Goal: Task Accomplishment & Management: Use online tool/utility

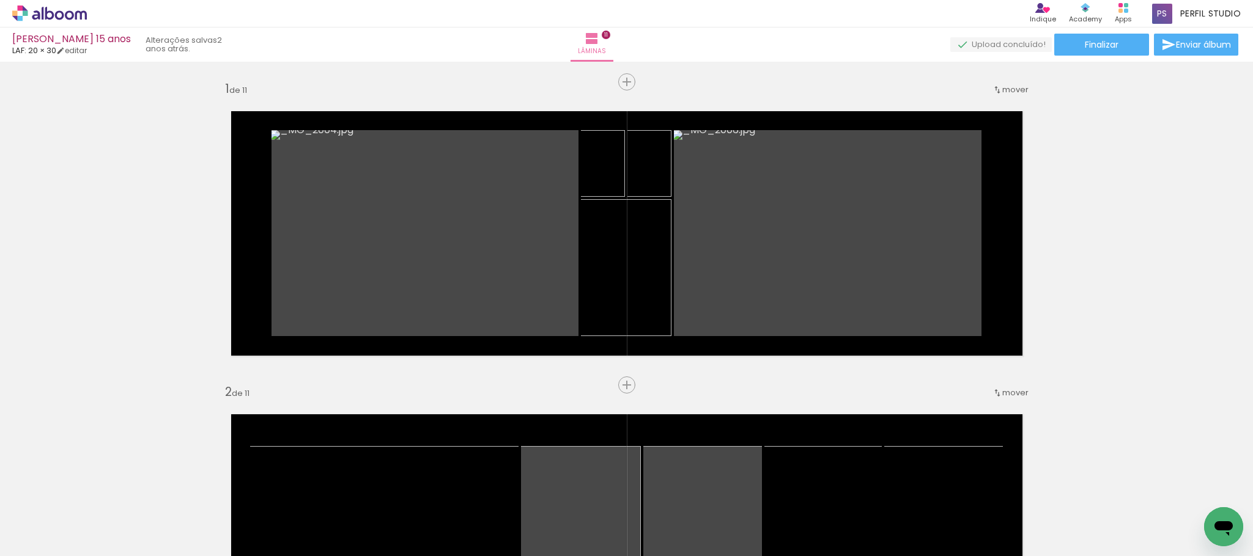
click at [70, 13] on icon at bounding box center [49, 14] width 75 height 16
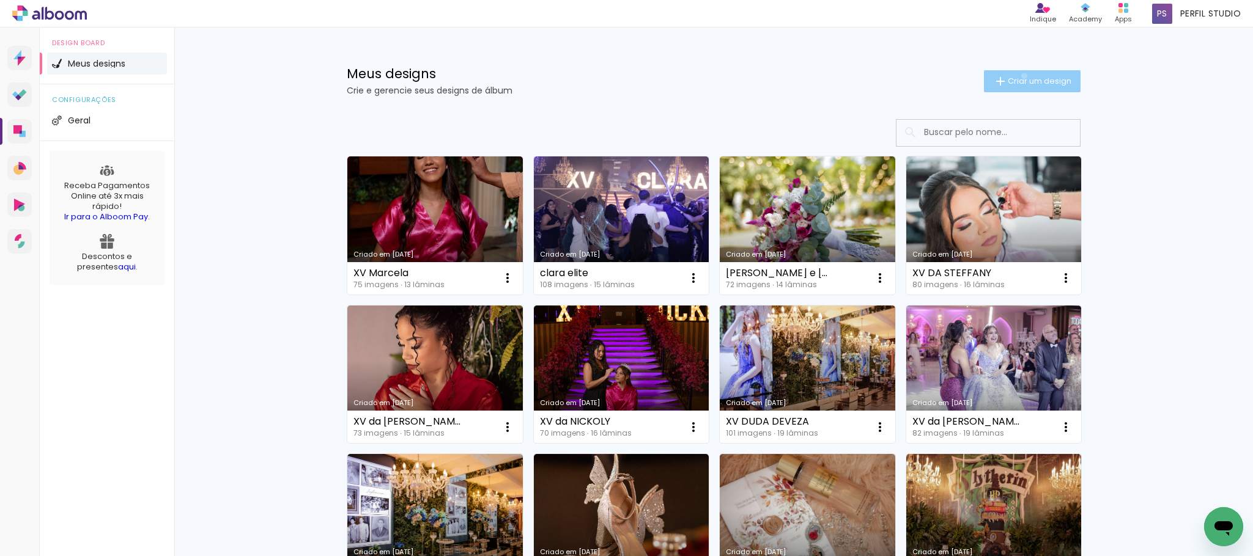
click at [1015, 77] on span "Criar um design" at bounding box center [1039, 81] width 64 height 8
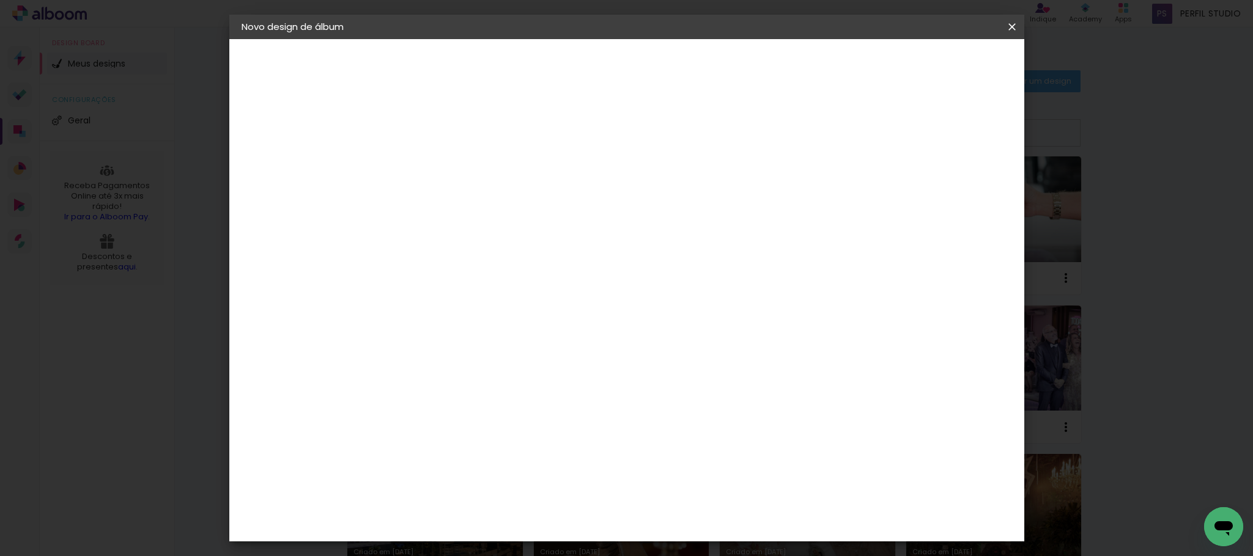
click at [441, 162] on input at bounding box center [441, 164] width 0 height 19
type input "r"
click at [441, 164] on input "Rafaela Brasil" at bounding box center [441, 164] width 0 height 19
type input "XV da [PERSON_NAME][GEOGRAPHIC_DATA]"
type paper-input "XV da [PERSON_NAME][GEOGRAPHIC_DATA]"
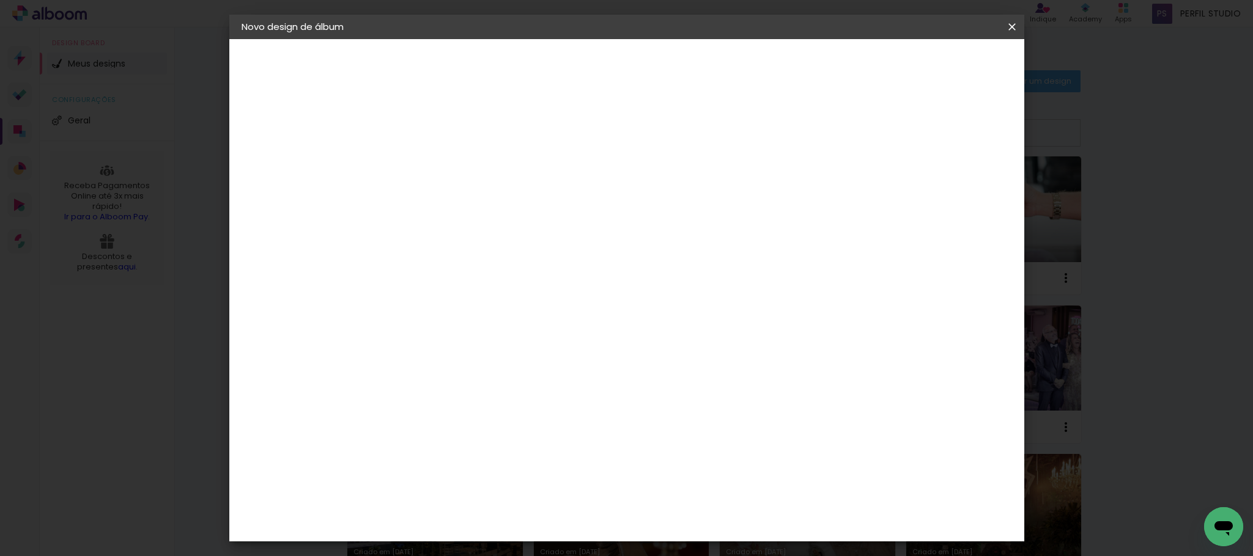
click at [0, 0] on slot "Avançar" at bounding box center [0, 0] width 0 height 0
click at [0, 0] on slot "Tamanho Livre" at bounding box center [0, 0] width 0 height 0
click at [0, 0] on slot "Avançar" at bounding box center [0, 0] width 0 height 0
click at [569, 191] on span "30" at bounding box center [573, 191] width 20 height 18
click at [402, 345] on input "30" at bounding box center [403, 346] width 32 height 18
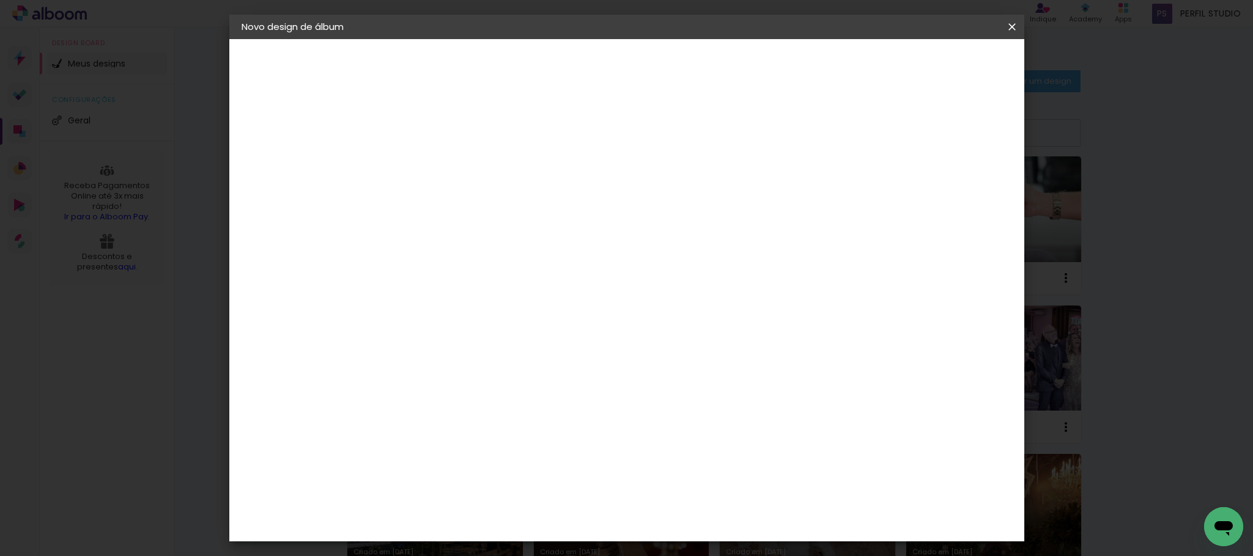
type input "20"
type paper-input "20"
click at [930, 62] on span "Iniciar design" at bounding box center [903, 65] width 56 height 9
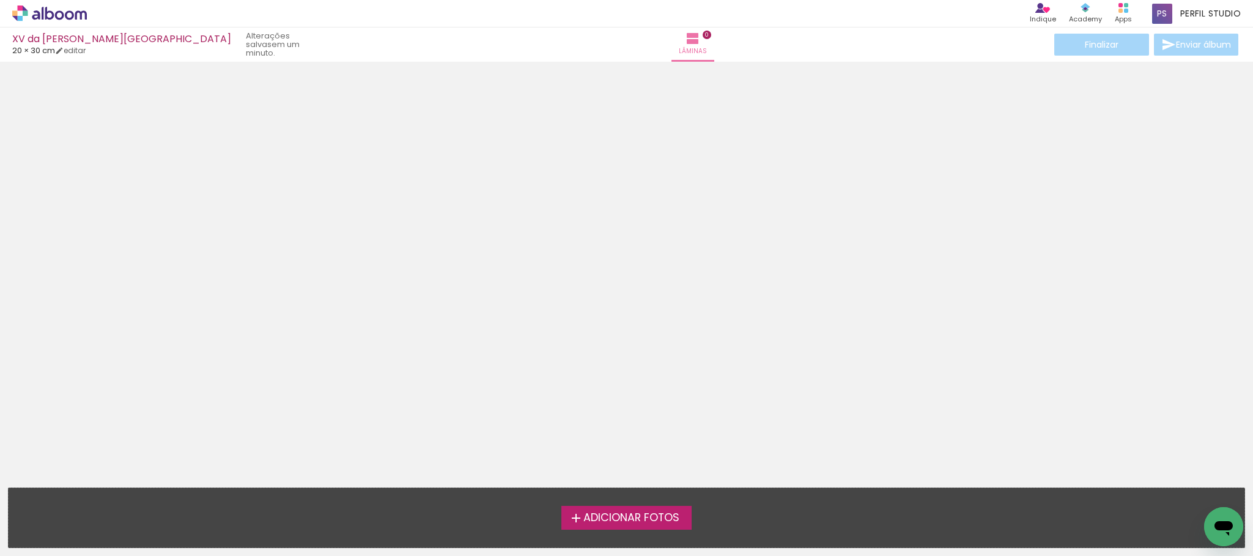
click at [651, 517] on span "Adicionar Fotos" at bounding box center [631, 518] width 96 height 11
click at [0, 0] on input "file" at bounding box center [0, 0] width 0 height 0
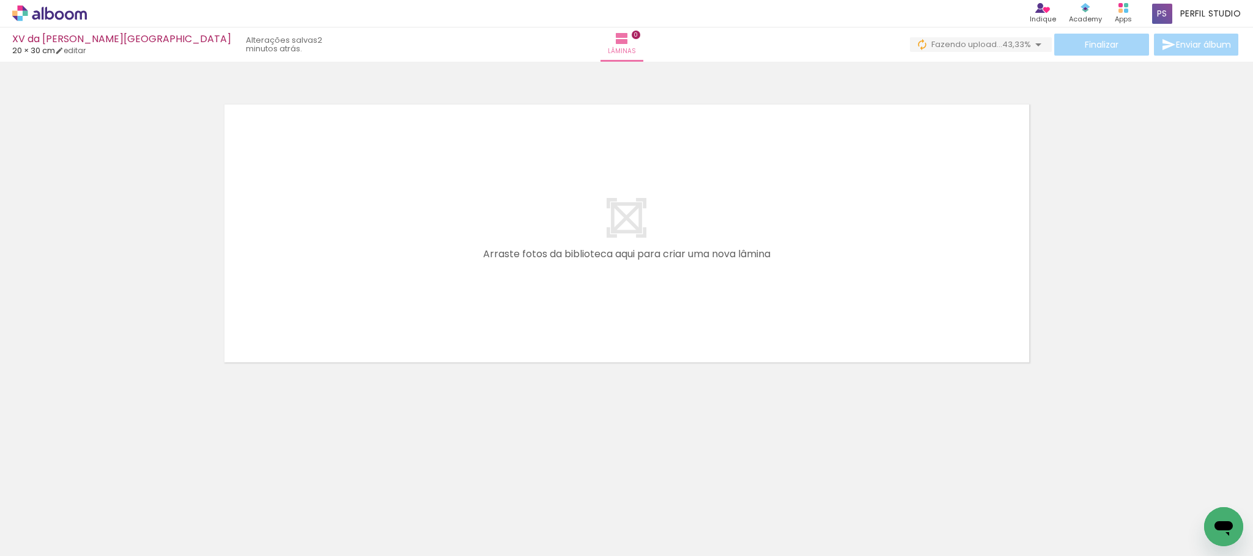
click at [232, 523] on div at bounding box center [204, 515] width 55 height 37
click at [43, 534] on span "Adicionar Fotos" at bounding box center [43, 539] width 37 height 13
click at [0, 0] on input "file" at bounding box center [0, 0] width 0 height 0
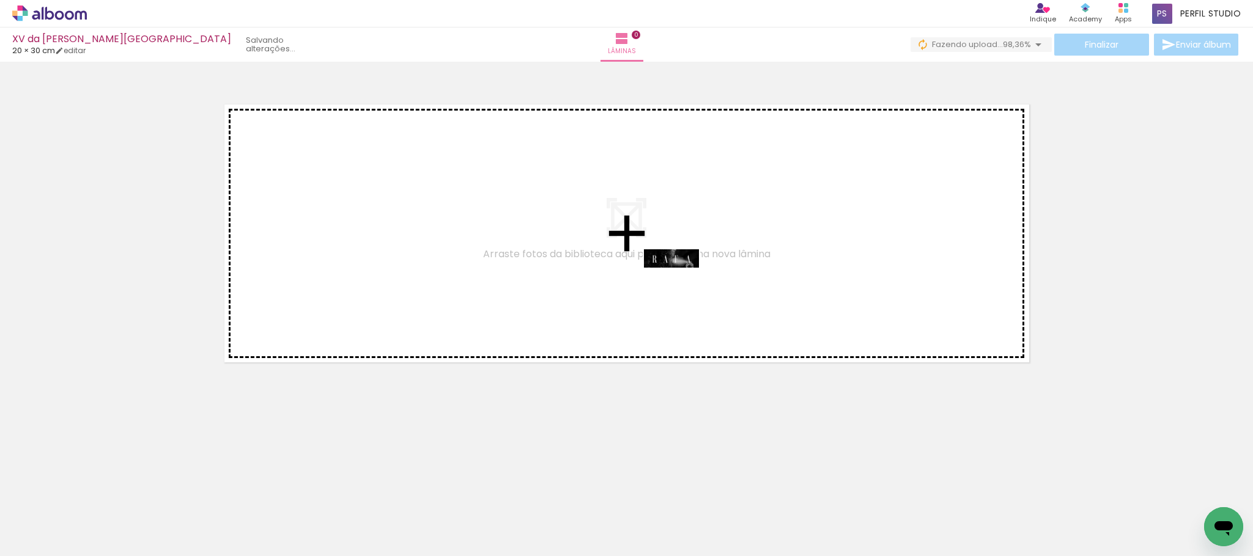
drag, startPoint x: 1193, startPoint y: 516, endPoint x: 680, endPoint y: 286, distance: 561.5
click at [680, 286] on quentale-workspace at bounding box center [626, 278] width 1253 height 556
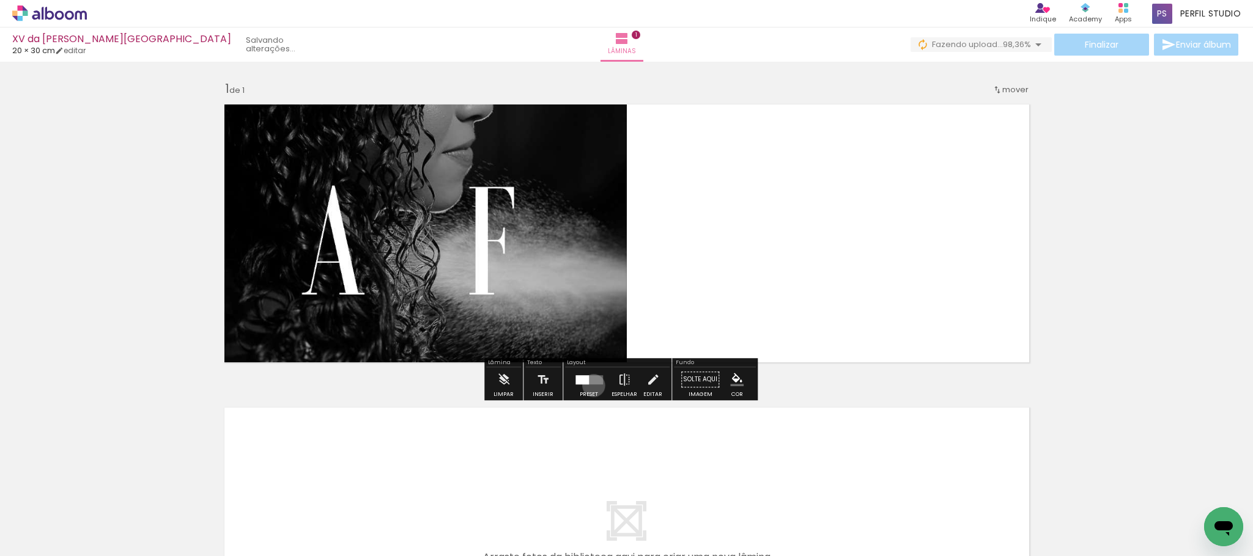
click at [591, 386] on div at bounding box center [588, 379] width 33 height 24
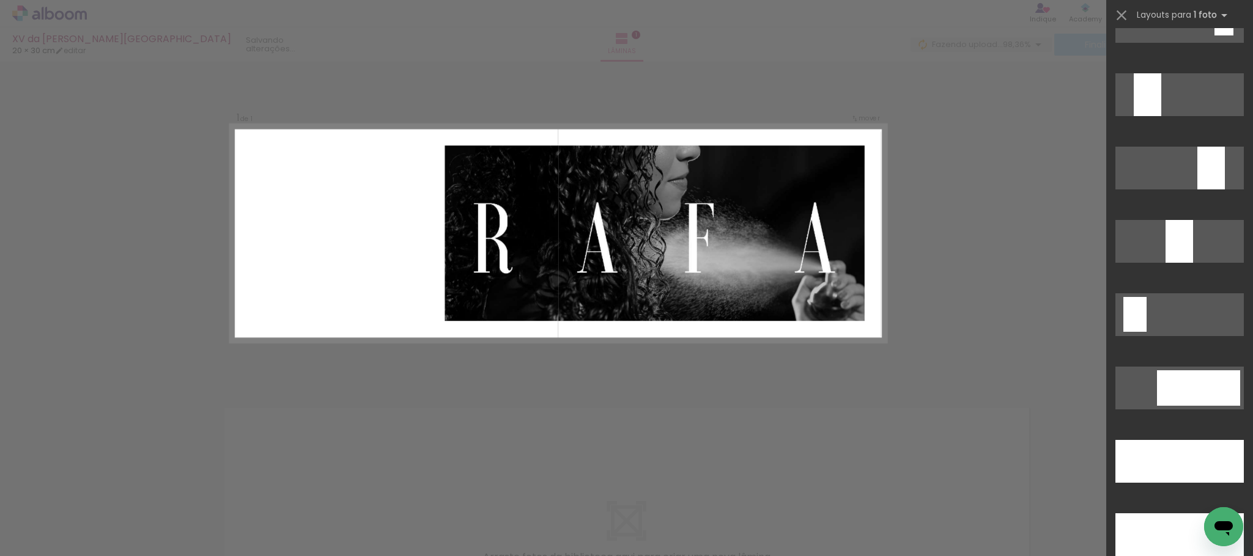
scroll to position [3209, 0]
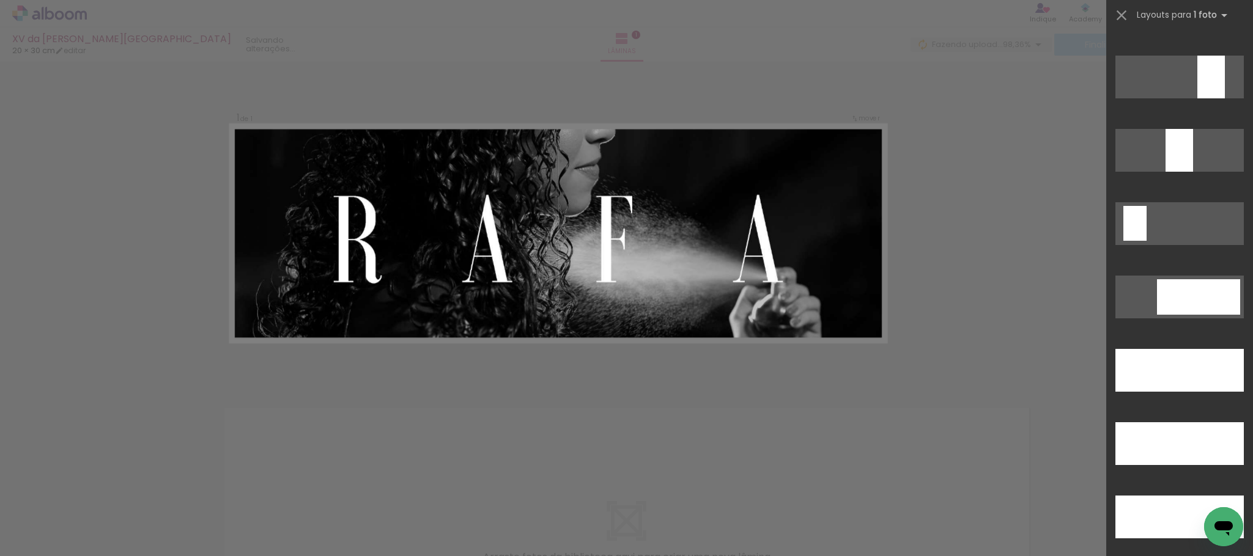
click at [1182, 172] on div at bounding box center [1179, 150] width 28 height 43
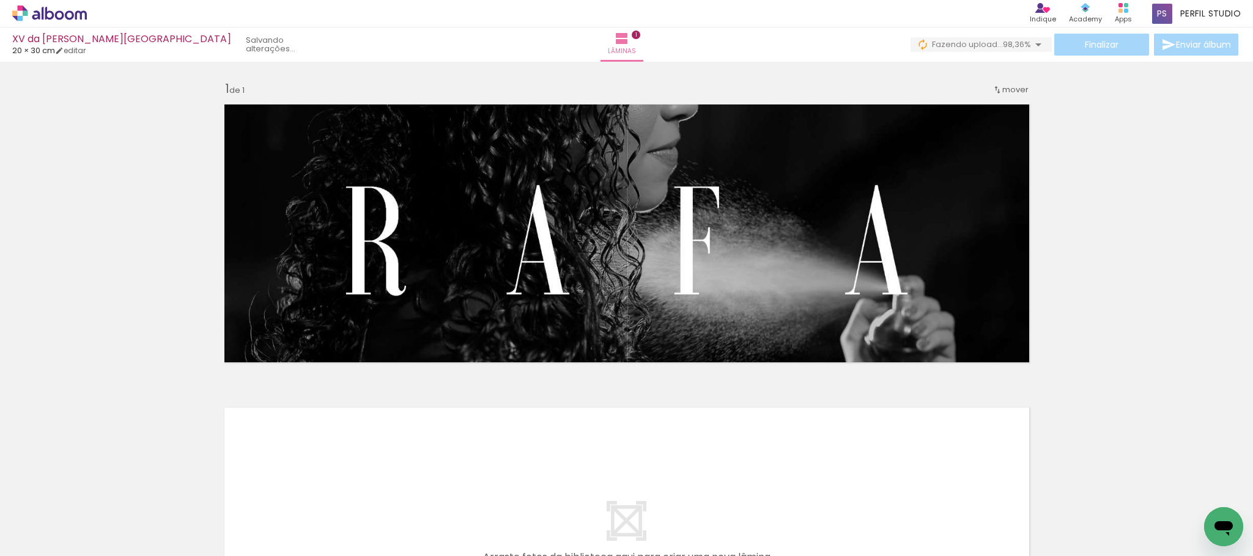
click at [1174, 274] on div "Inserir lâmina 1 de 1" at bounding box center [626, 369] width 1253 height 607
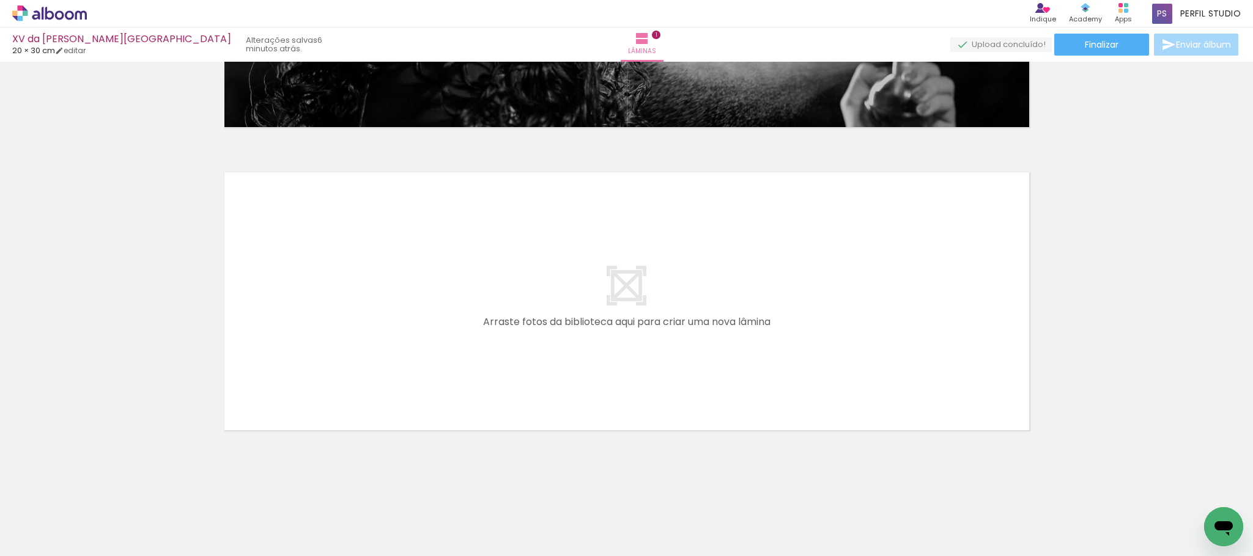
scroll to position [0, 2771]
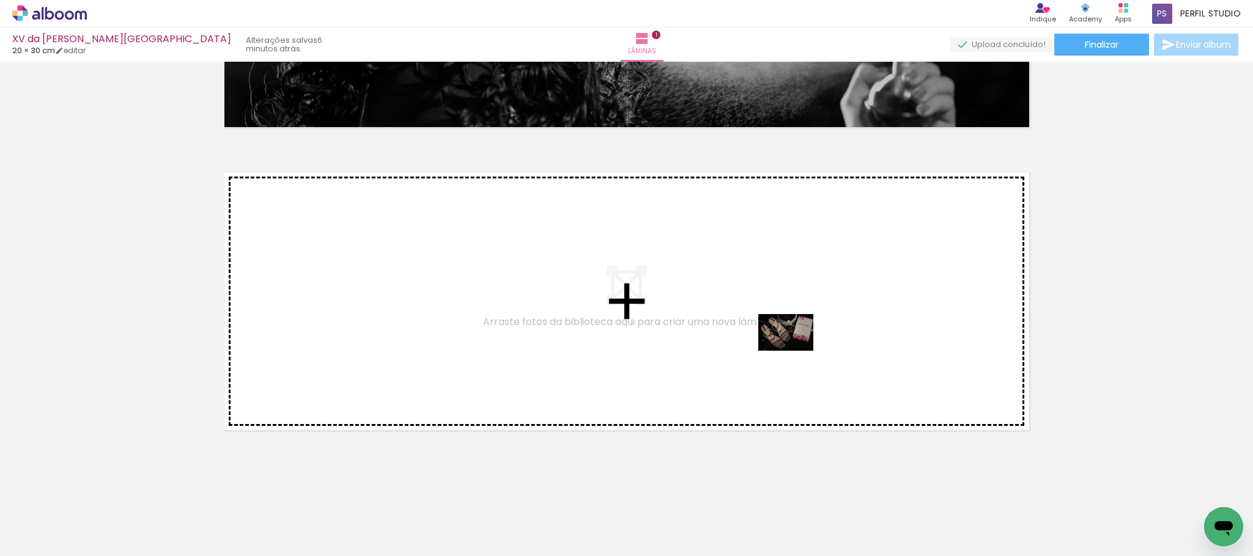
drag, startPoint x: 930, startPoint y: 514, endPoint x: 795, endPoint y: 351, distance: 211.4
click at [795, 351] on quentale-workspace at bounding box center [626, 278] width 1253 height 556
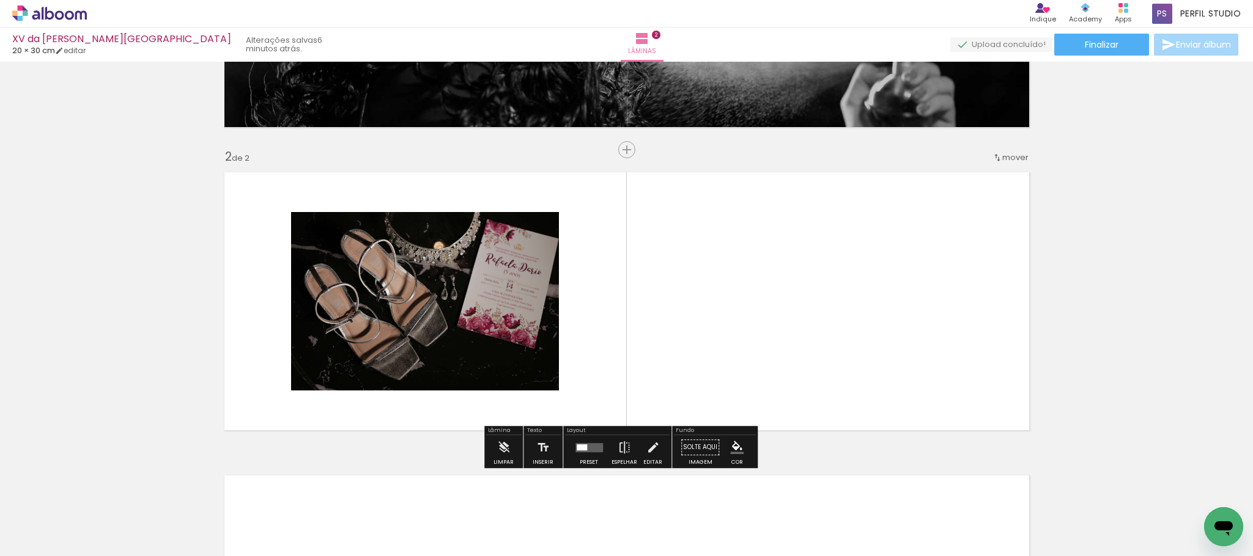
scroll to position [266, 0]
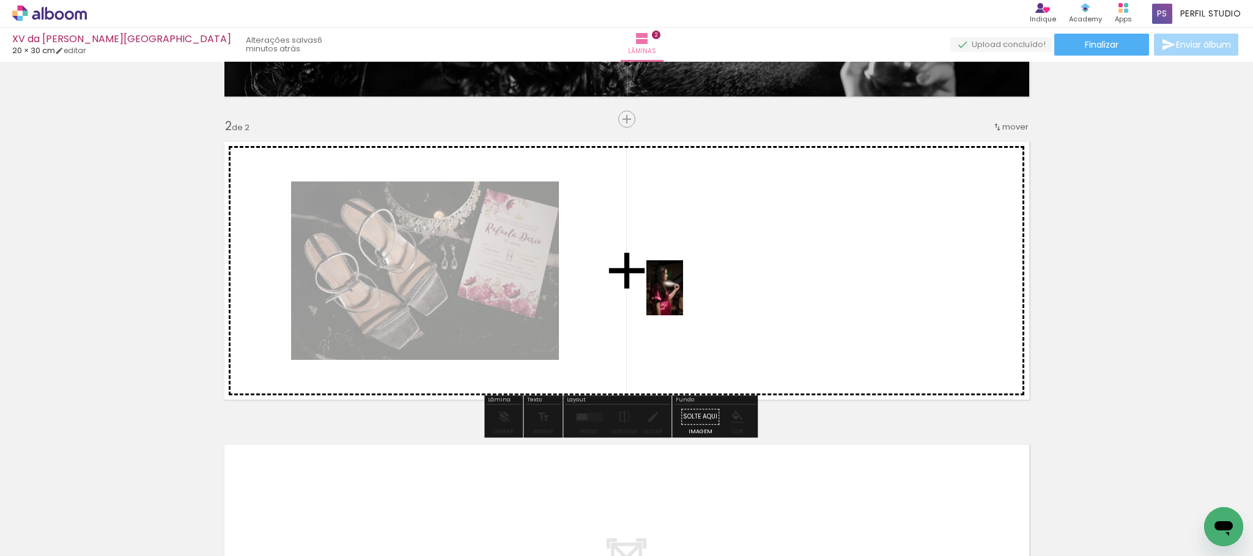
drag, startPoint x: 989, startPoint y: 518, endPoint x: 683, endPoint y: 297, distance: 377.5
click at [683, 297] on quentale-workspace at bounding box center [626, 278] width 1253 height 556
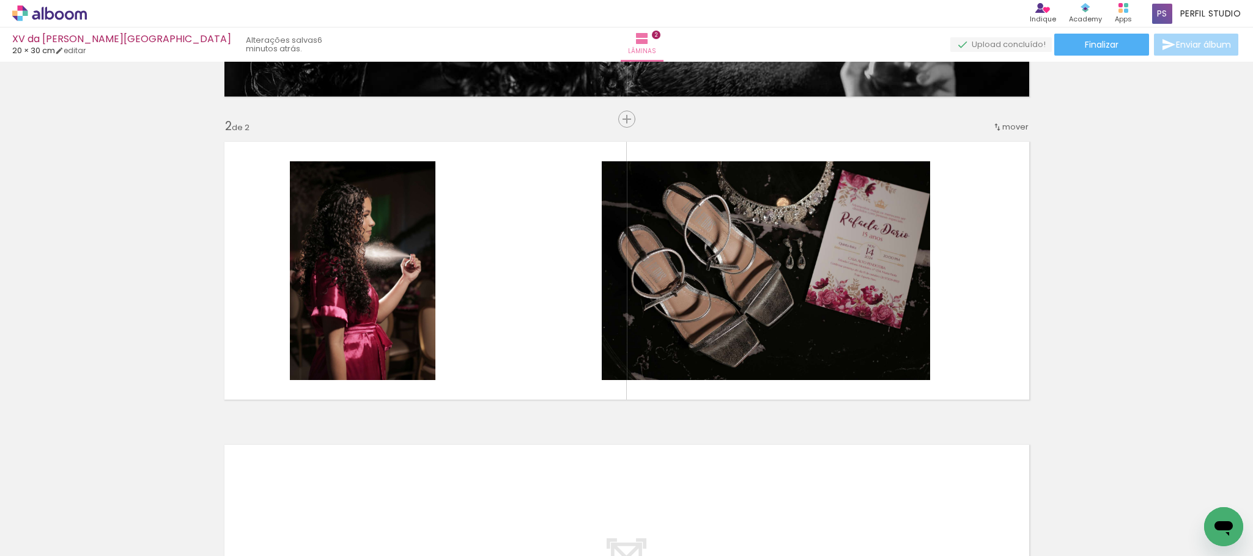
scroll to position [0, 0]
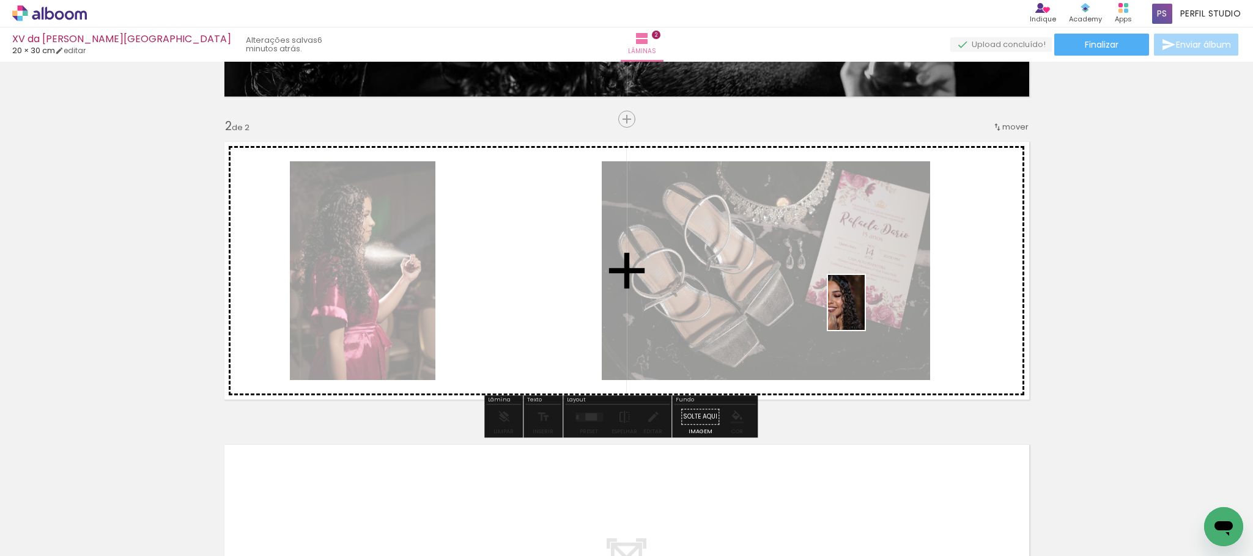
drag, startPoint x: 1013, startPoint y: 526, endPoint x: 864, endPoint y: 312, distance: 261.0
click at [864, 312] on quentale-workspace at bounding box center [626, 278] width 1253 height 556
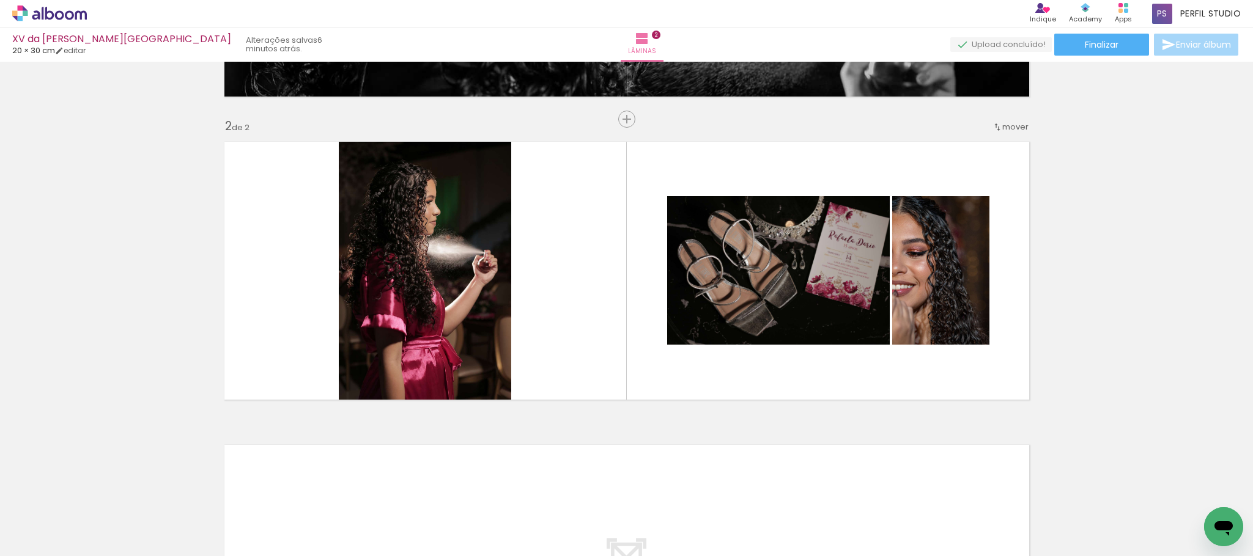
click at [218, 518] on div at bounding box center [190, 515] width 55 height 37
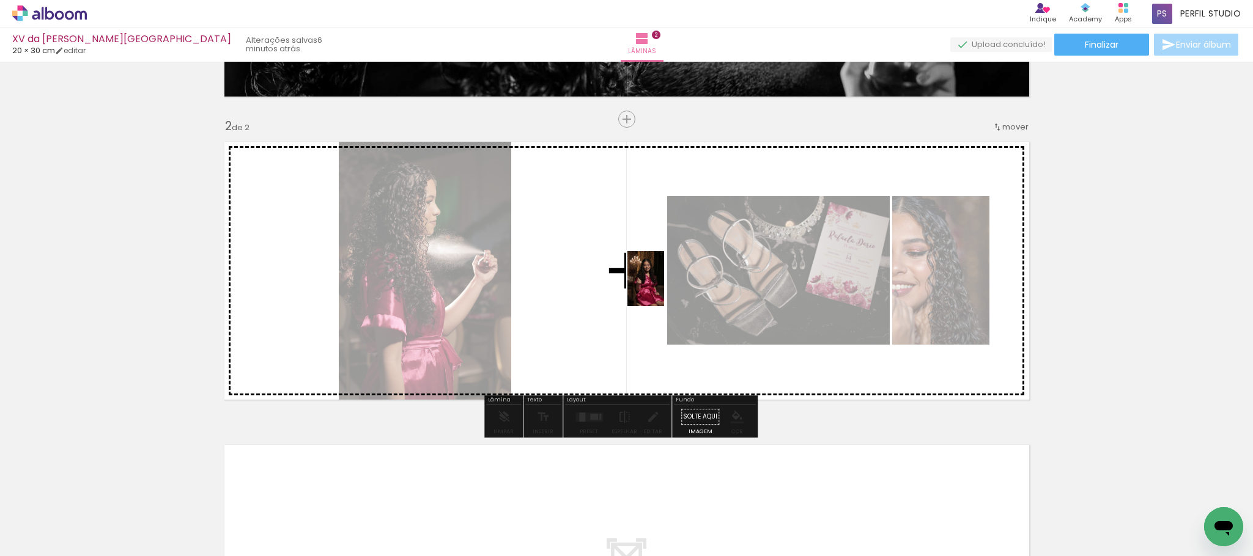
drag, startPoint x: 707, startPoint y: 417, endPoint x: 664, endPoint y: 288, distance: 135.9
click at [664, 288] on quentale-workspace at bounding box center [626, 278] width 1253 height 556
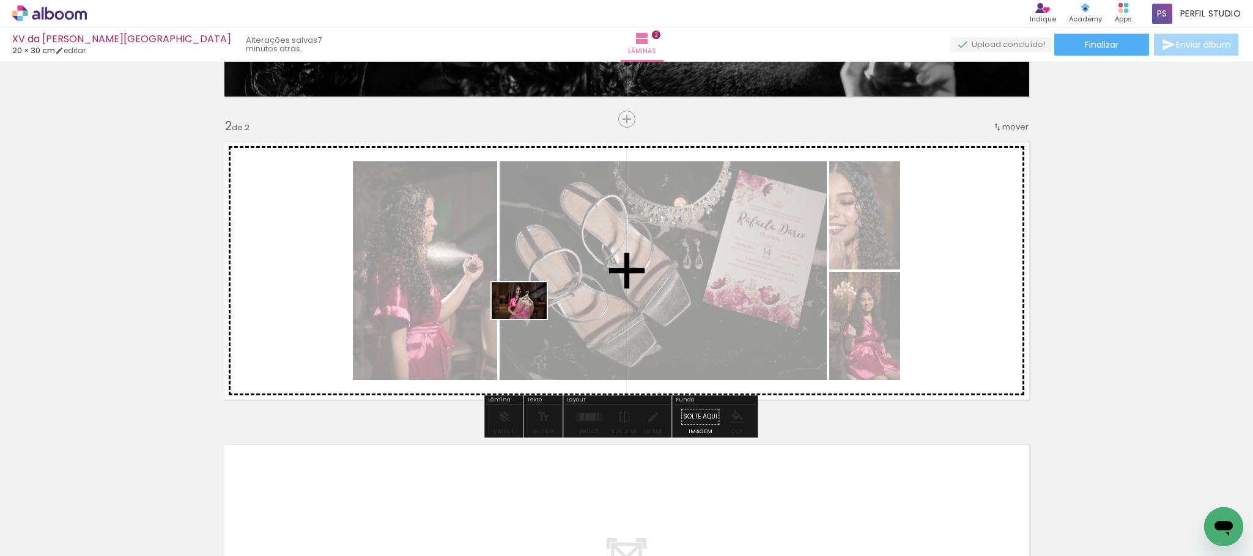
drag, startPoint x: 411, startPoint y: 523, endPoint x: 528, endPoint y: 319, distance: 234.7
click at [528, 319] on quentale-workspace at bounding box center [626, 278] width 1253 height 556
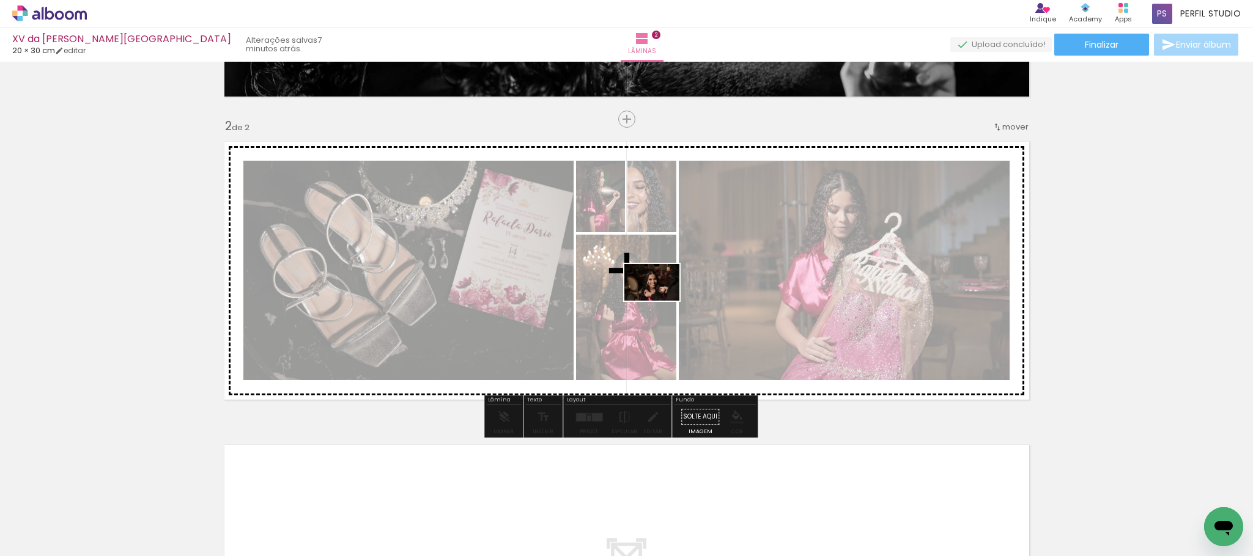
drag, startPoint x: 614, startPoint y: 525, endPoint x: 661, endPoint y: 301, distance: 228.5
click at [661, 301] on quentale-workspace at bounding box center [626, 278] width 1253 height 556
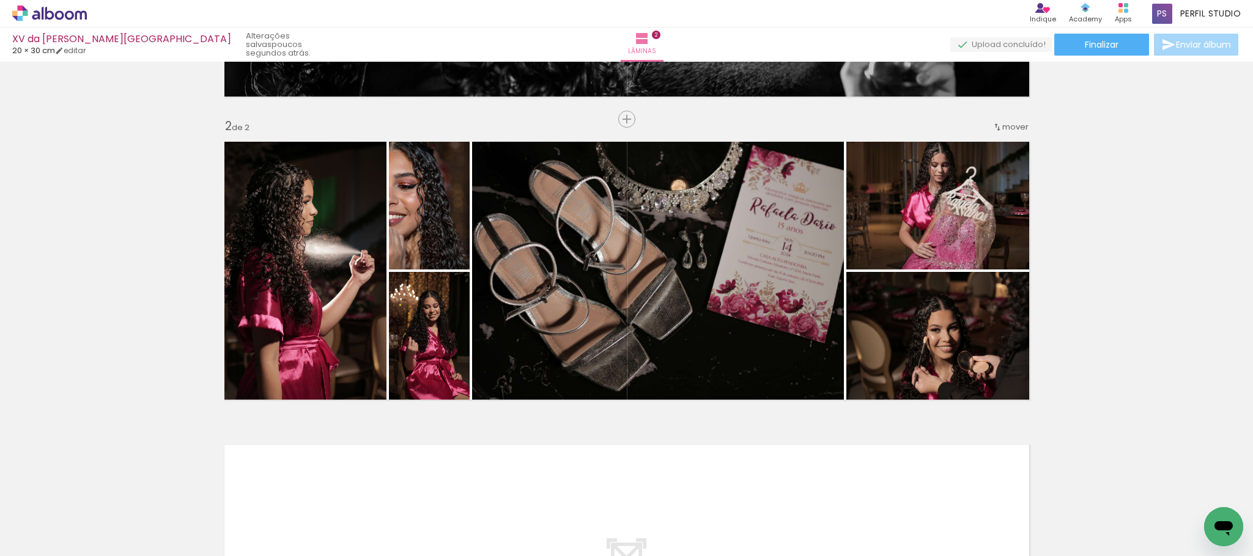
scroll to position [0, 3028]
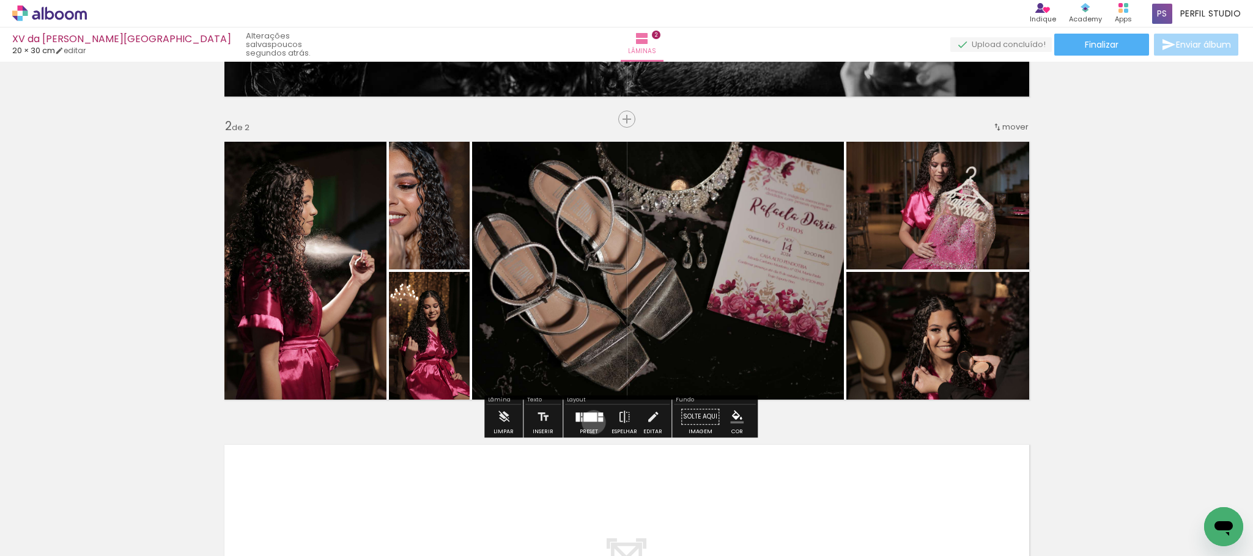
click at [591, 422] on div at bounding box center [588, 417] width 33 height 24
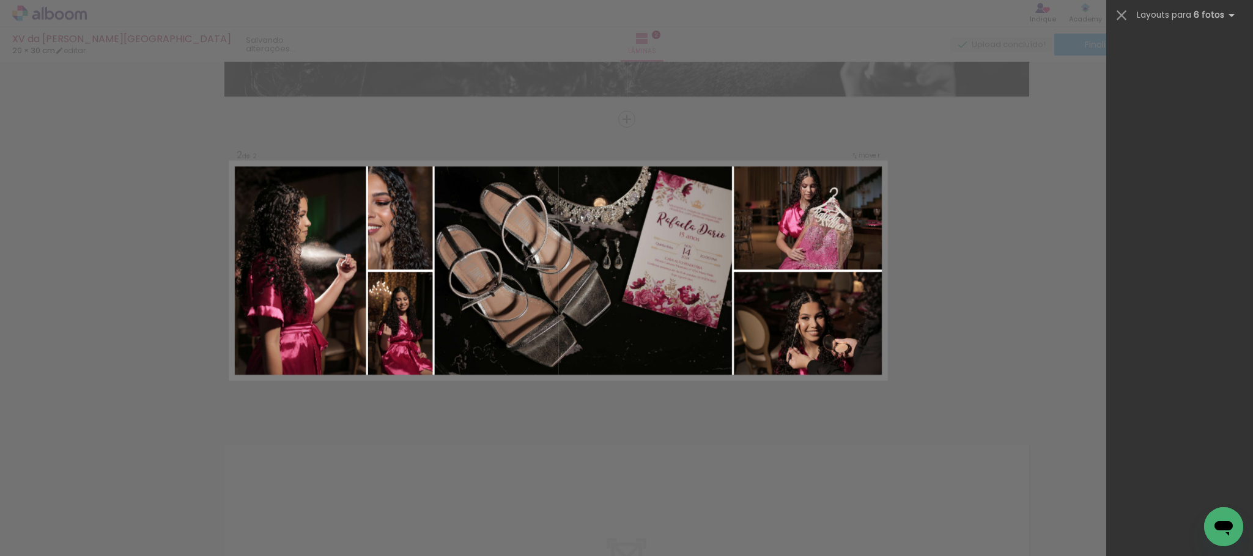
scroll to position [0, 0]
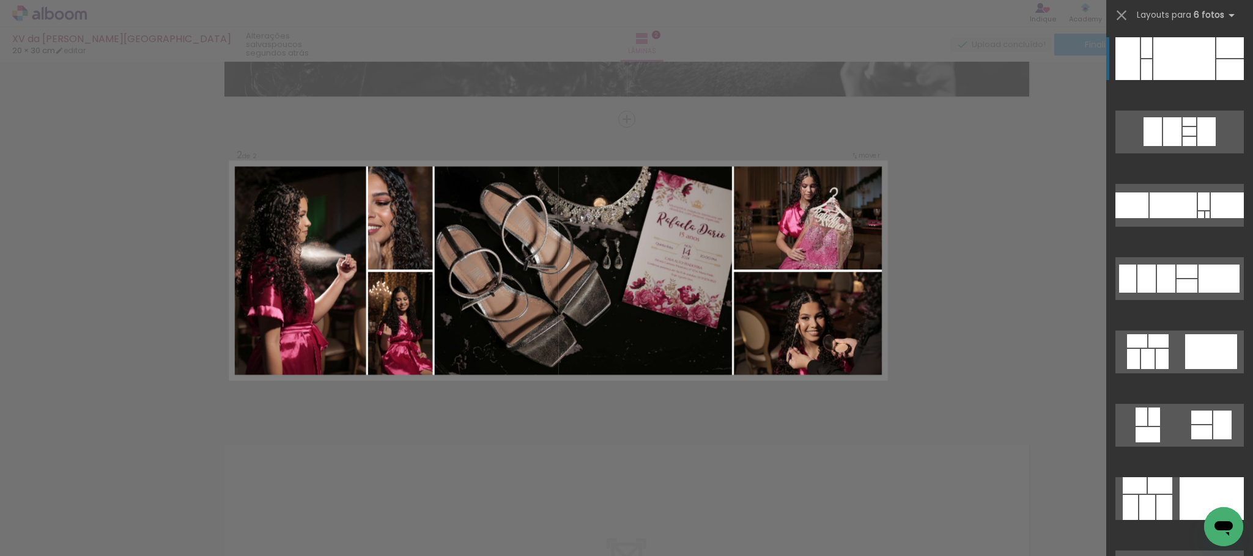
click at [1196, 53] on div at bounding box center [1184, 58] width 62 height 43
click at [1189, 52] on div at bounding box center [1184, 58] width 62 height 43
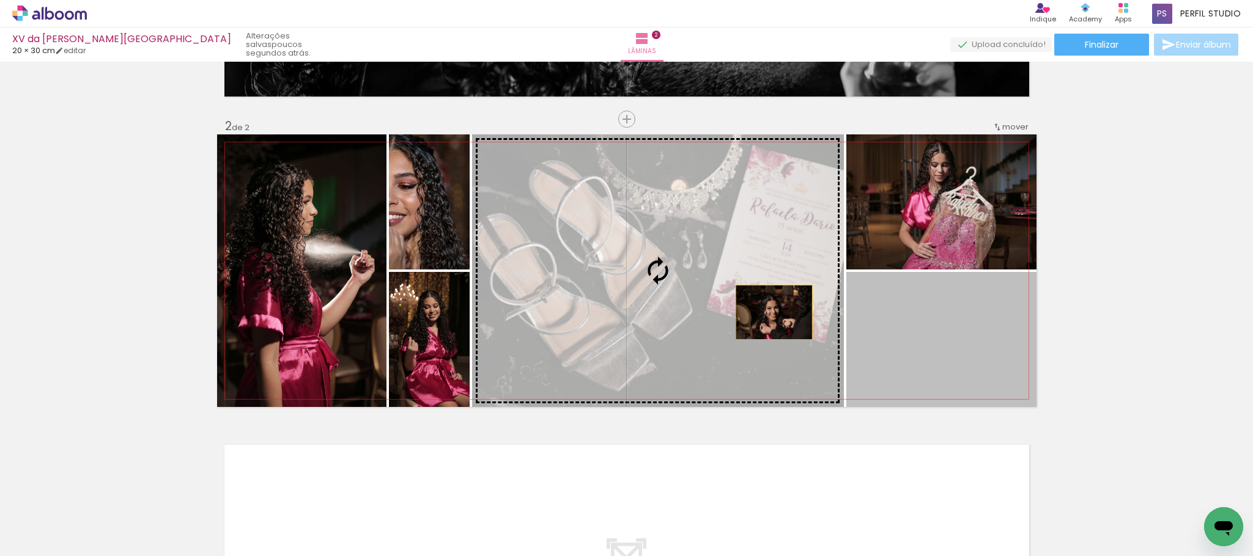
drag, startPoint x: 939, startPoint y: 350, endPoint x: 767, endPoint y: 312, distance: 176.5
click at [0, 0] on slot at bounding box center [0, 0] width 0 height 0
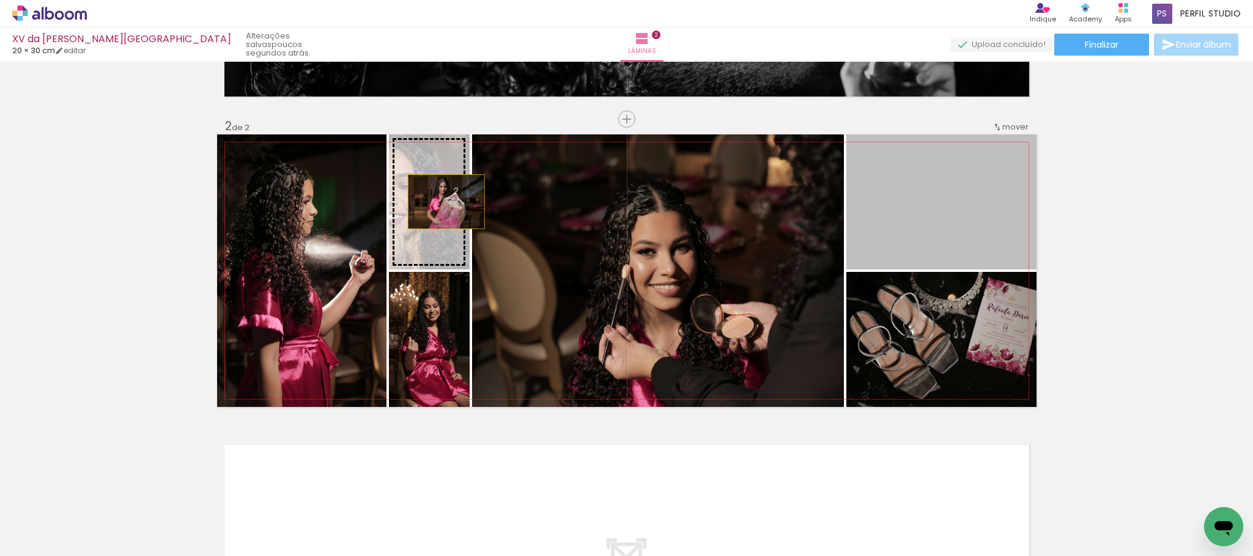
drag, startPoint x: 943, startPoint y: 201, endPoint x: 439, endPoint y: 202, distance: 504.3
click at [0, 0] on slot at bounding box center [0, 0] width 0 height 0
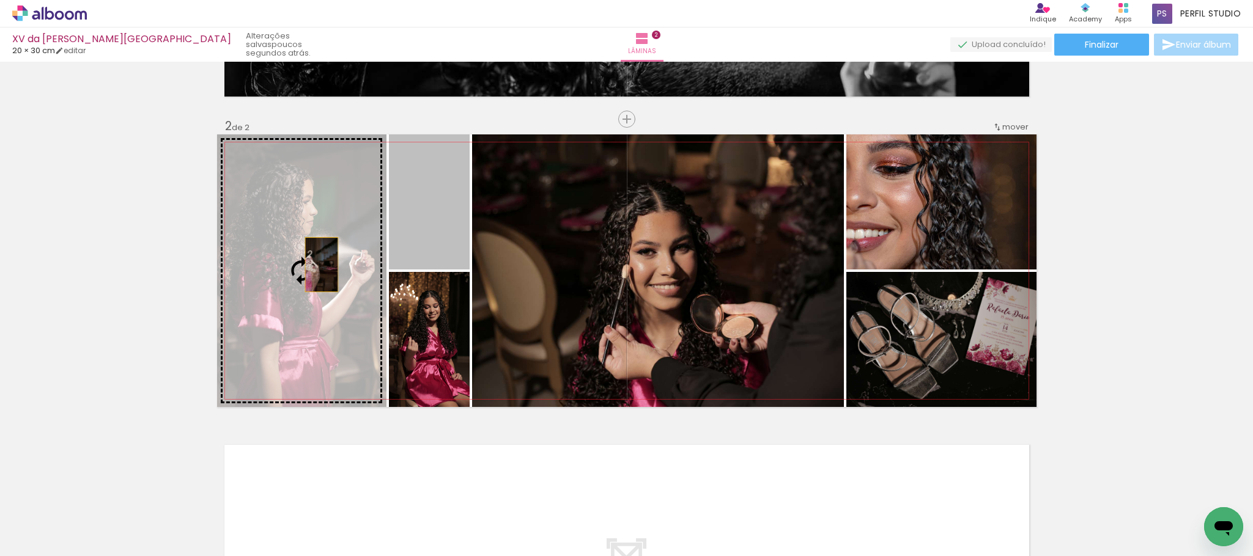
drag, startPoint x: 439, startPoint y: 207, endPoint x: 314, endPoint y: 265, distance: 137.3
click at [0, 0] on slot at bounding box center [0, 0] width 0 height 0
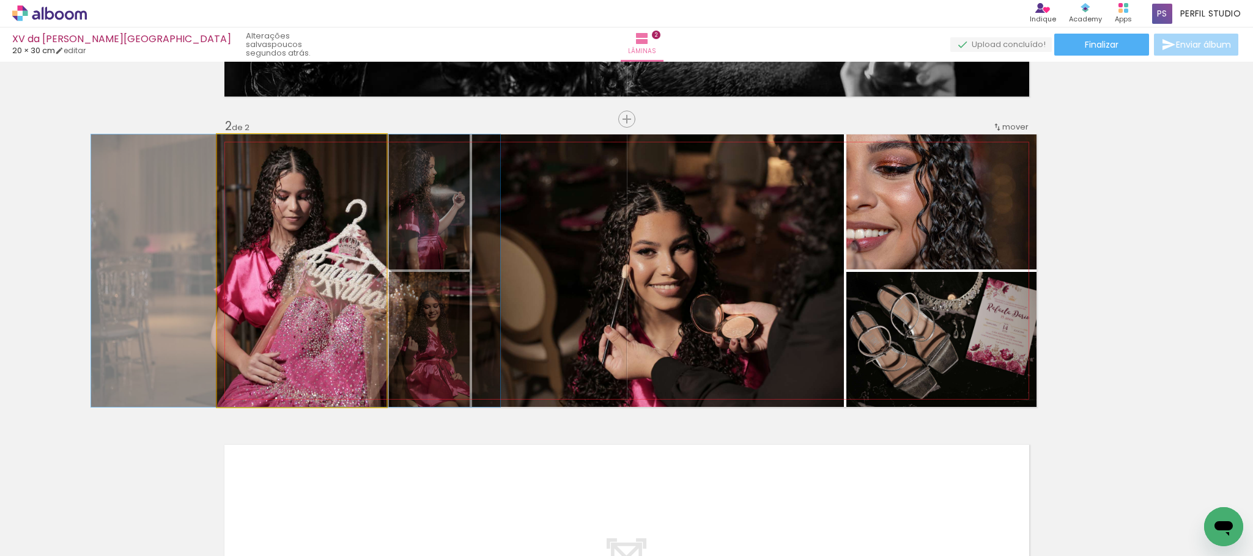
drag, startPoint x: 329, startPoint y: 278, endPoint x: 323, endPoint y: 276, distance: 6.4
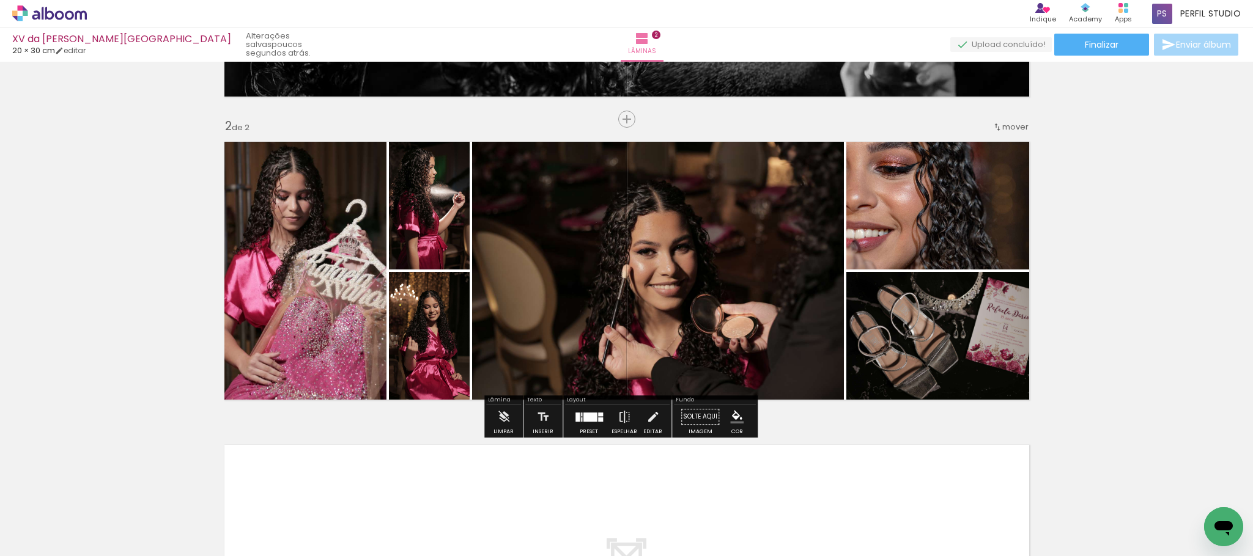
click at [732, 418] on iron-icon "color picker" at bounding box center [736, 416] width 13 height 13
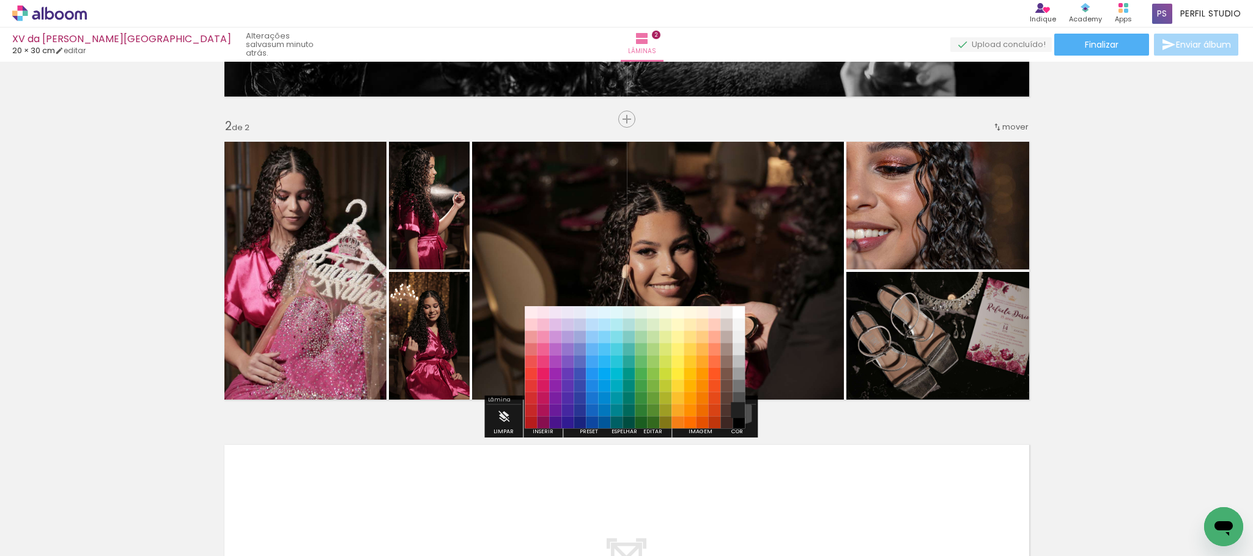
click at [740, 409] on paper-item "#212121" at bounding box center [738, 411] width 12 height 12
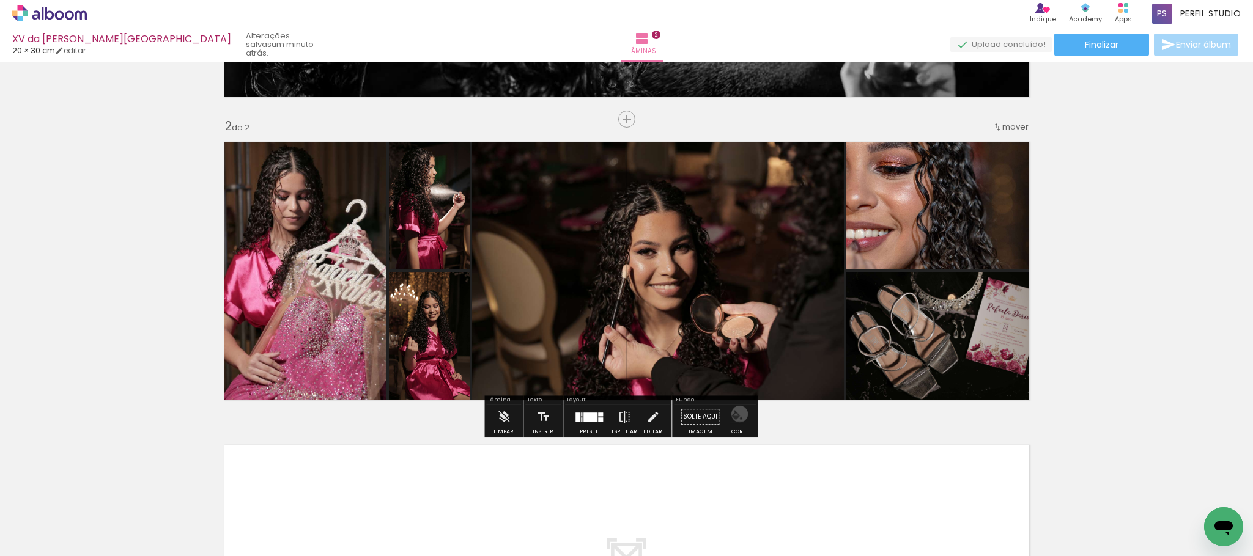
click at [735, 414] on iron-icon "color picker" at bounding box center [736, 416] width 13 height 13
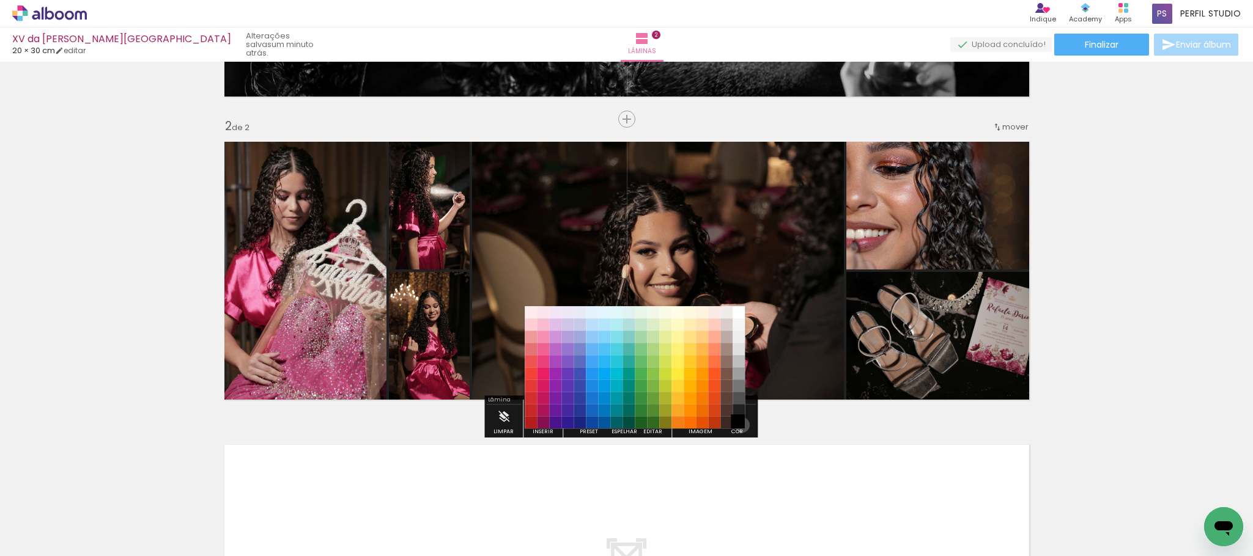
click at [738, 425] on paper-item "#000000" at bounding box center [738, 423] width 12 height 12
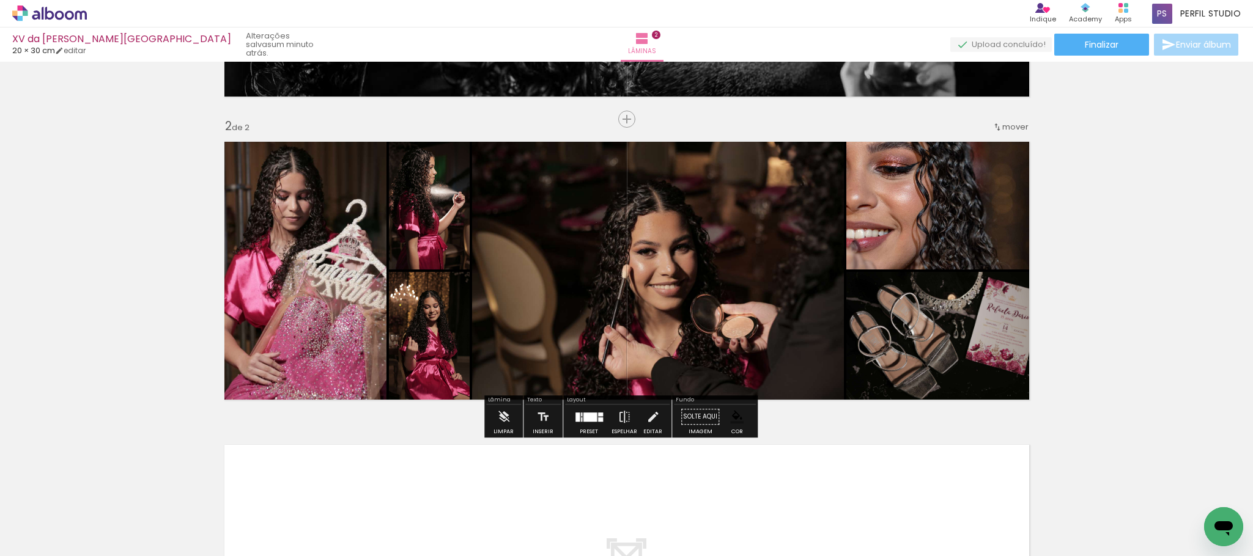
click at [1119, 348] on div "Inserir lâmina 1 de 2 Inserir lâmina 2 de 2" at bounding box center [626, 255] width 1253 height 910
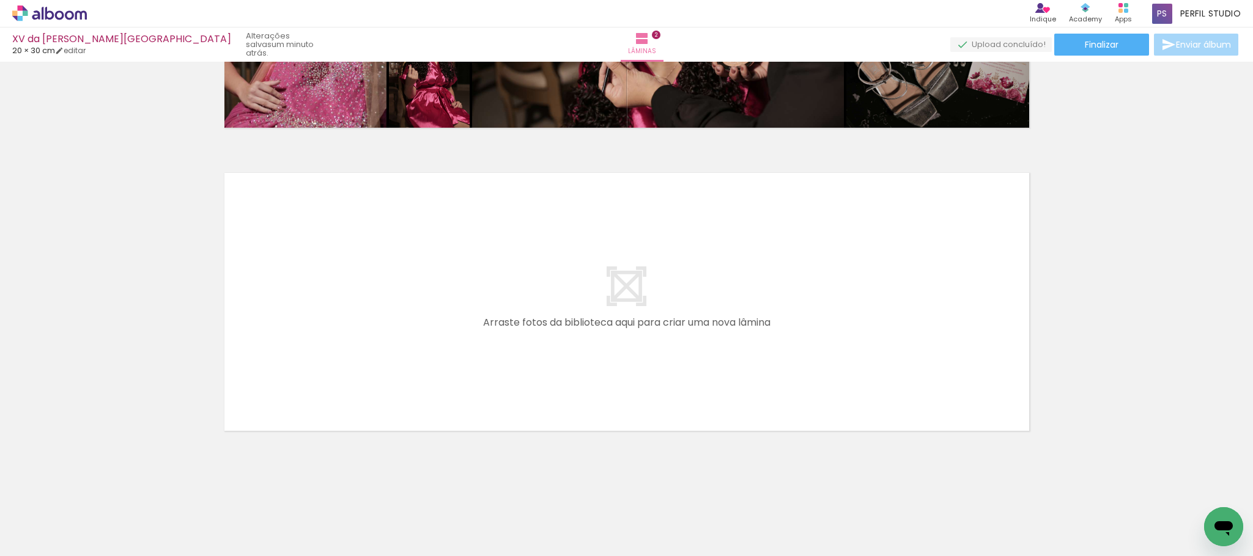
scroll to position [0, 3028]
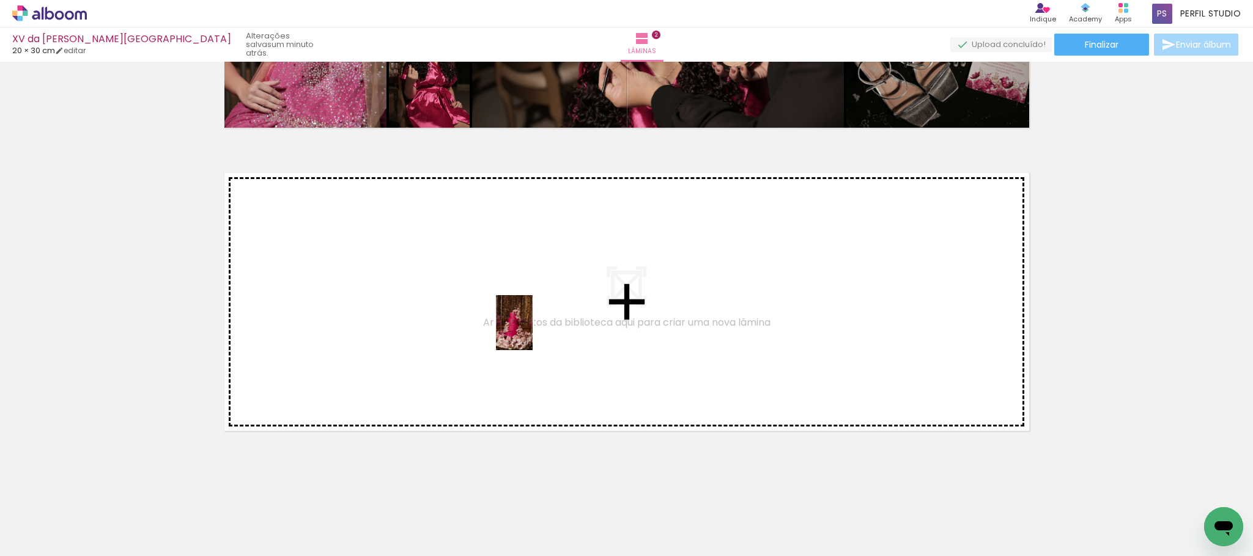
drag, startPoint x: 1144, startPoint y: 520, endPoint x: 532, endPoint y: 332, distance: 640.1
click at [532, 332] on quentale-workspace at bounding box center [626, 278] width 1253 height 556
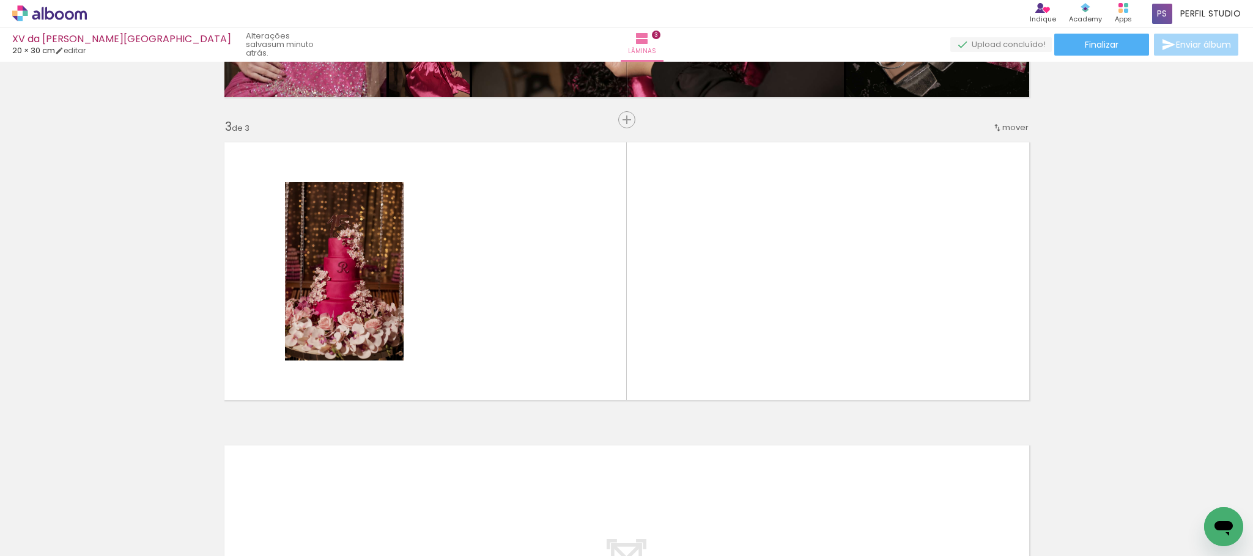
scroll to position [0, 558]
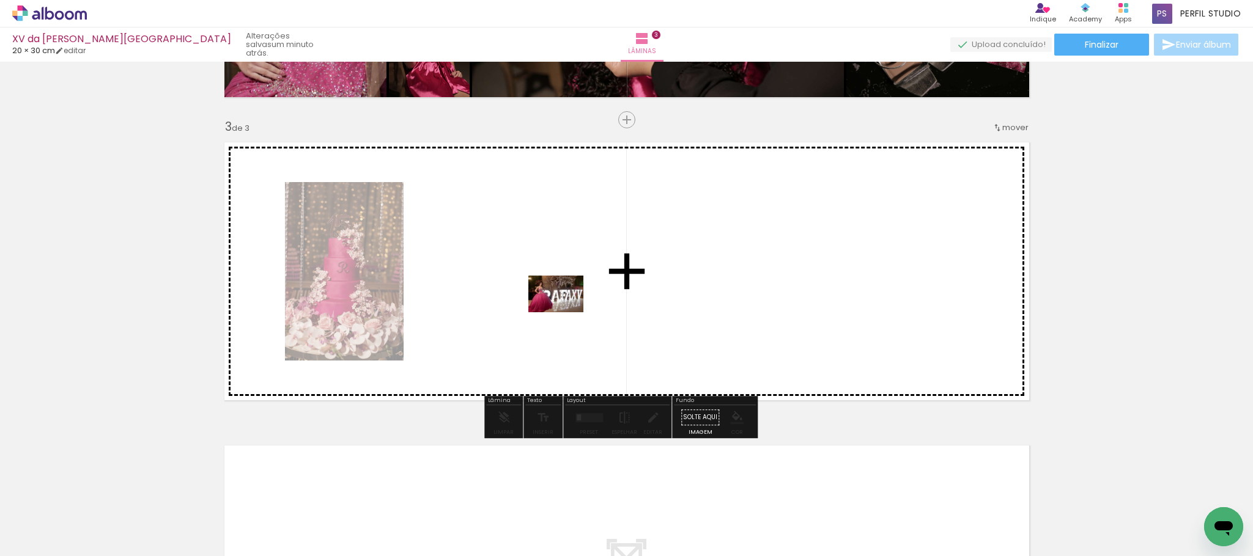
drag, startPoint x: 392, startPoint y: 523, endPoint x: 565, endPoint y: 312, distance: 272.9
click at [565, 312] on quentale-workspace at bounding box center [626, 278] width 1253 height 556
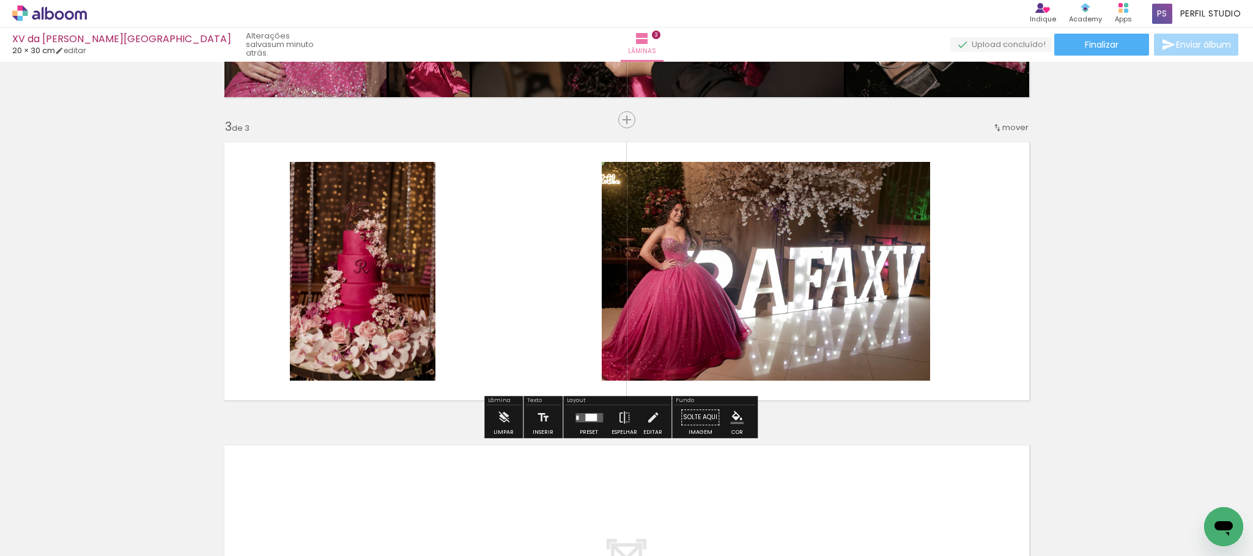
click at [589, 420] on div at bounding box center [591, 417] width 12 height 7
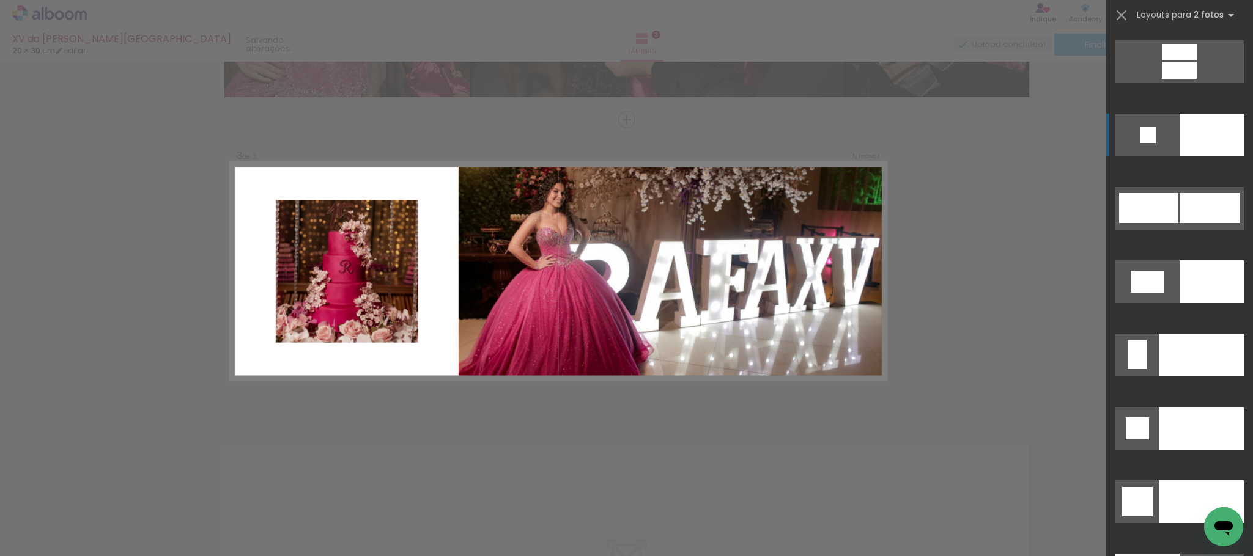
scroll to position [4860, 0]
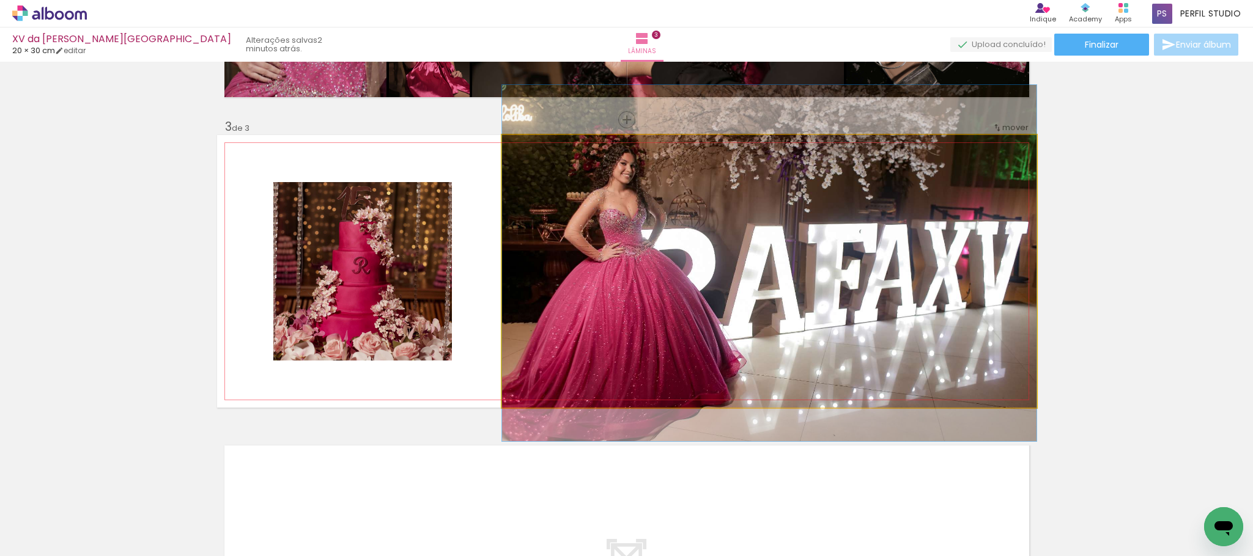
drag, startPoint x: 836, startPoint y: 327, endPoint x: 834, endPoint y: 319, distance: 8.2
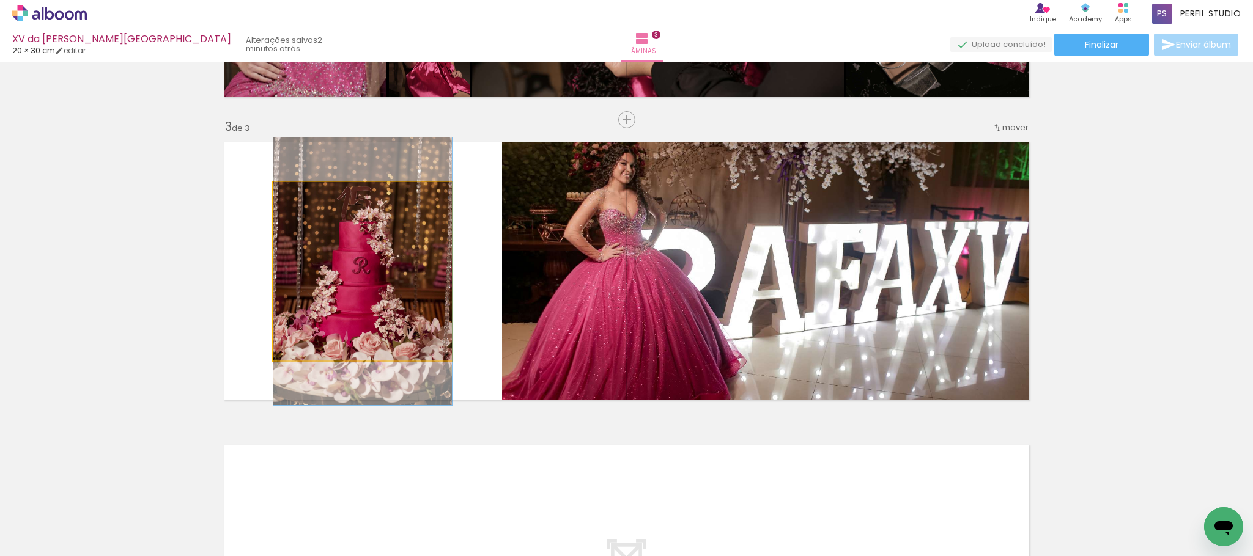
click at [419, 292] on quentale-photo at bounding box center [362, 271] width 179 height 179
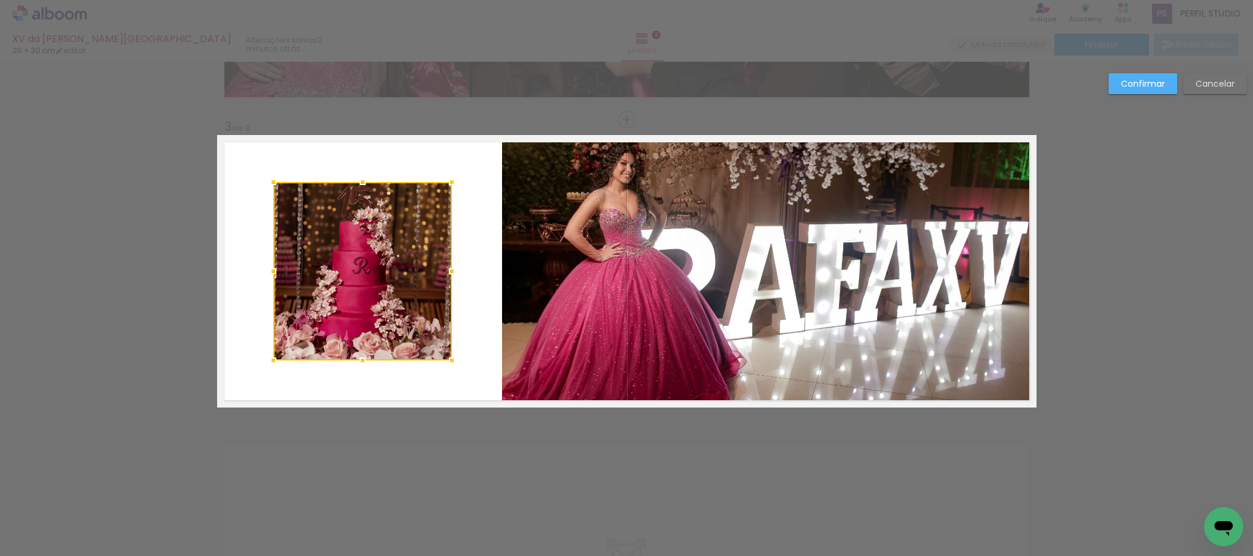
click at [376, 243] on div at bounding box center [362, 271] width 179 height 179
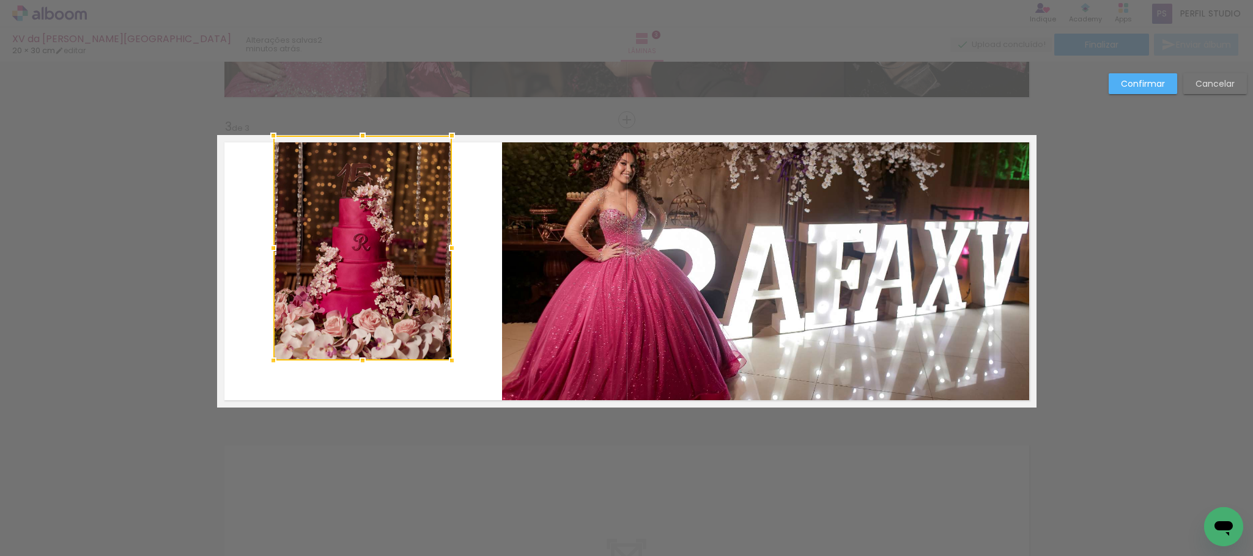
drag, startPoint x: 355, startPoint y: 182, endPoint x: 359, endPoint y: 140, distance: 41.9
click at [359, 140] on div at bounding box center [362, 135] width 24 height 24
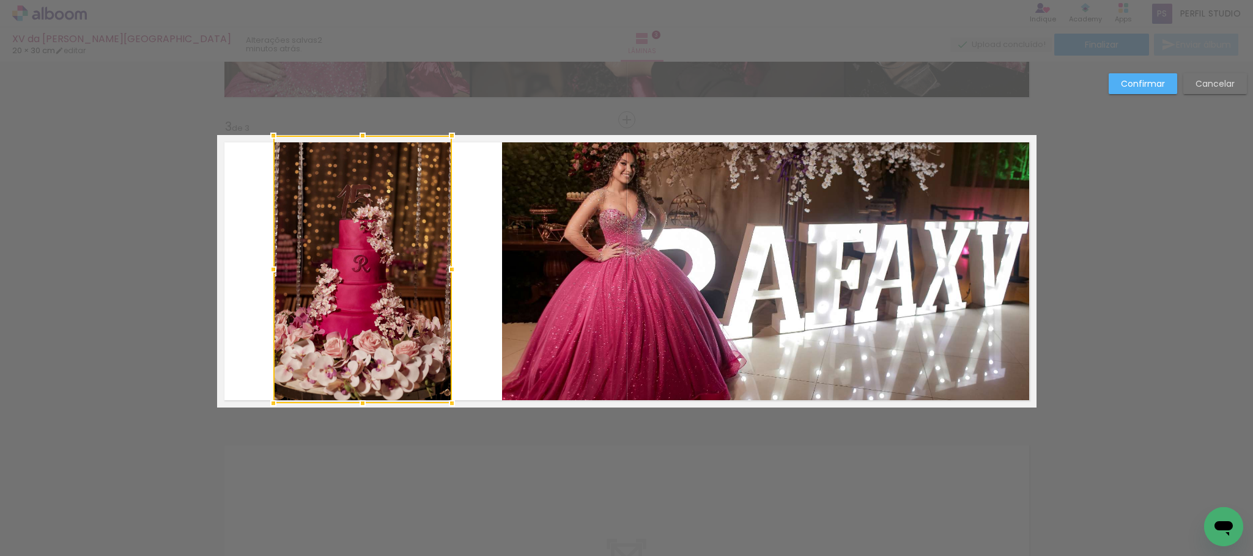
drag, startPoint x: 353, startPoint y: 359, endPoint x: 351, endPoint y: 397, distance: 37.3
click at [351, 397] on div at bounding box center [362, 403] width 24 height 24
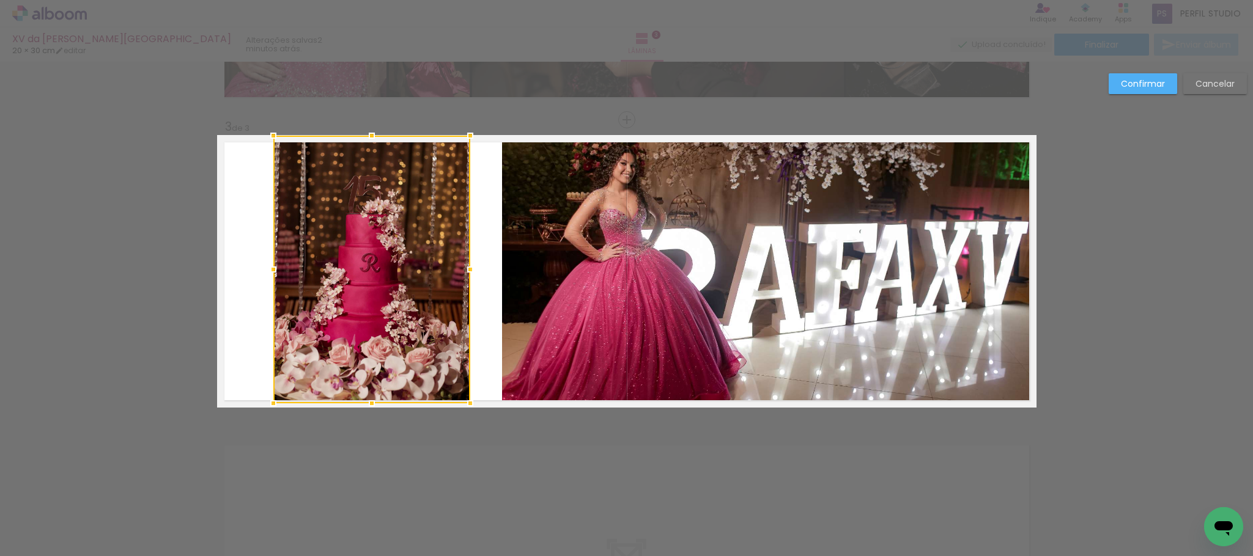
drag, startPoint x: 448, startPoint y: 270, endPoint x: 466, endPoint y: 270, distance: 18.3
click at [466, 270] on div at bounding box center [470, 269] width 24 height 24
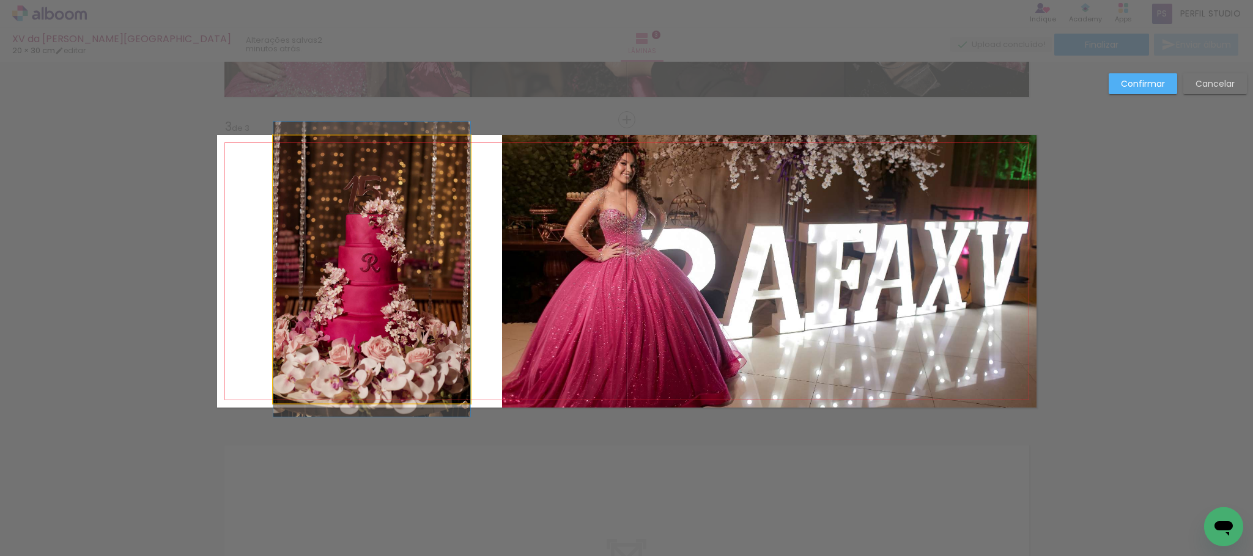
click at [305, 261] on quentale-photo at bounding box center [371, 270] width 197 height 268
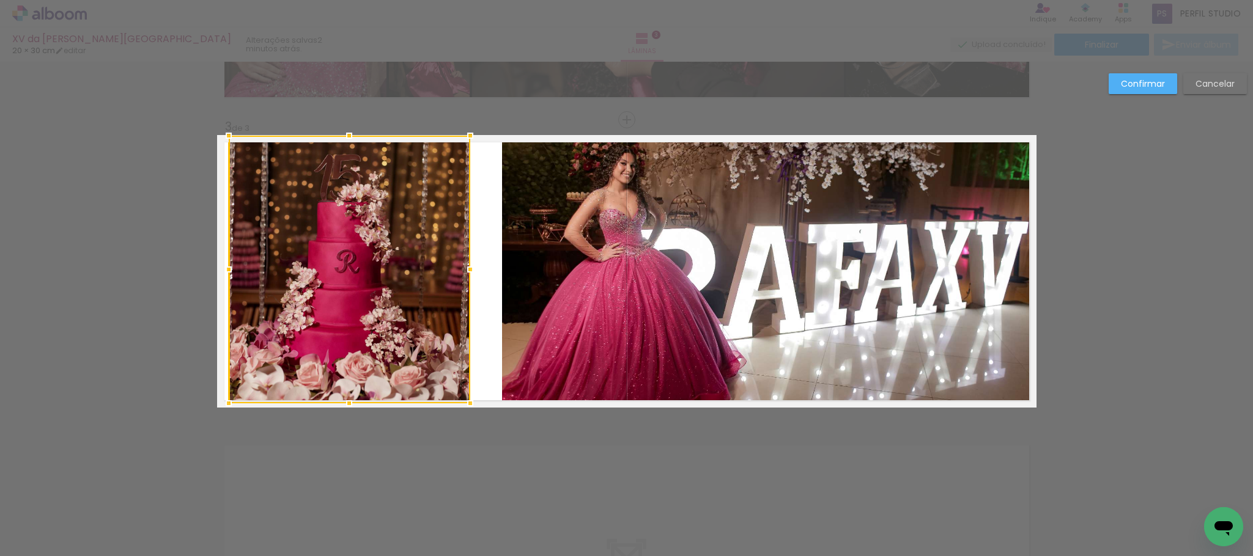
drag, startPoint x: 268, startPoint y: 272, endPoint x: 358, endPoint y: 286, distance: 91.6
click at [232, 272] on div at bounding box center [228, 269] width 24 height 24
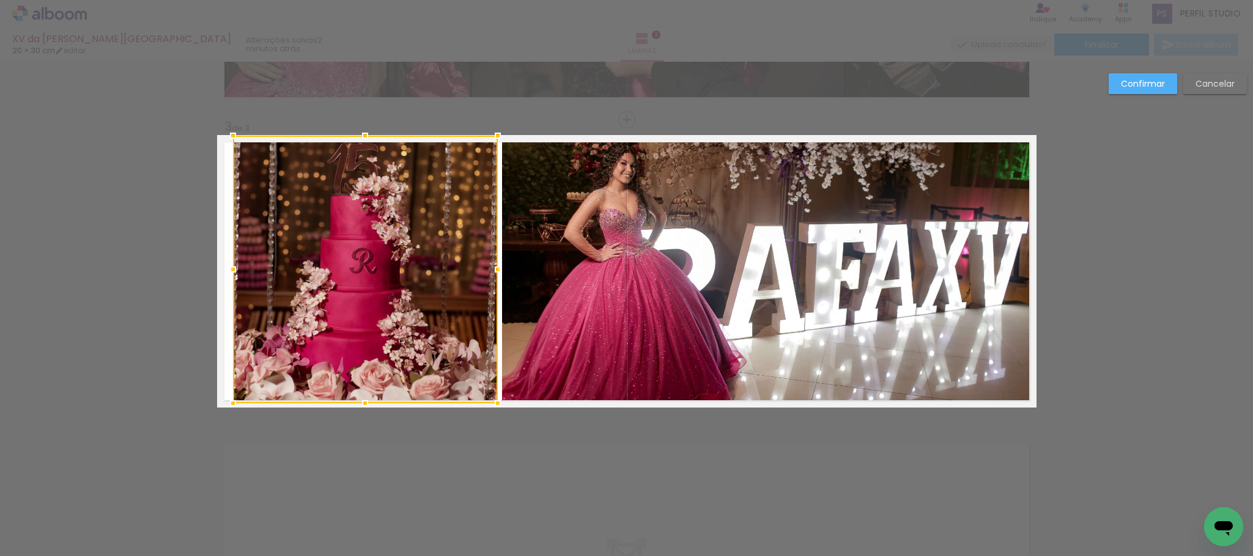
drag, startPoint x: 464, startPoint y: 272, endPoint x: 491, endPoint y: 271, distance: 27.5
click at [491, 271] on div at bounding box center [497, 269] width 24 height 24
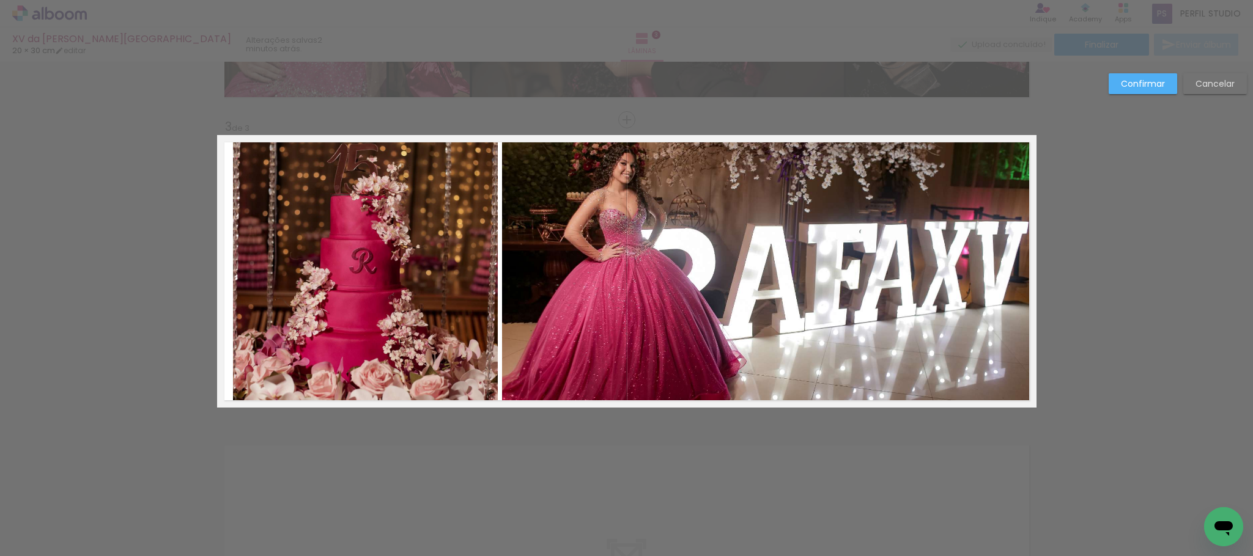
click at [238, 264] on quentale-photo at bounding box center [365, 270] width 265 height 268
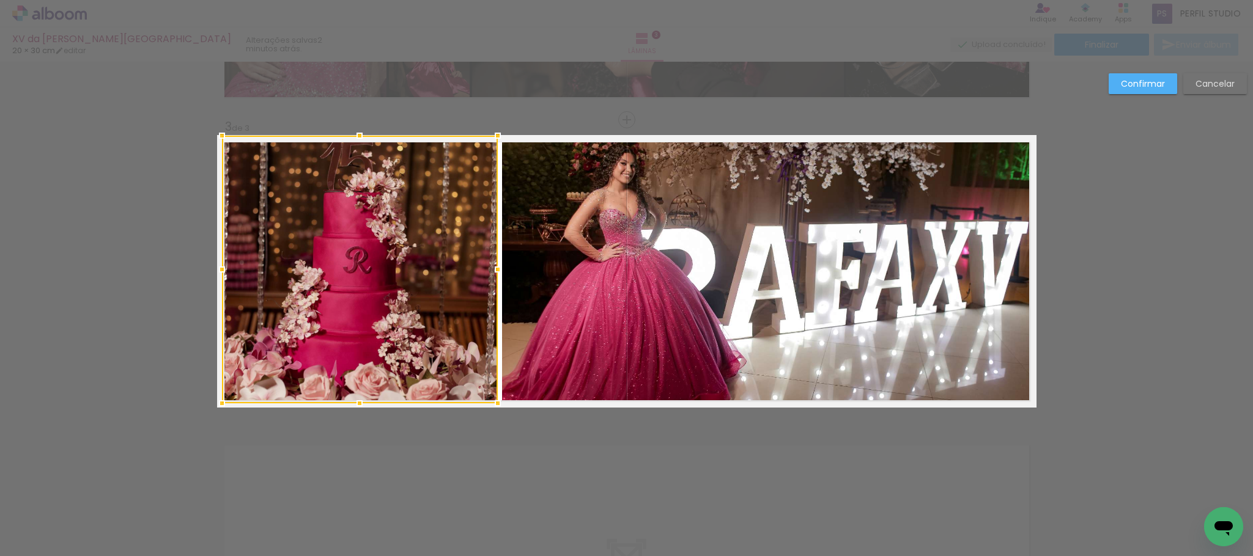
drag, startPoint x: 229, startPoint y: 271, endPoint x: 218, endPoint y: 270, distance: 11.1
click at [218, 270] on div at bounding box center [222, 269] width 24 height 24
click at [0, 0] on slot "Confirmar" at bounding box center [0, 0] width 0 height 0
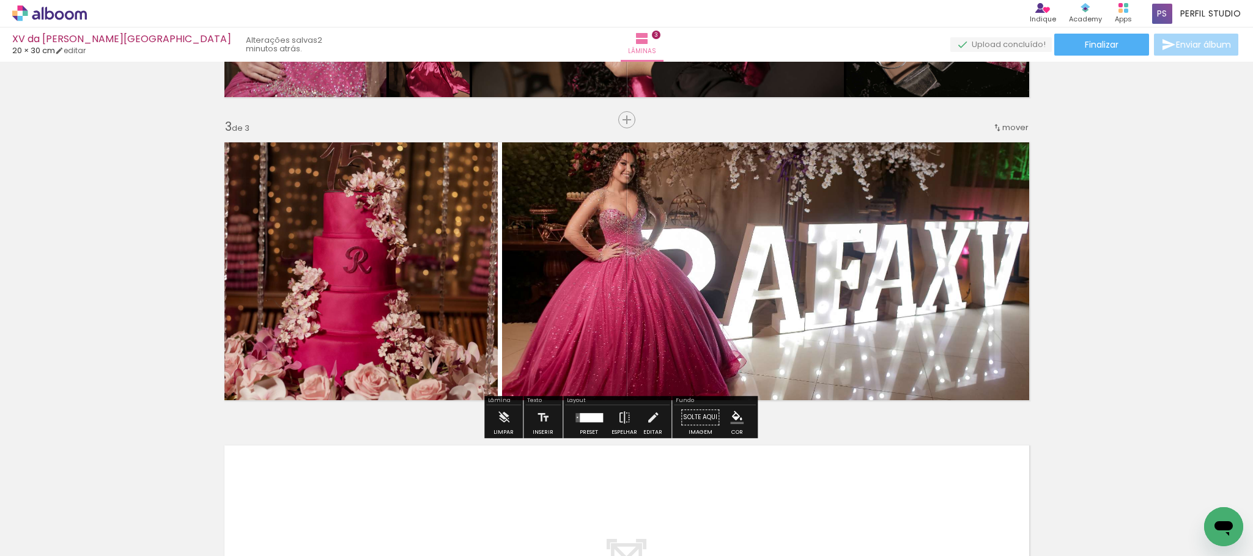
click at [734, 416] on iron-icon "color picker" at bounding box center [736, 417] width 13 height 13
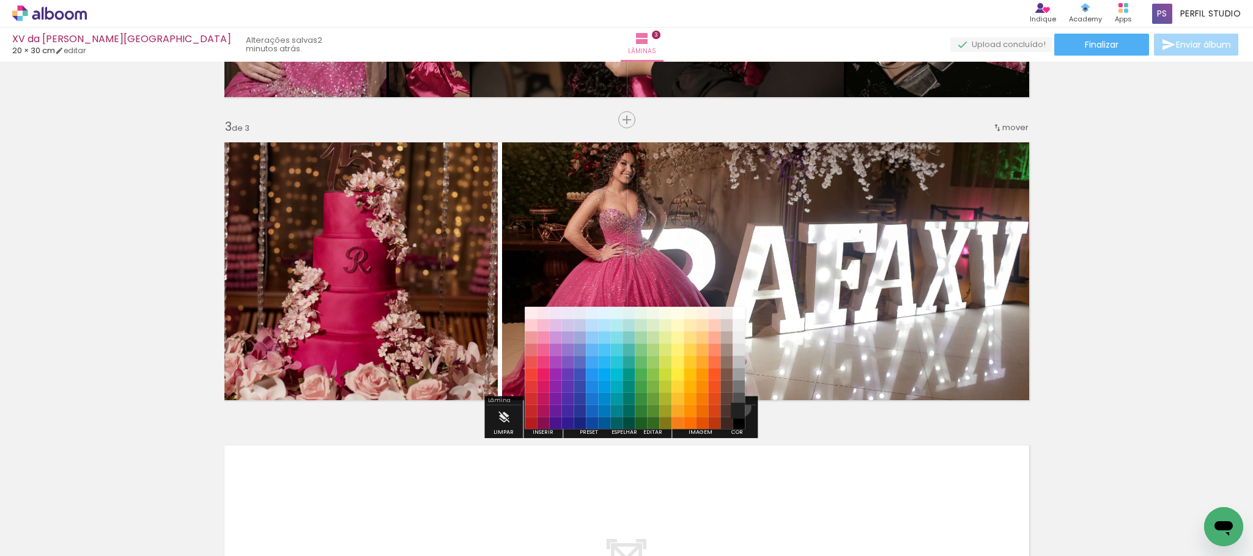
click at [737, 408] on paper-item "#212121" at bounding box center [738, 411] width 12 height 12
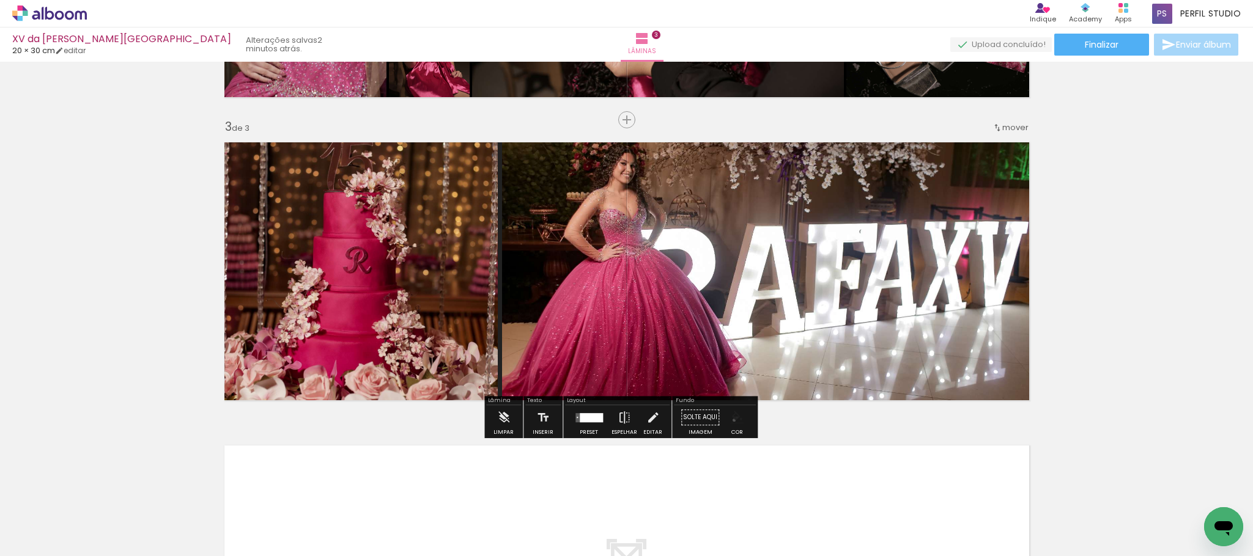
click at [730, 421] on iron-icon "color picker" at bounding box center [736, 417] width 13 height 13
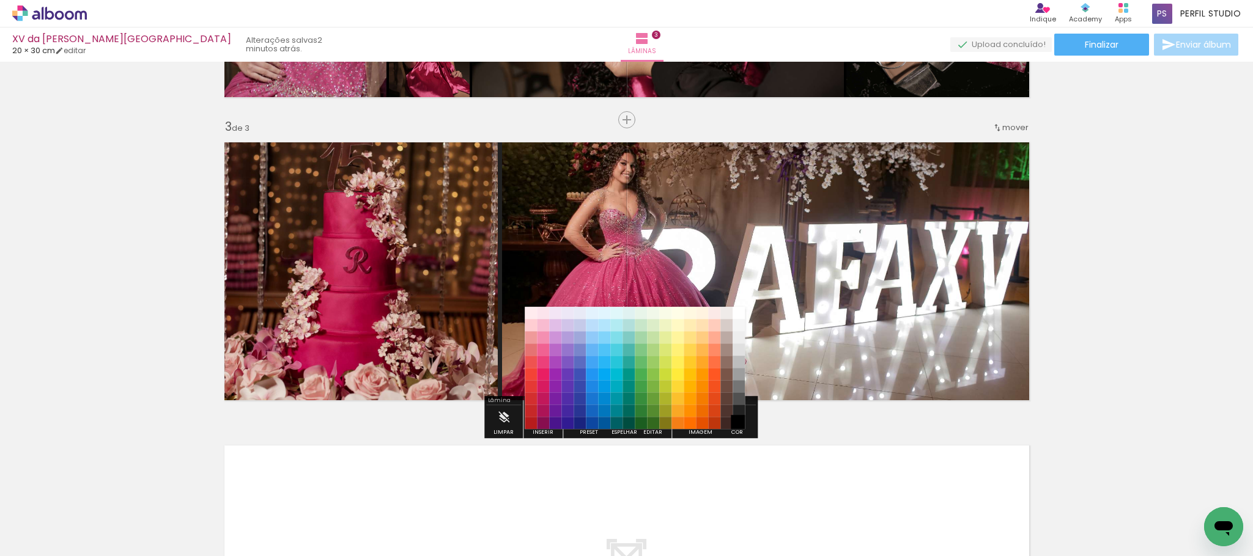
click at [738, 422] on paper-item "#000000" at bounding box center [738, 424] width 12 height 12
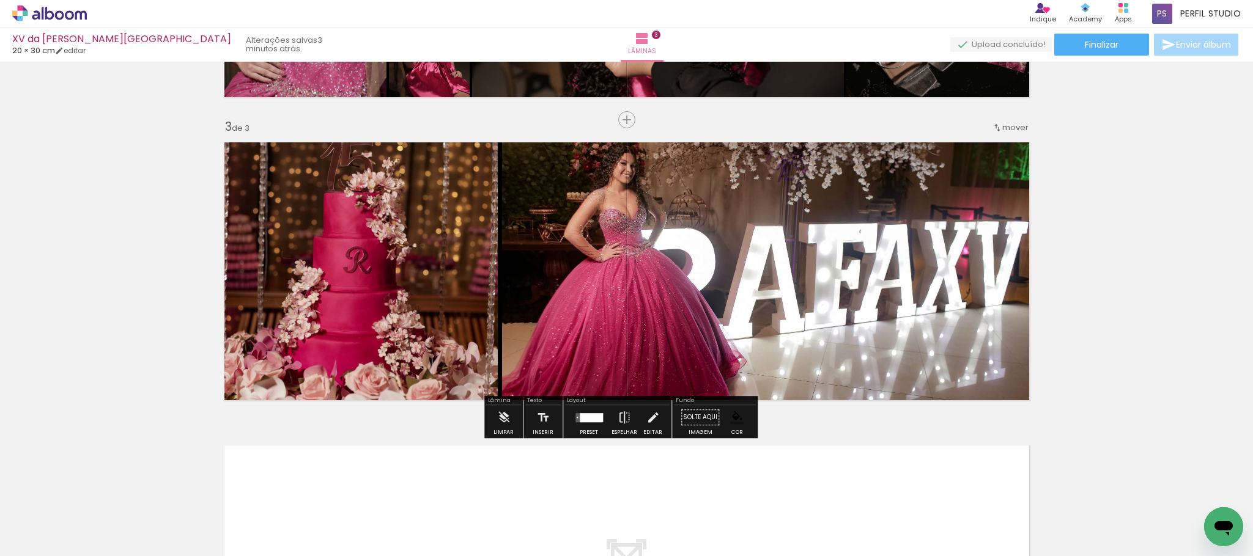
click at [1097, 279] on div "Inserir lâmina 1 de 3 Inserir lâmina 2 de 3 Inserir lâmina 3 de 3" at bounding box center [626, 104] width 1253 height 1213
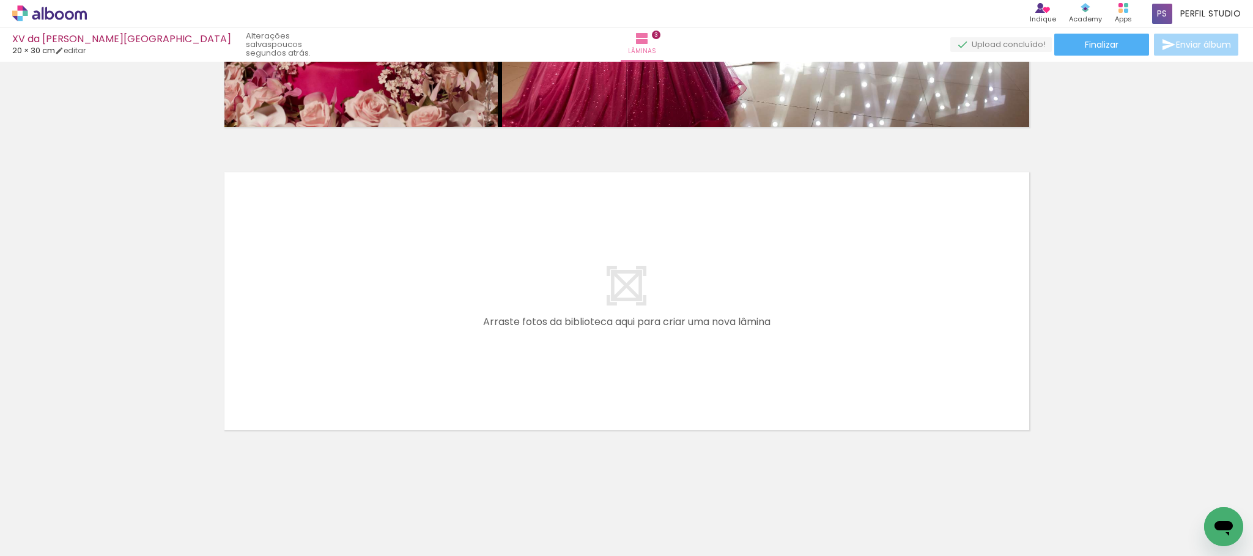
scroll to position [0, 3028]
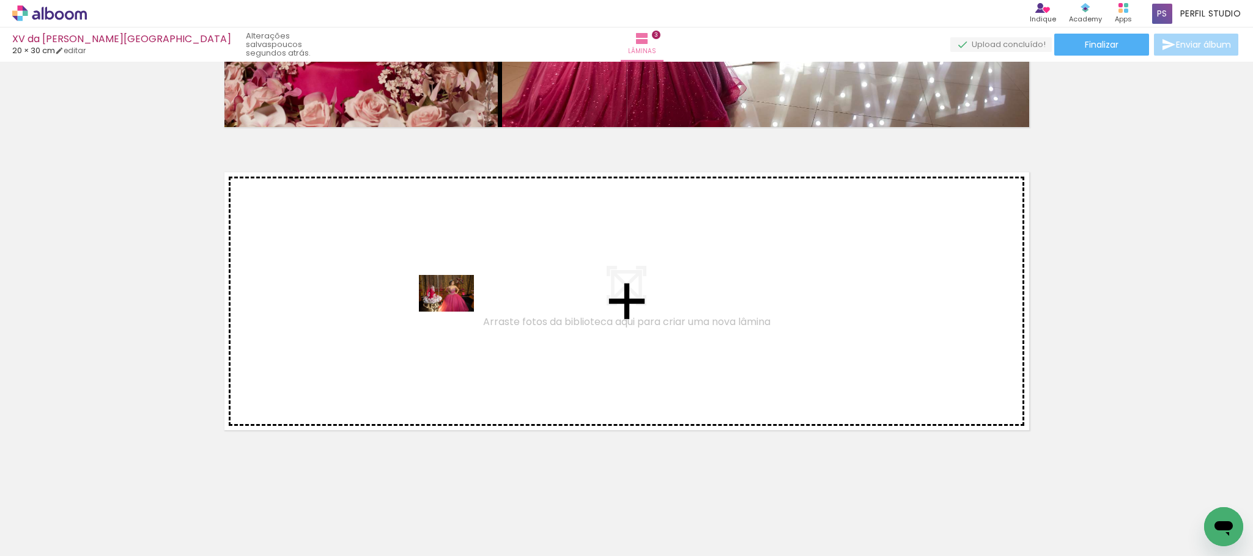
drag, startPoint x: 384, startPoint y: 512, endPoint x: 455, endPoint y: 312, distance: 212.3
click at [455, 312] on quentale-workspace at bounding box center [626, 278] width 1253 height 556
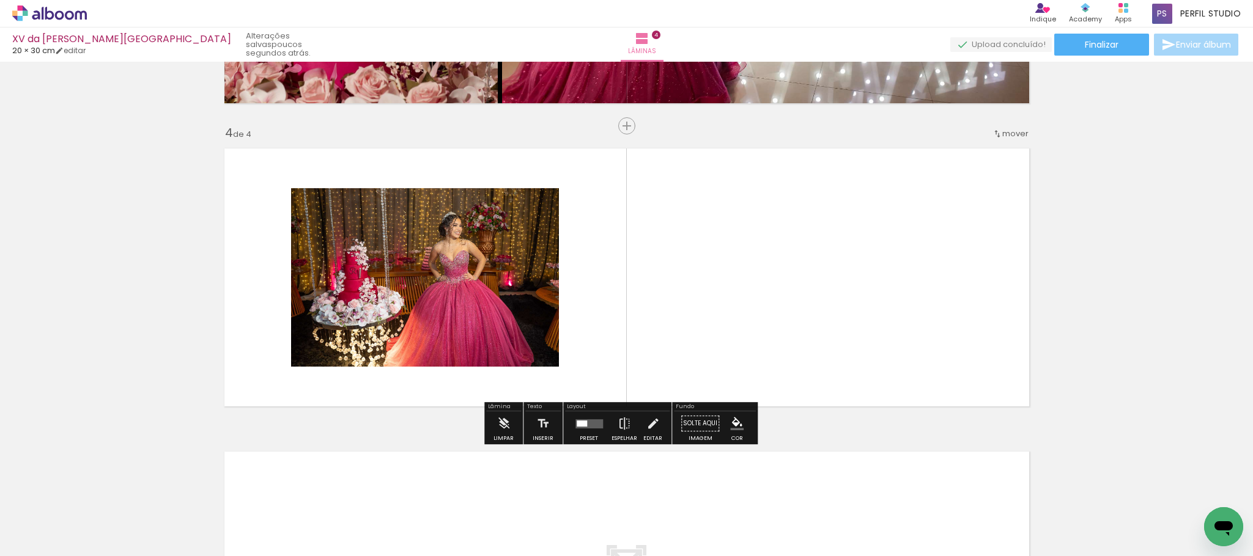
scroll to position [872, 0]
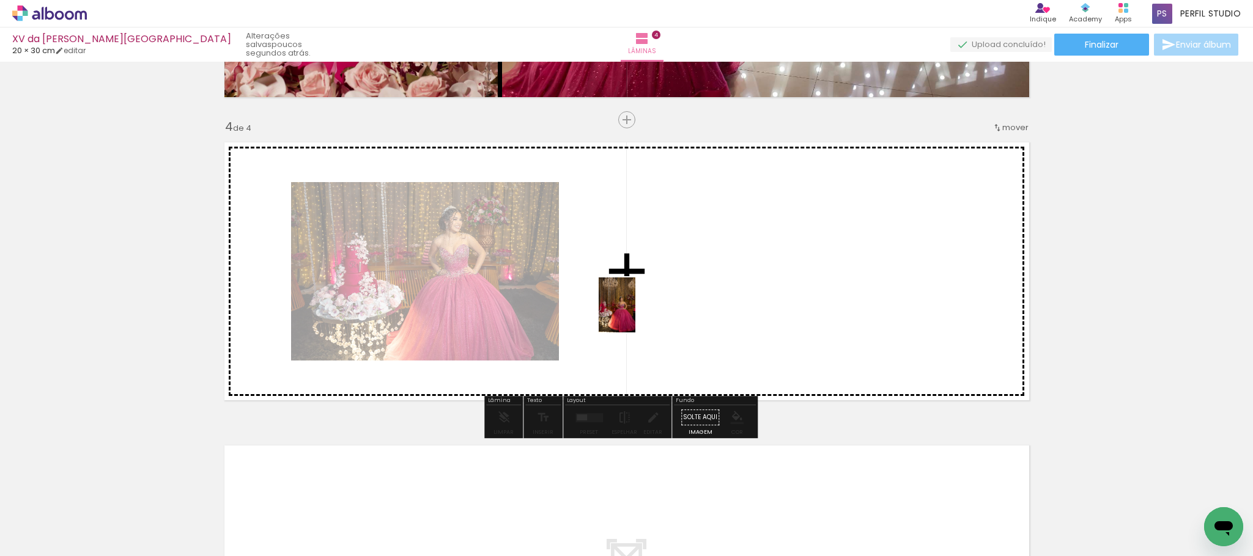
drag, startPoint x: 565, startPoint y: 400, endPoint x: 635, endPoint y: 314, distance: 110.8
click at [635, 314] on quentale-workspace at bounding box center [626, 278] width 1253 height 556
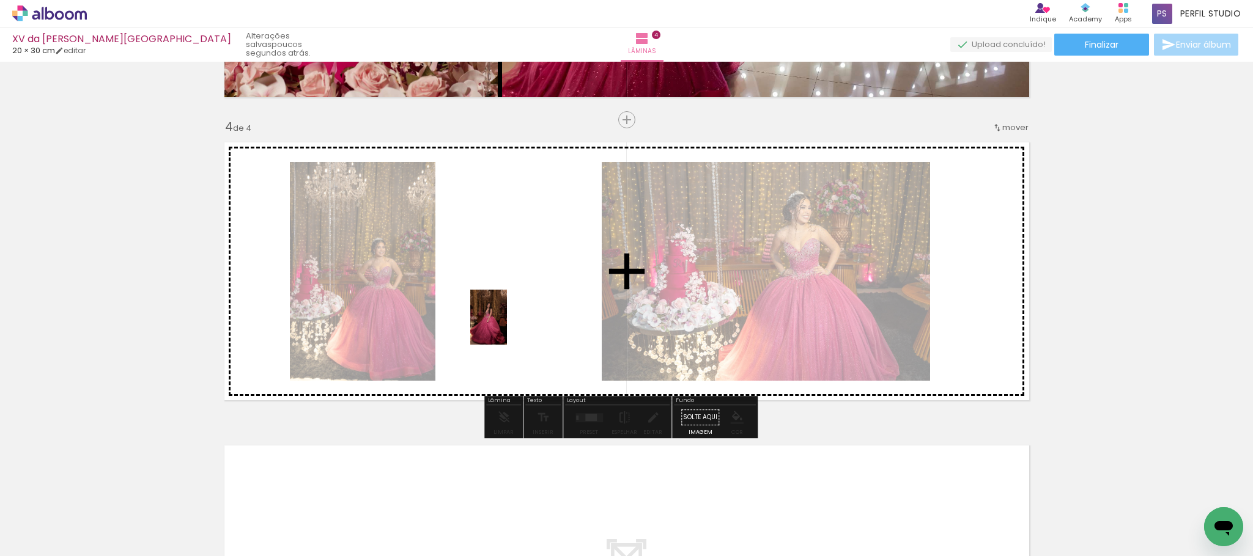
drag, startPoint x: 807, startPoint y: 519, endPoint x: 507, endPoint y: 326, distance: 356.6
click at [507, 326] on quentale-workspace at bounding box center [626, 278] width 1253 height 556
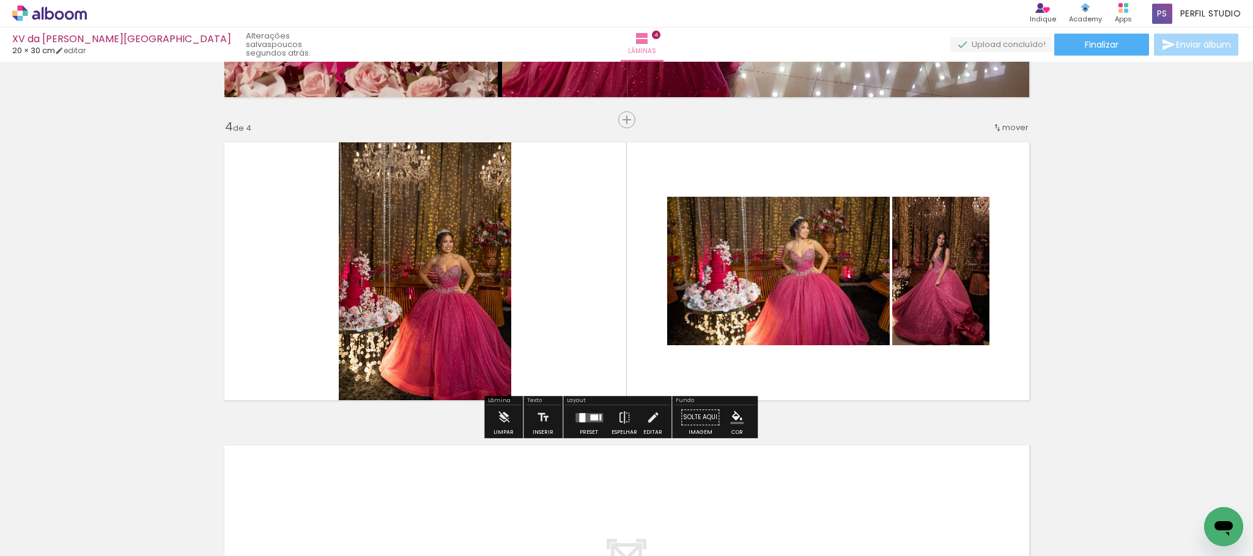
click at [584, 422] on quentale-layouter at bounding box center [589, 417] width 28 height 9
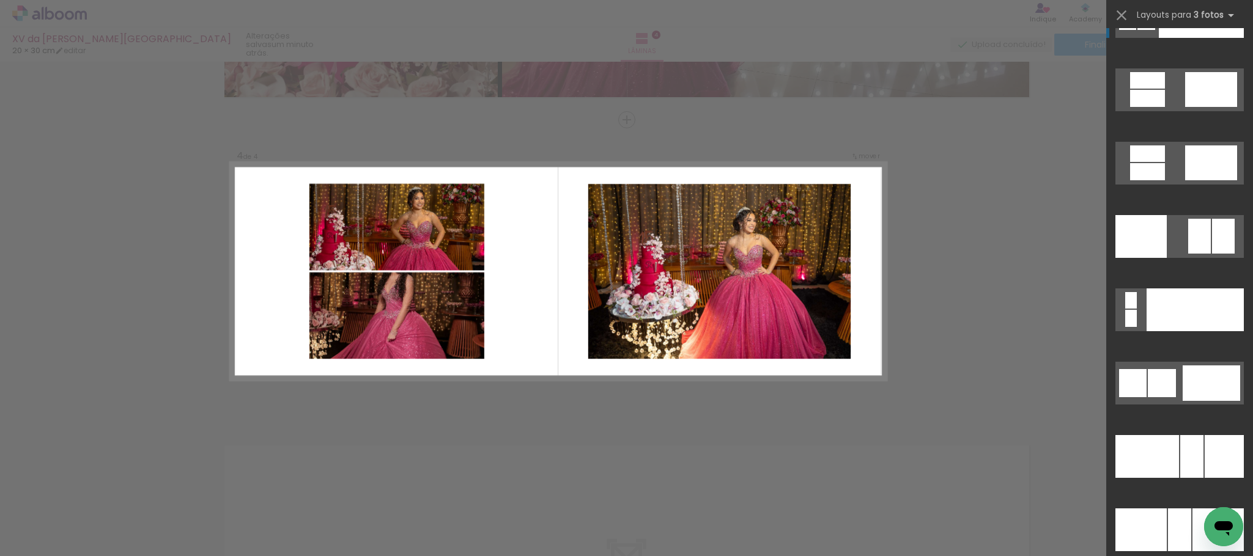
scroll to position [11737, 0]
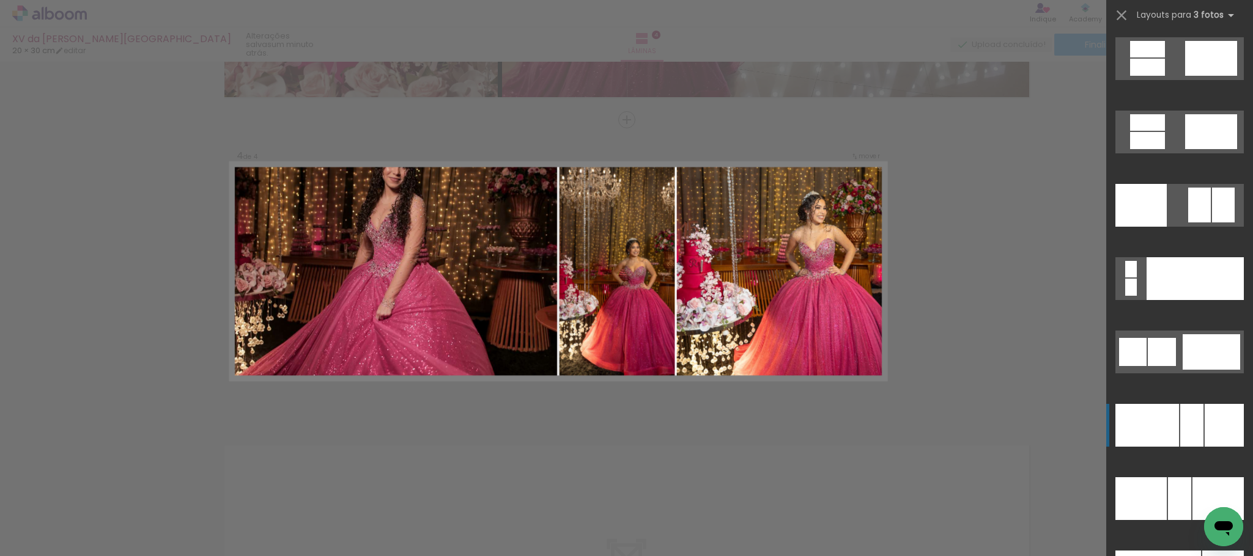
click at [1207, 300] on div at bounding box center [1194, 278] width 97 height 43
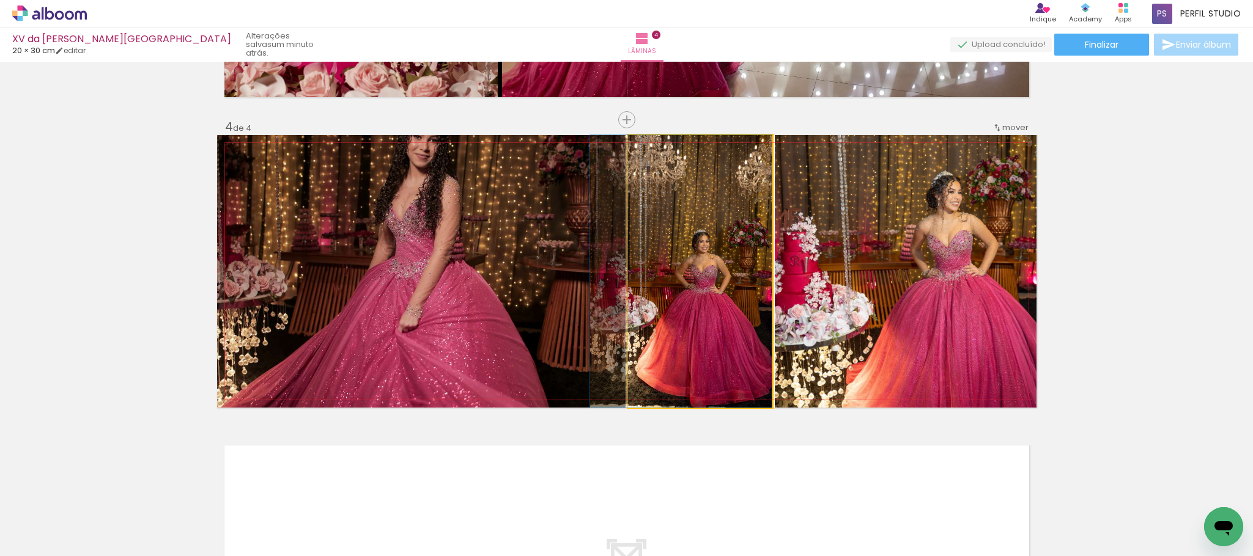
drag, startPoint x: 687, startPoint y: 277, endPoint x: 664, endPoint y: 278, distance: 22.0
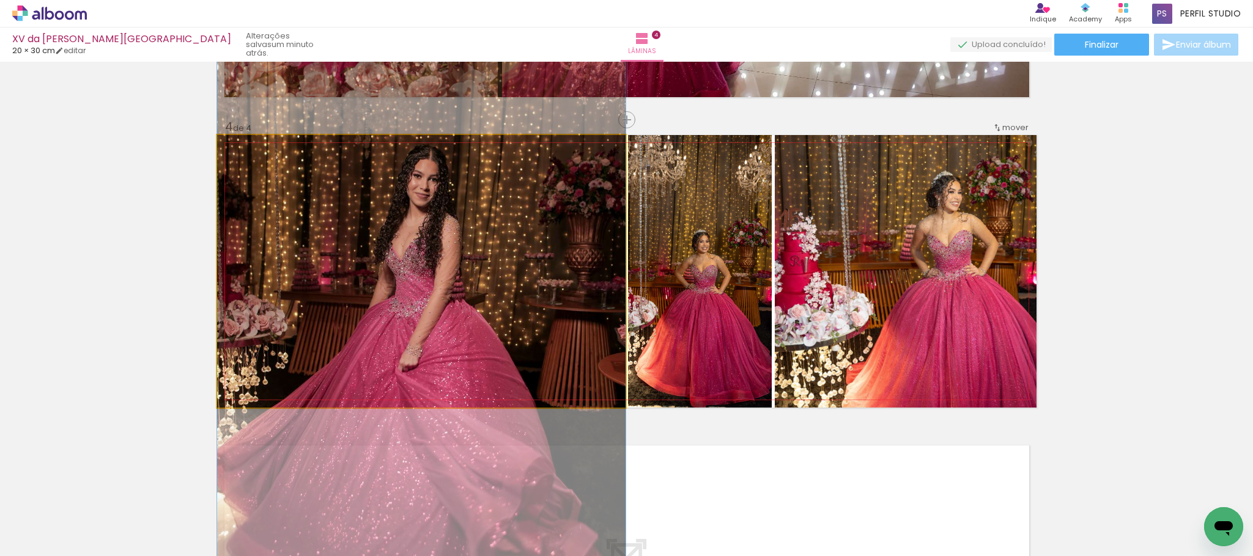
drag, startPoint x: 457, startPoint y: 207, endPoint x: 469, endPoint y: 246, distance: 41.0
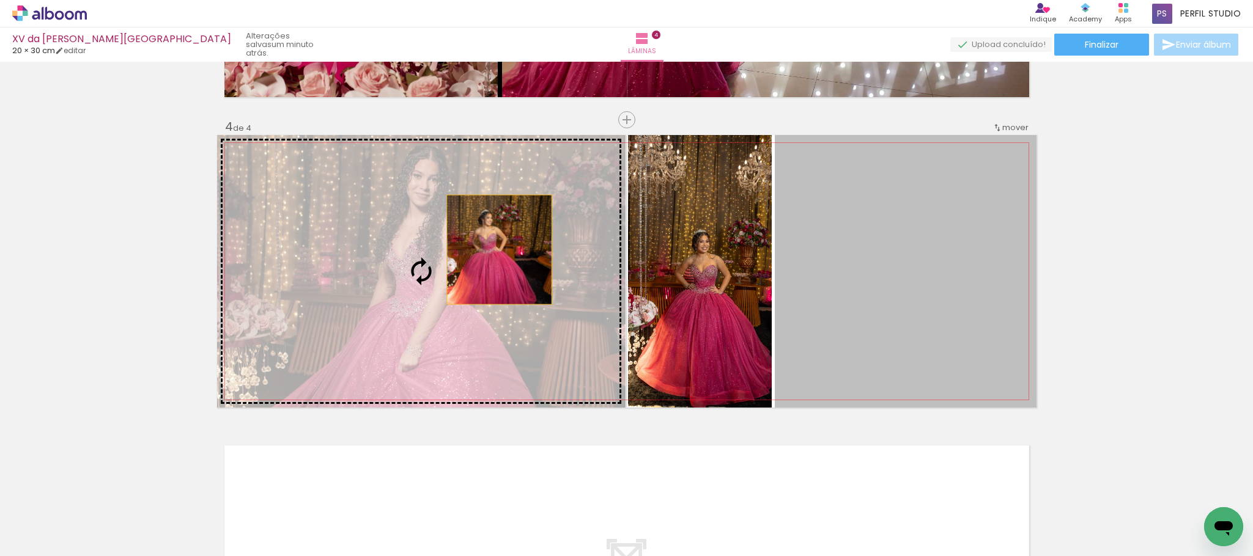
drag, startPoint x: 914, startPoint y: 210, endPoint x: 483, endPoint y: 250, distance: 432.9
click at [0, 0] on slot at bounding box center [0, 0] width 0 height 0
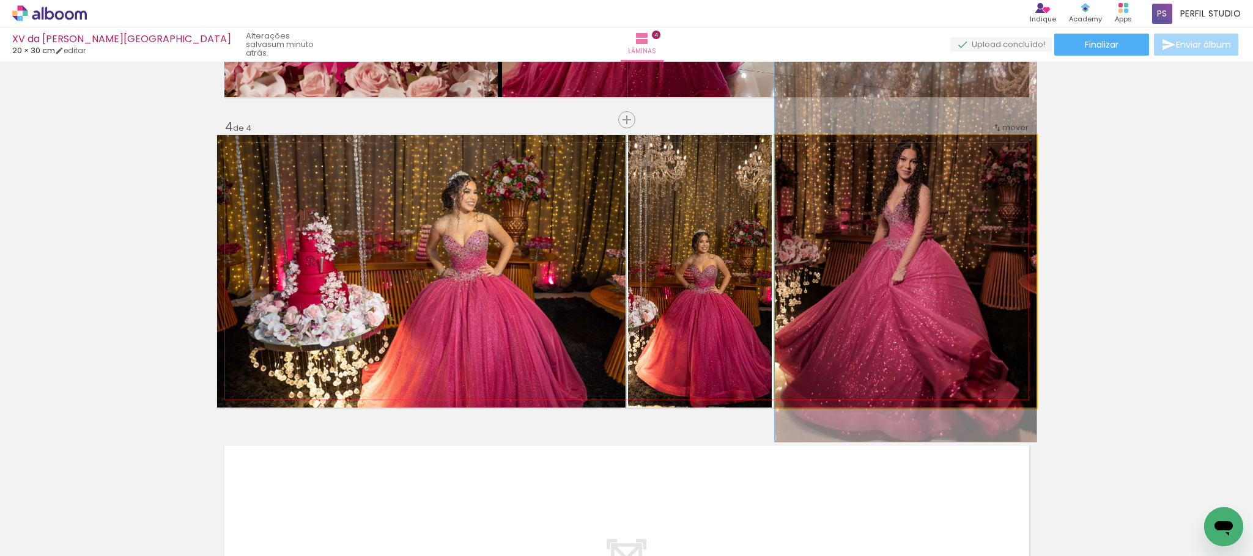
drag, startPoint x: 916, startPoint y: 281, endPoint x: 916, endPoint y: 256, distance: 25.7
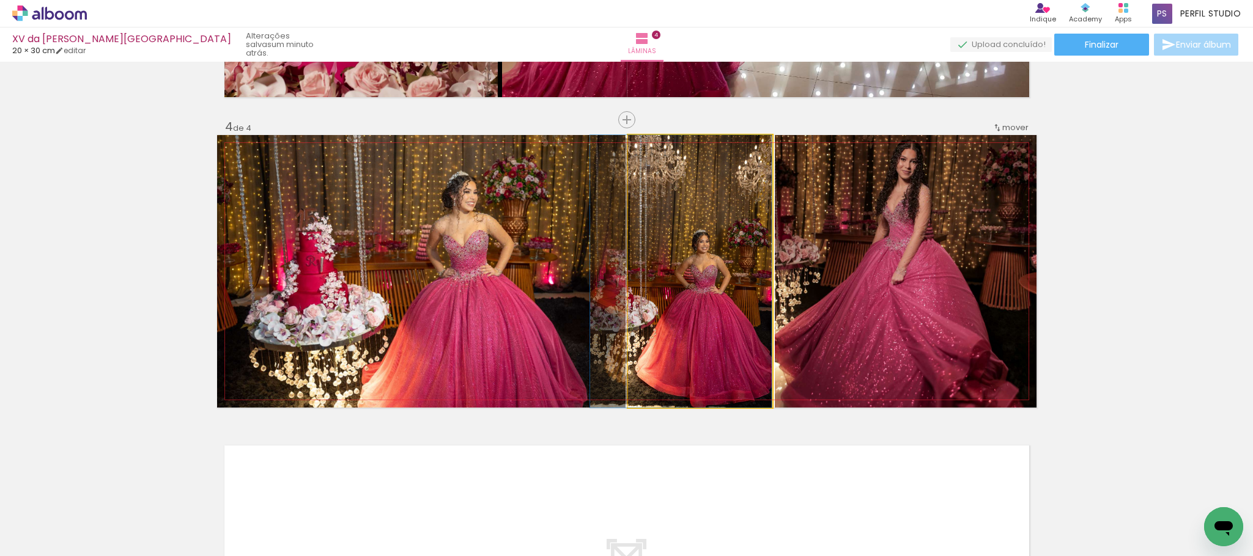
click at [702, 278] on quentale-photo at bounding box center [700, 271] width 144 height 273
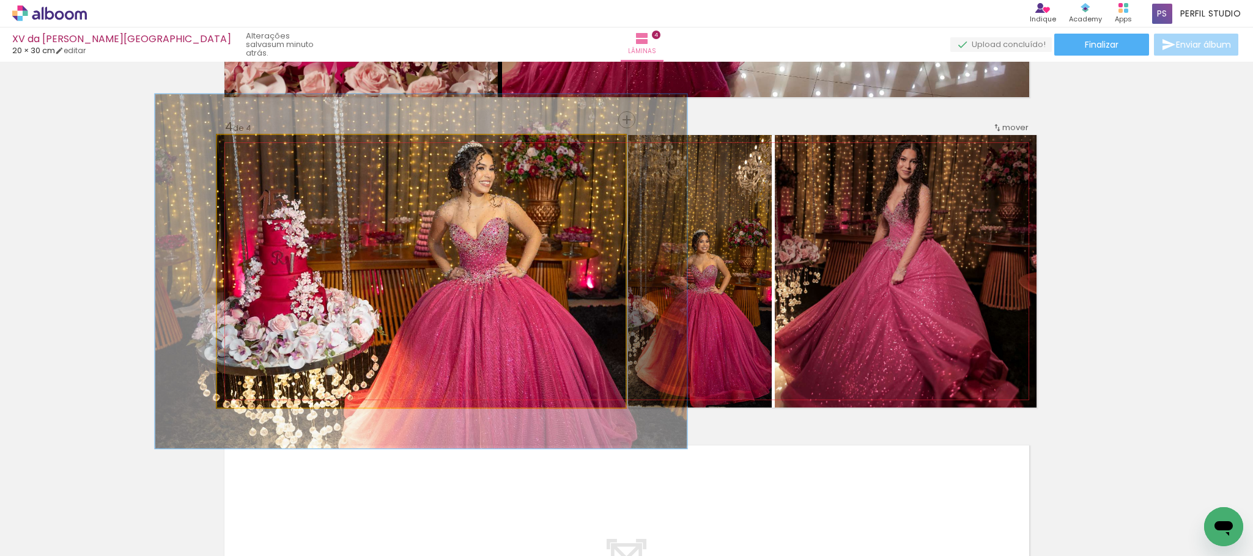
drag, startPoint x: 243, startPoint y: 149, endPoint x: 256, endPoint y: 149, distance: 12.8
type paper-slider "130"
click at [256, 149] on div at bounding box center [259, 148] width 20 height 20
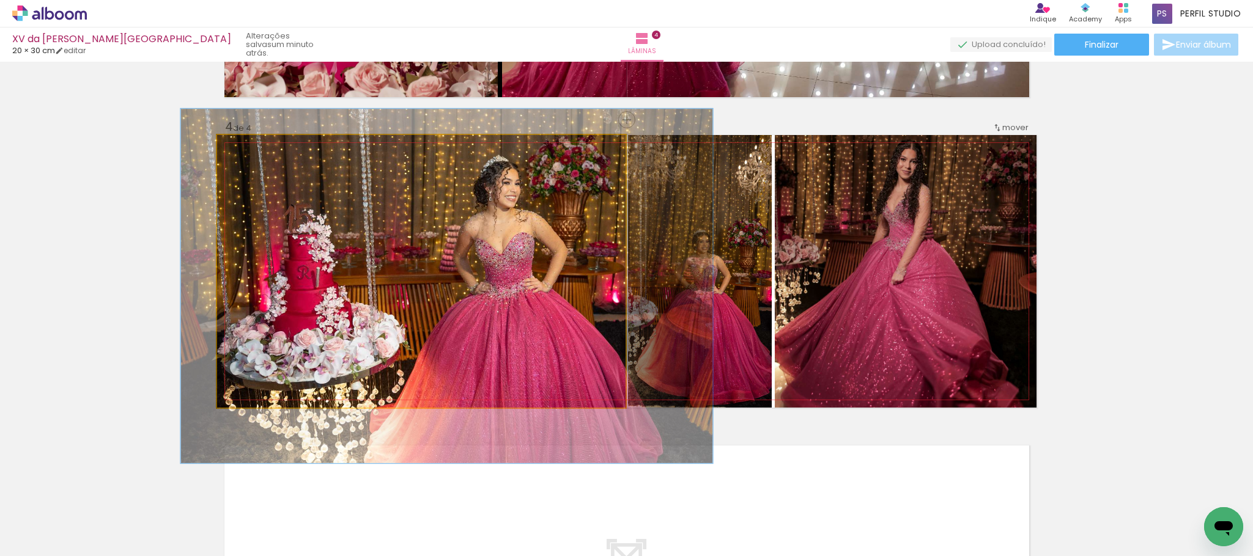
drag, startPoint x: 446, startPoint y: 224, endPoint x: 469, endPoint y: 238, distance: 27.7
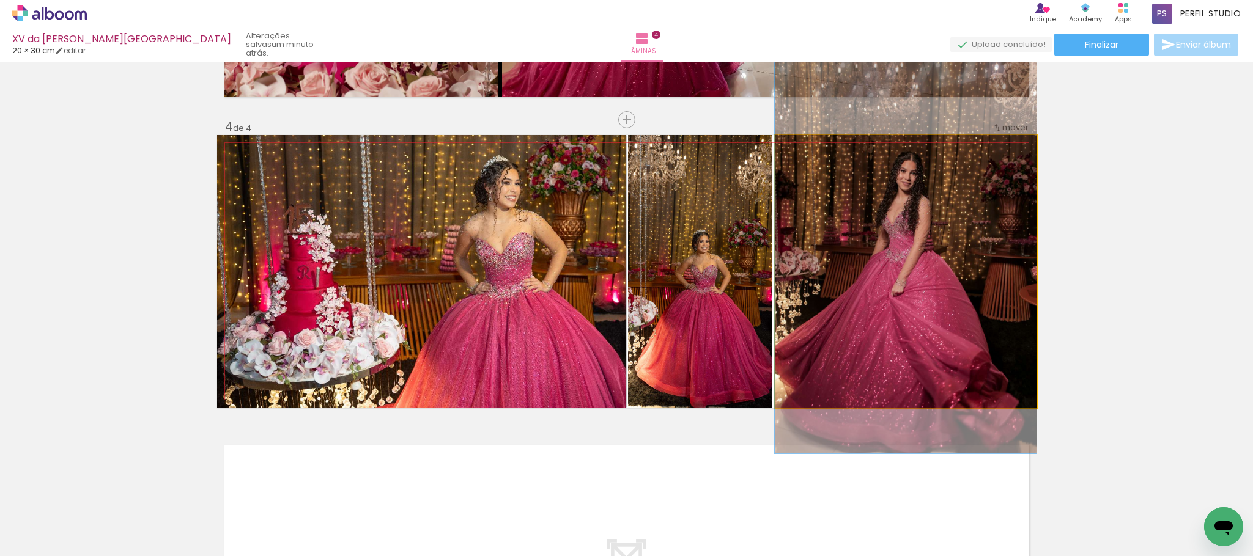
drag, startPoint x: 897, startPoint y: 227, endPoint x: 900, endPoint y: 239, distance: 12.0
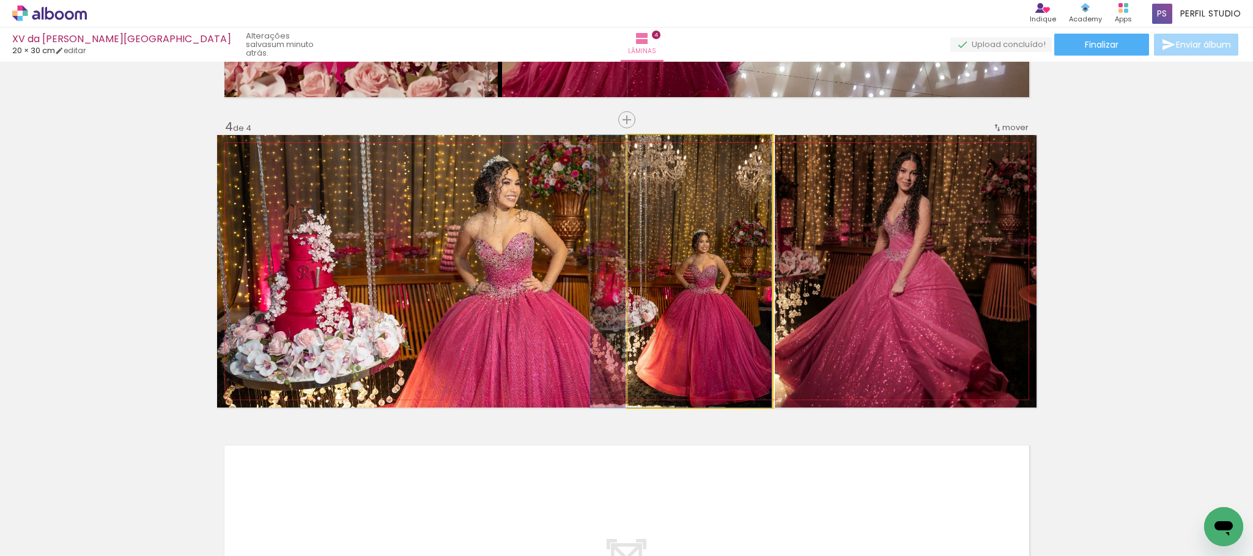
click at [657, 147] on div at bounding box center [657, 148] width 20 height 20
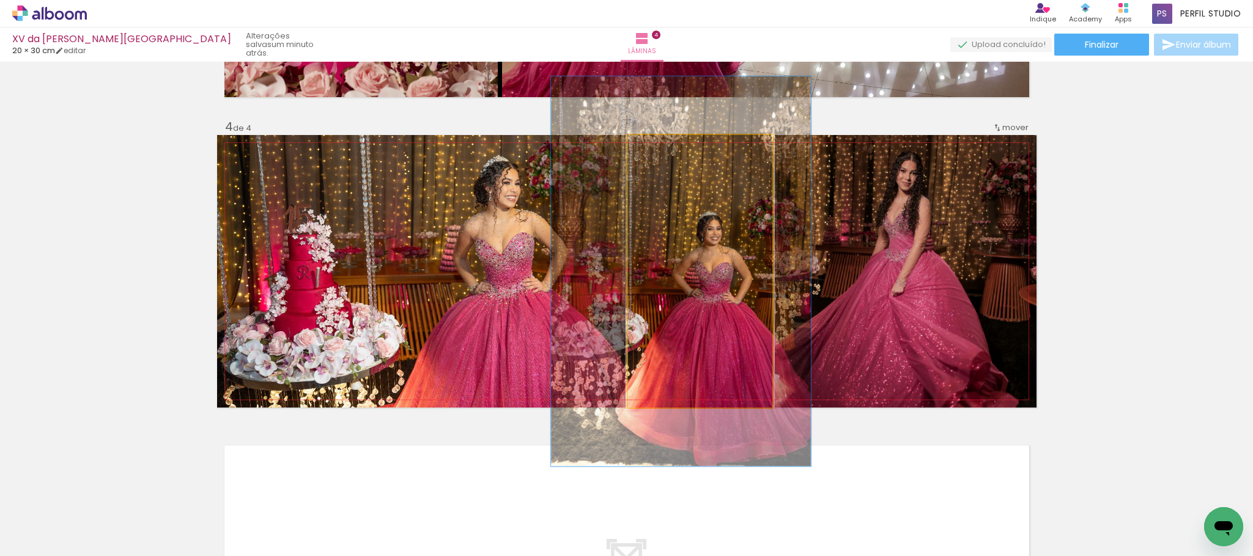
drag, startPoint x: 655, startPoint y: 145, endPoint x: 673, endPoint y: 147, distance: 18.4
type paper-slider "143"
click at [673, 147] on div at bounding box center [674, 148] width 20 height 20
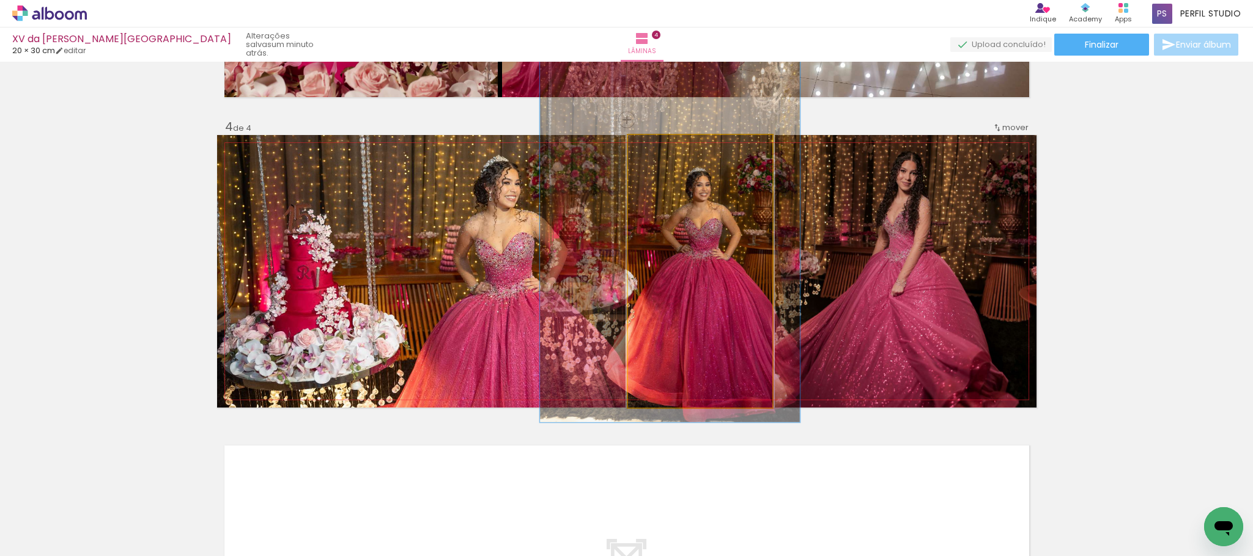
drag, startPoint x: 719, startPoint y: 286, endPoint x: 708, endPoint y: 242, distance: 45.4
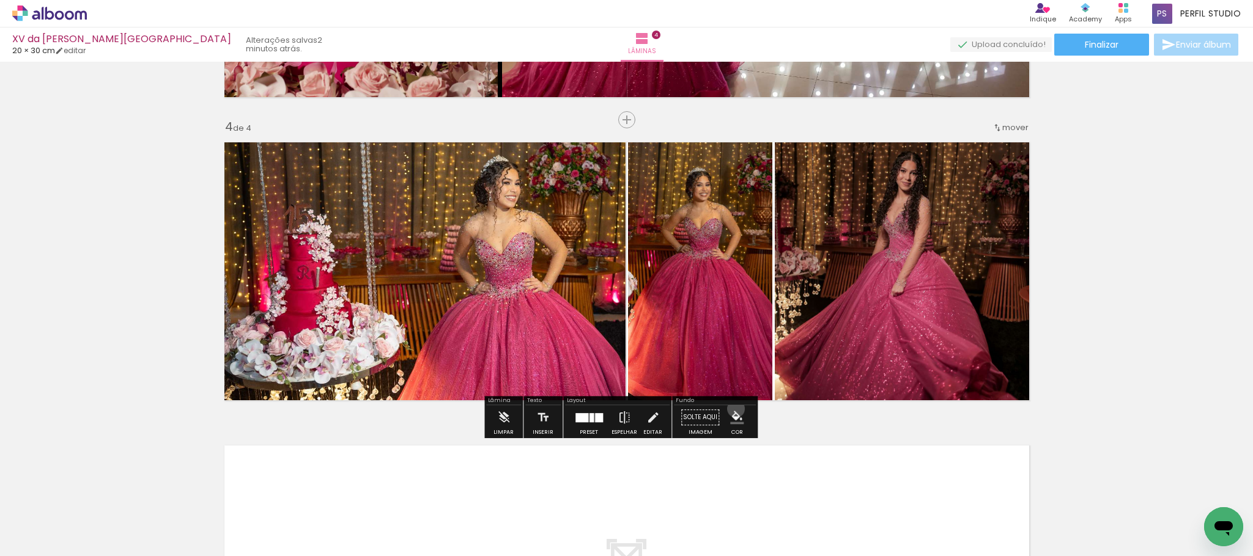
click at [732, 409] on paper-menu-button "#ffebee #ffcdd2 #ef9a9a #e57373 #ef5350 #f44336 #e53935 #d32f2f #c62828 #b71c1c…" at bounding box center [736, 417] width 23 height 23
click at [737, 414] on iron-icon "color picker" at bounding box center [736, 417] width 13 height 13
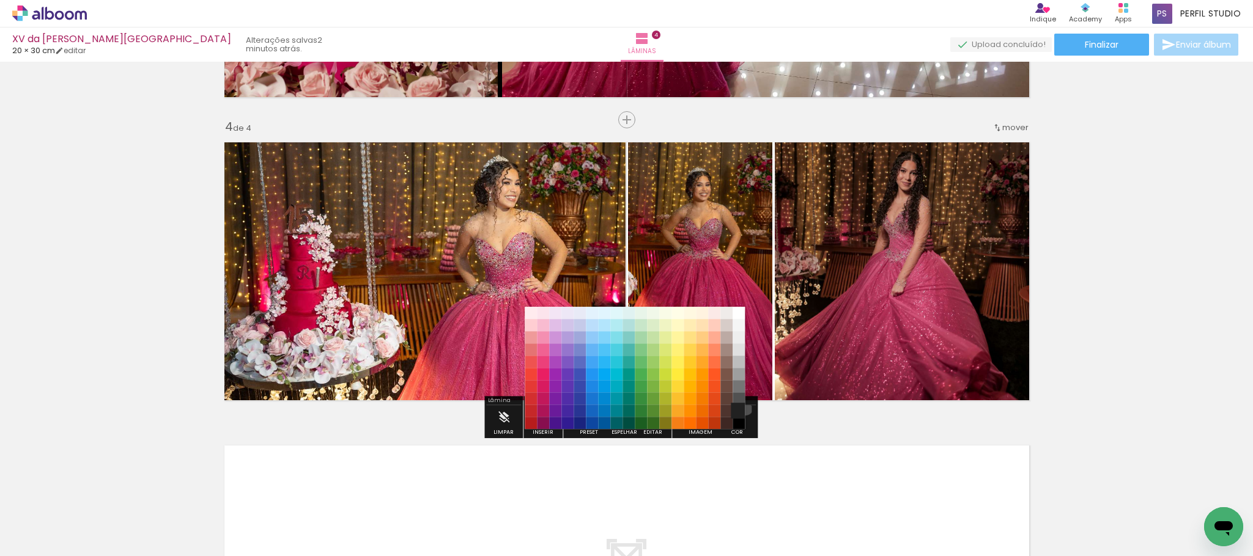
click at [741, 407] on paper-item "#212121" at bounding box center [738, 411] width 12 height 12
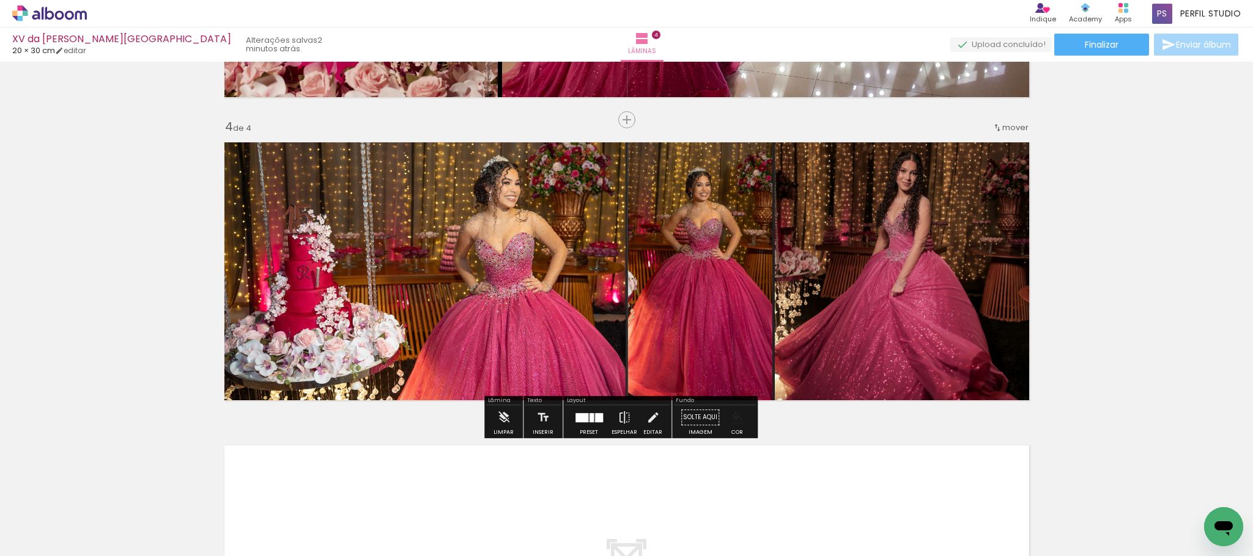
click at [734, 417] on iron-icon "color picker" at bounding box center [736, 417] width 13 height 13
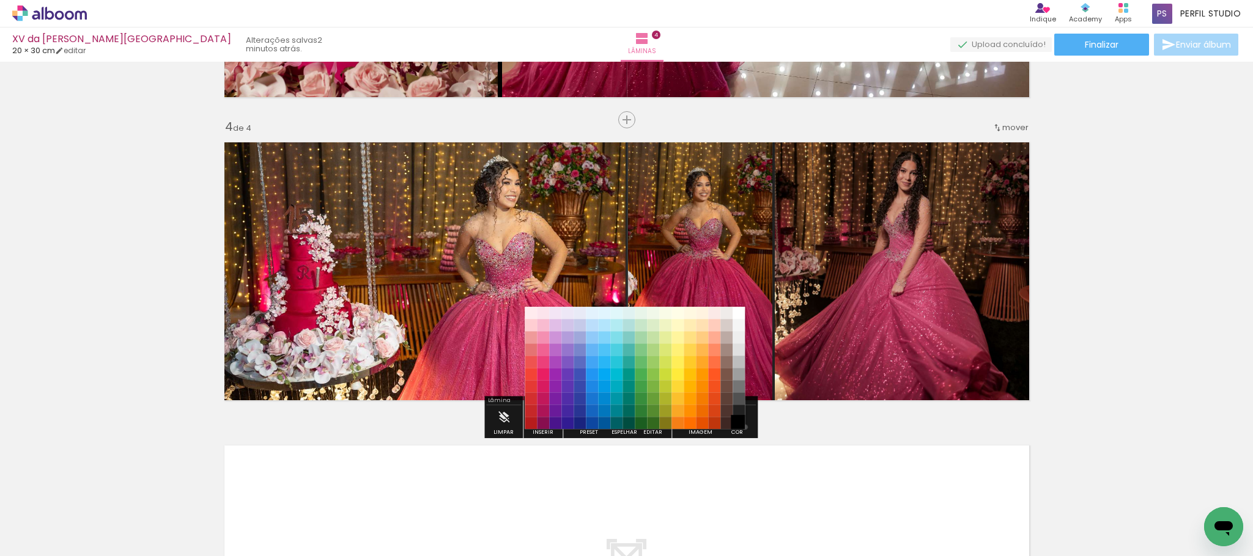
click at [741, 427] on paper-item "#000000" at bounding box center [738, 424] width 12 height 12
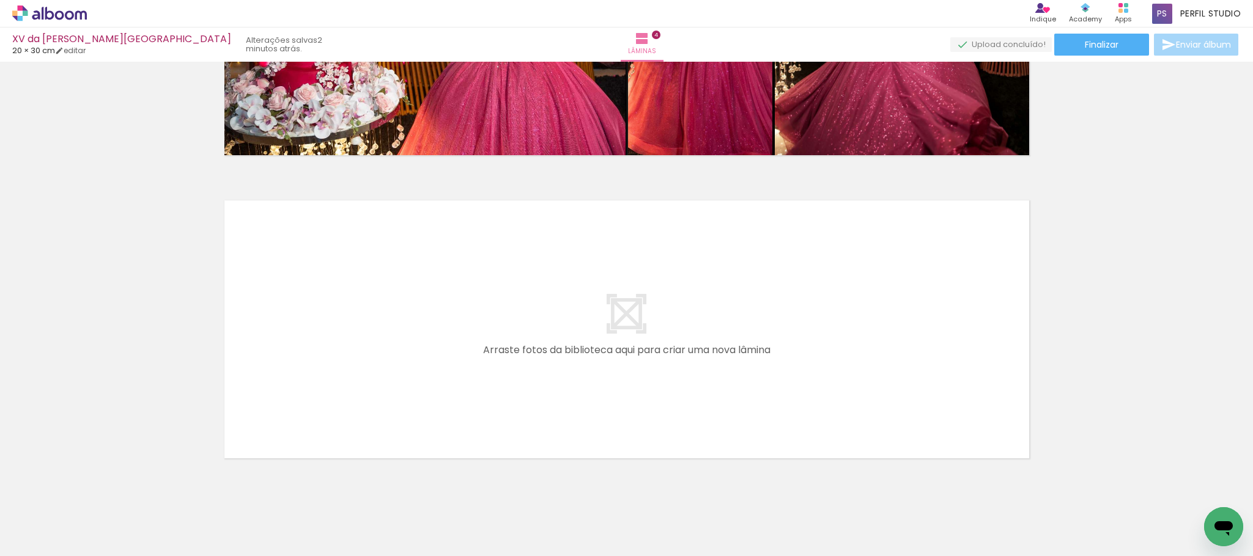
scroll to position [1145, 0]
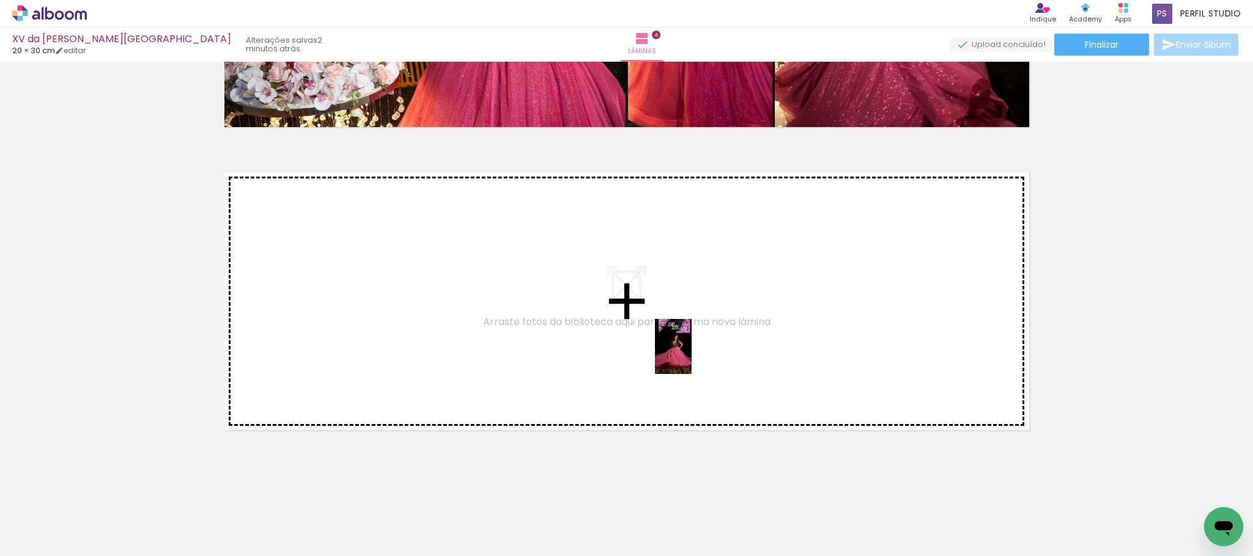
drag, startPoint x: 934, startPoint y: 516, endPoint x: 688, endPoint y: 355, distance: 294.0
click at [688, 355] on quentale-workspace at bounding box center [626, 278] width 1253 height 556
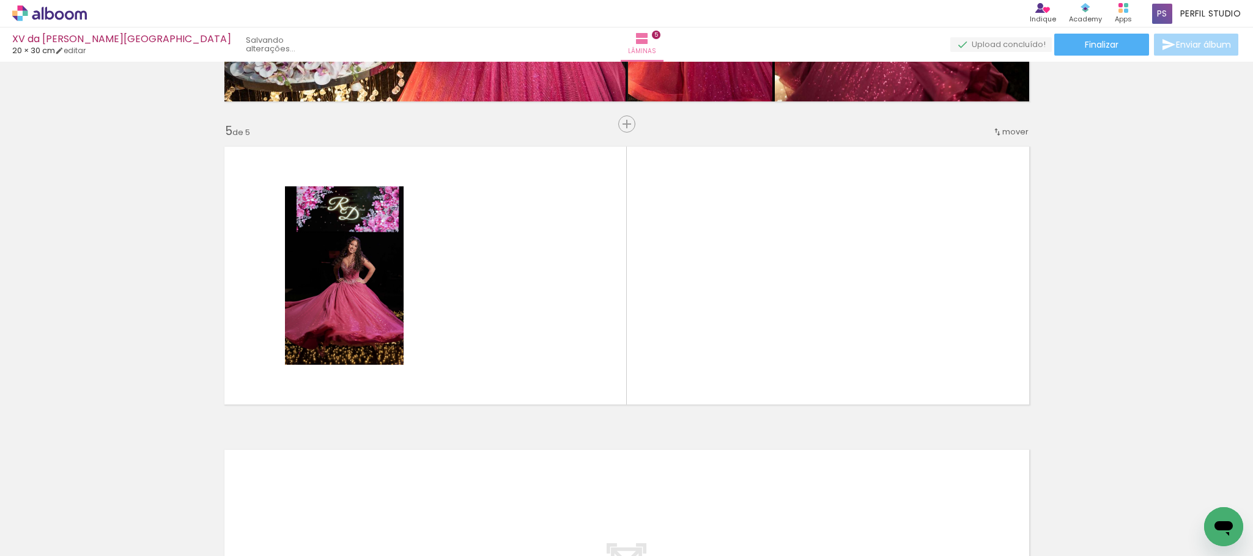
scroll to position [1176, 0]
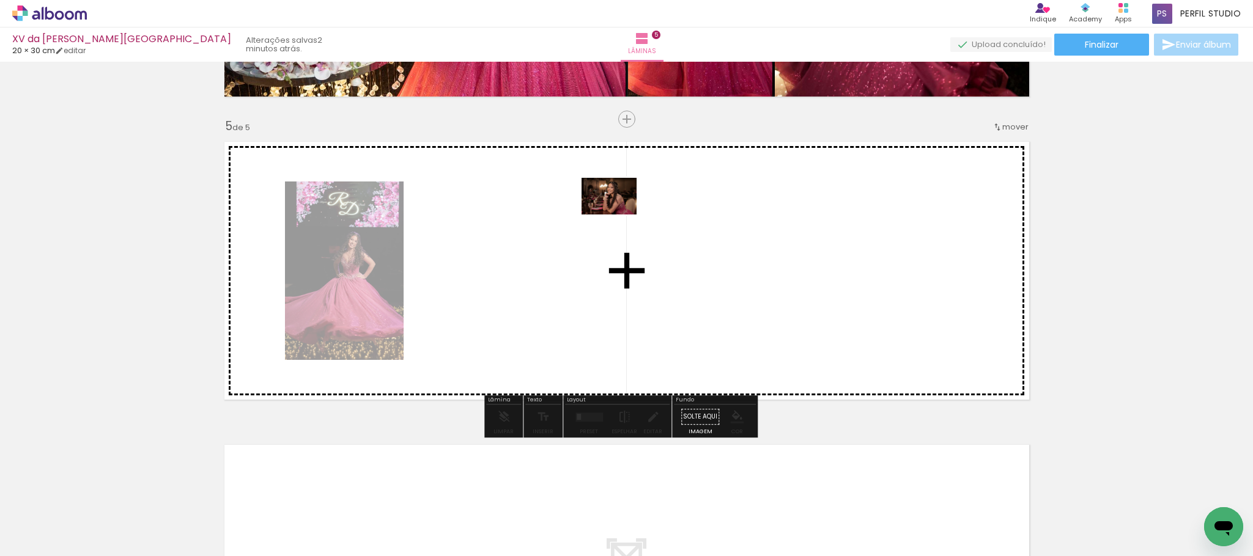
drag, startPoint x: 866, startPoint y: 529, endPoint x: 618, endPoint y: 215, distance: 400.4
click at [618, 215] on quentale-workspace at bounding box center [626, 278] width 1253 height 556
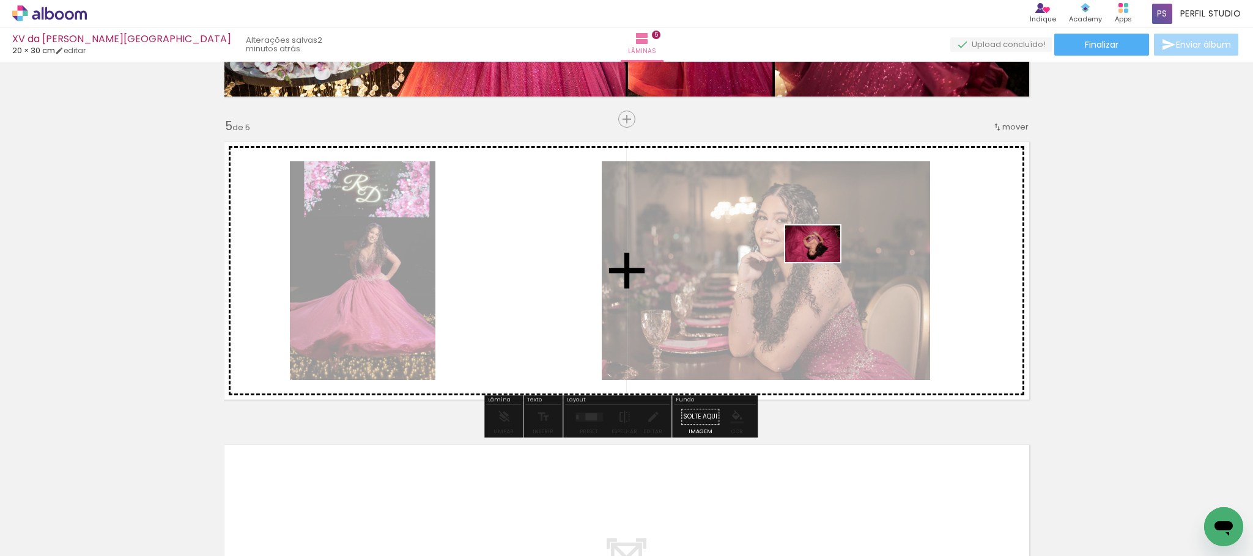
drag, startPoint x: 940, startPoint y: 424, endPoint x: 822, endPoint y: 262, distance: 199.9
click at [822, 262] on quentale-workspace at bounding box center [626, 278] width 1253 height 556
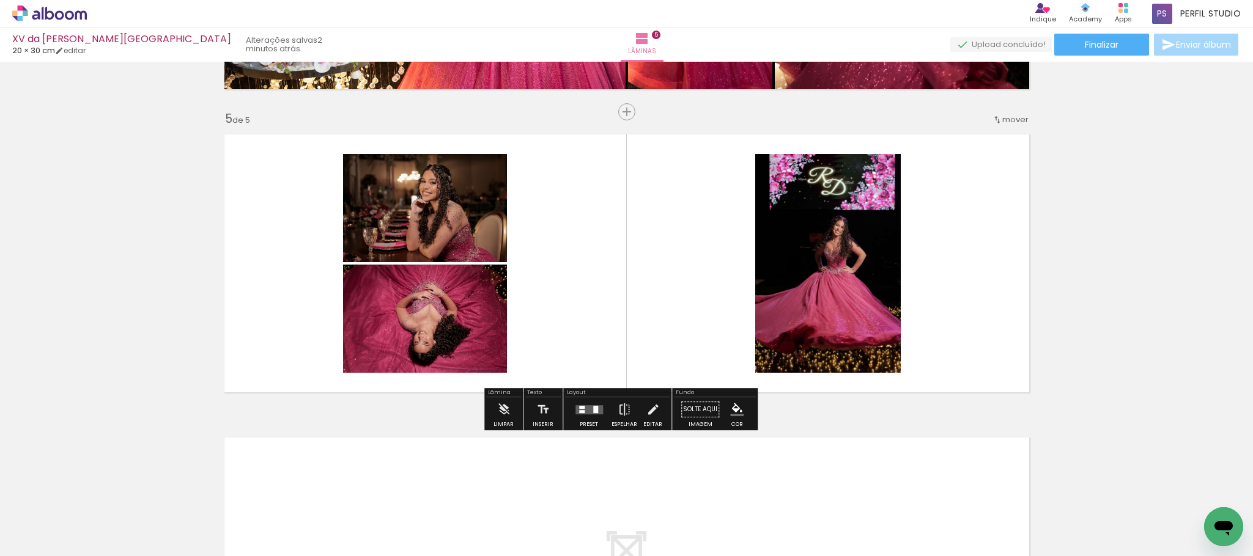
scroll to position [1172, 0]
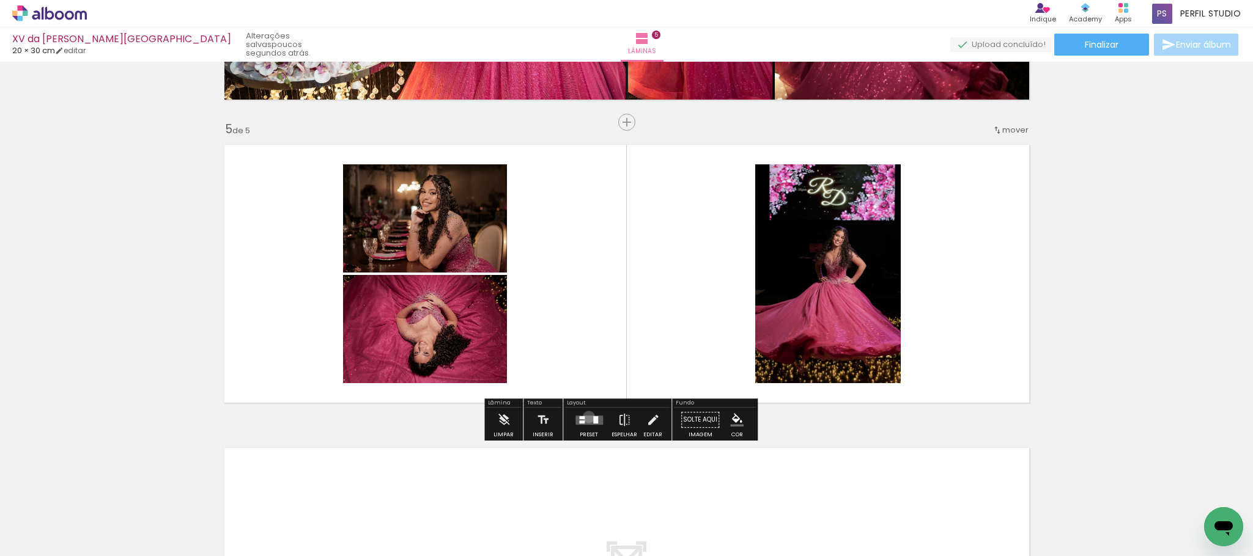
click at [586, 417] on quentale-layouter at bounding box center [589, 420] width 28 height 9
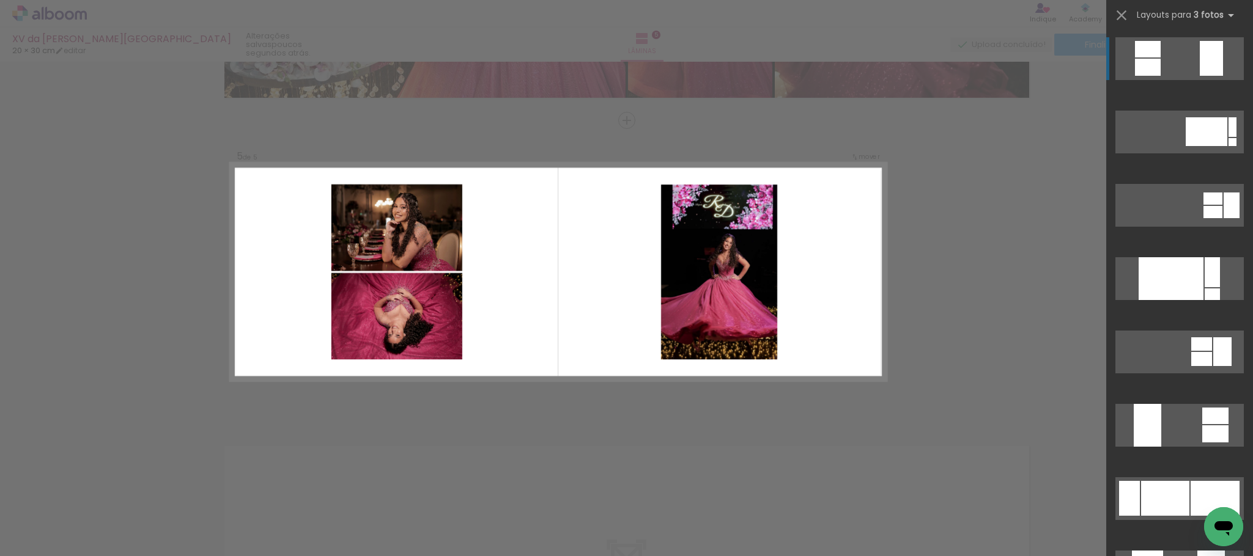
scroll to position [1176, 0]
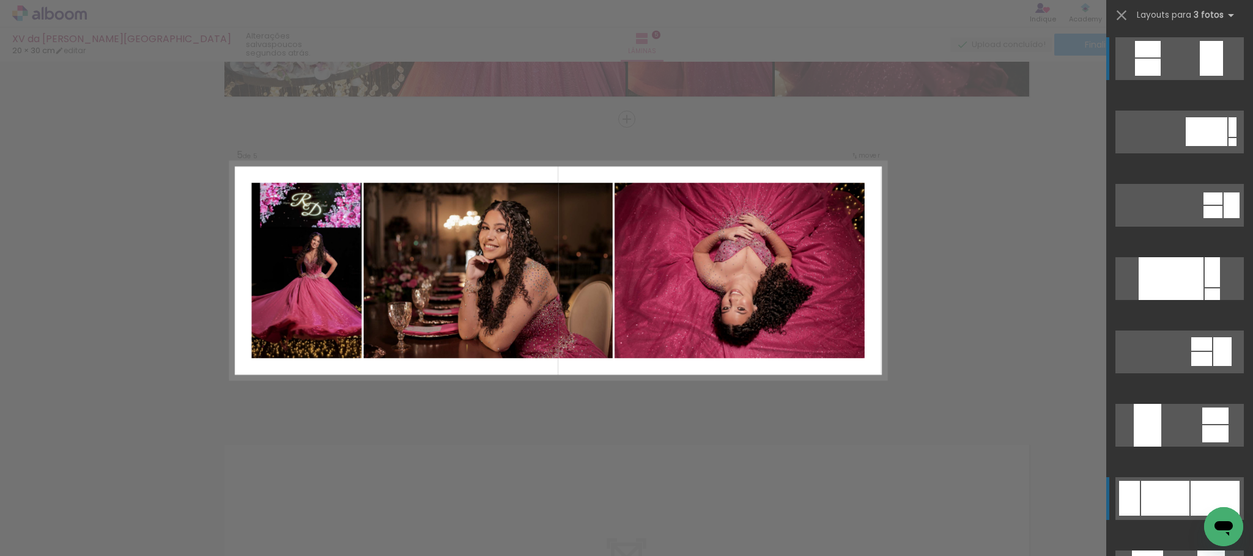
click at [1182, 492] on div at bounding box center [1165, 498] width 48 height 35
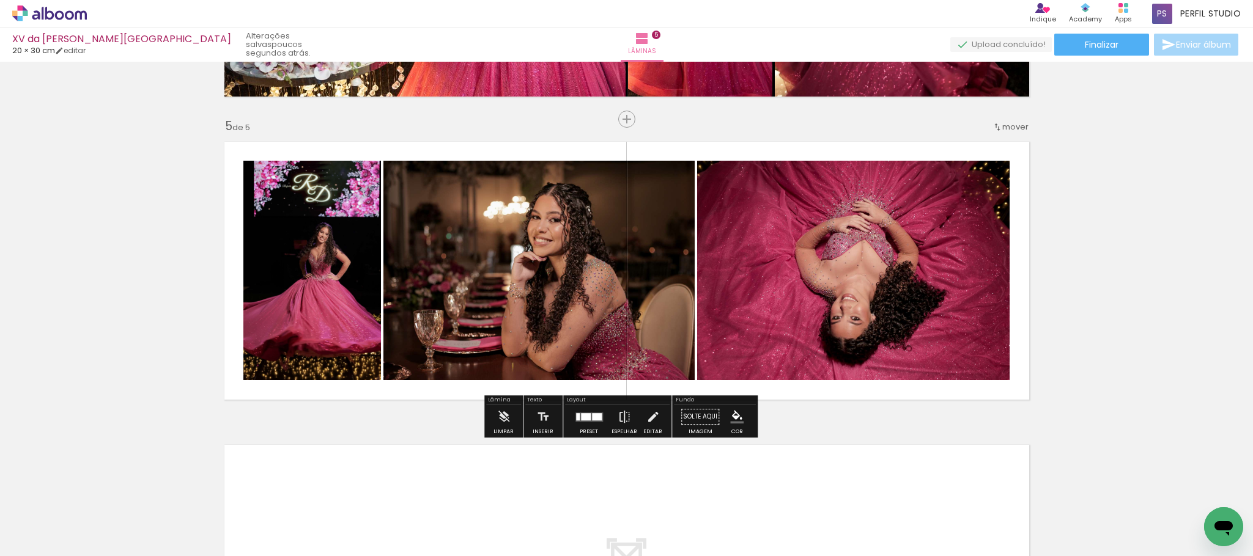
click at [587, 411] on div at bounding box center [588, 417] width 33 height 24
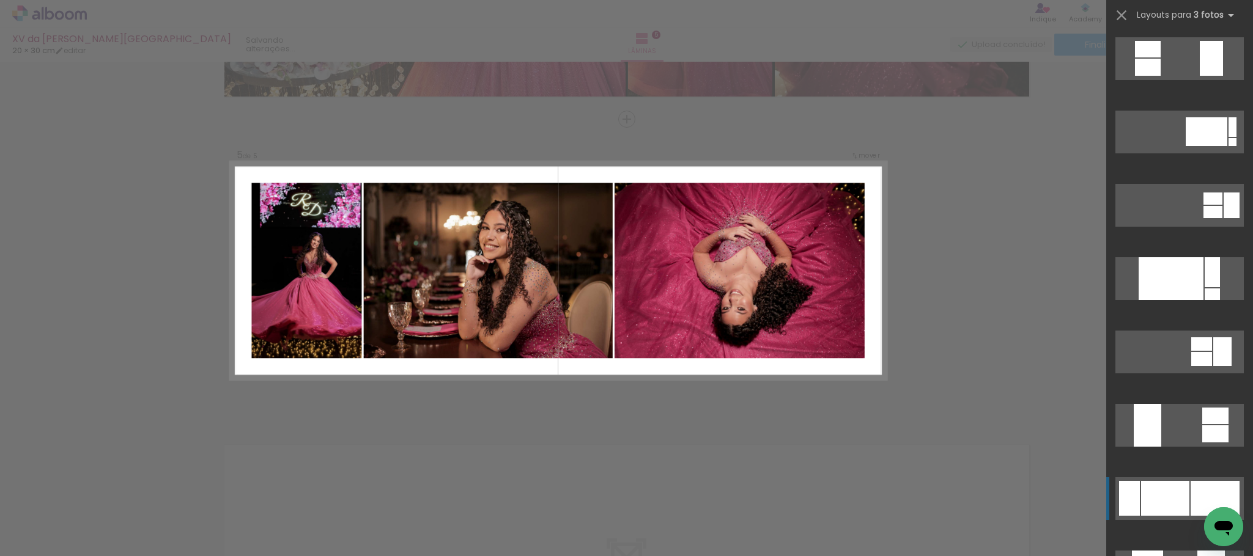
scroll to position [440, 0]
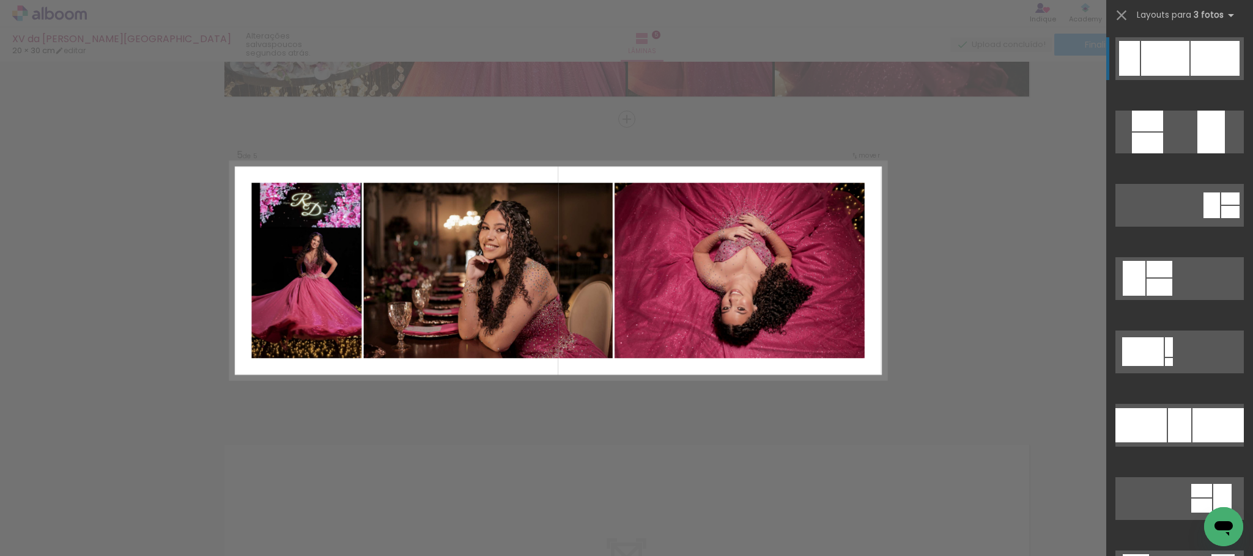
click at [1168, 48] on div at bounding box center [1165, 58] width 48 height 35
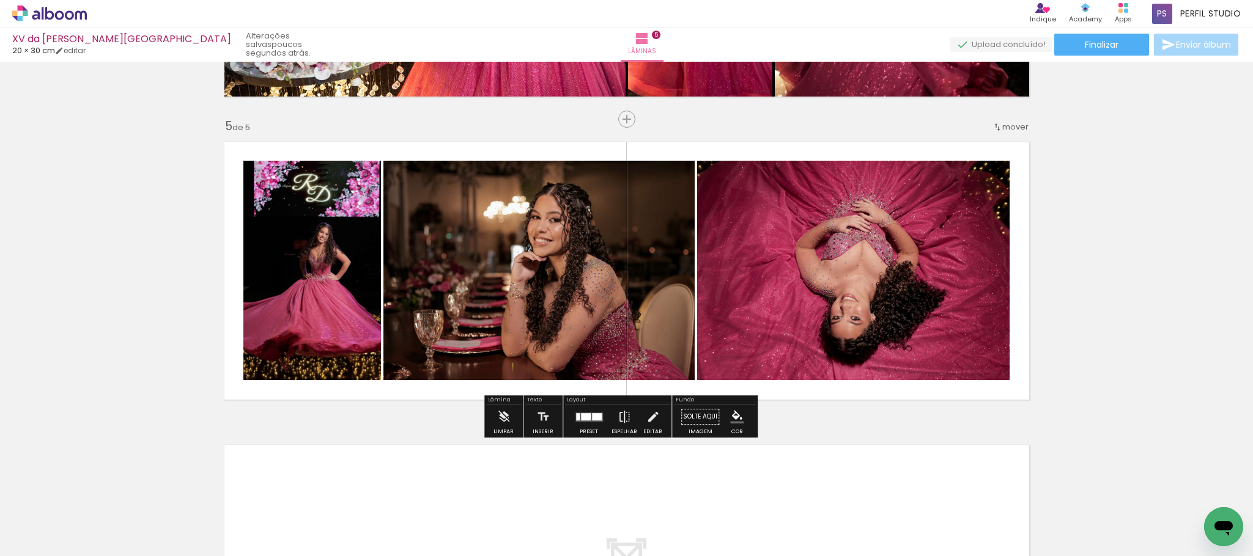
click at [730, 417] on iron-icon "color picker" at bounding box center [736, 416] width 13 height 13
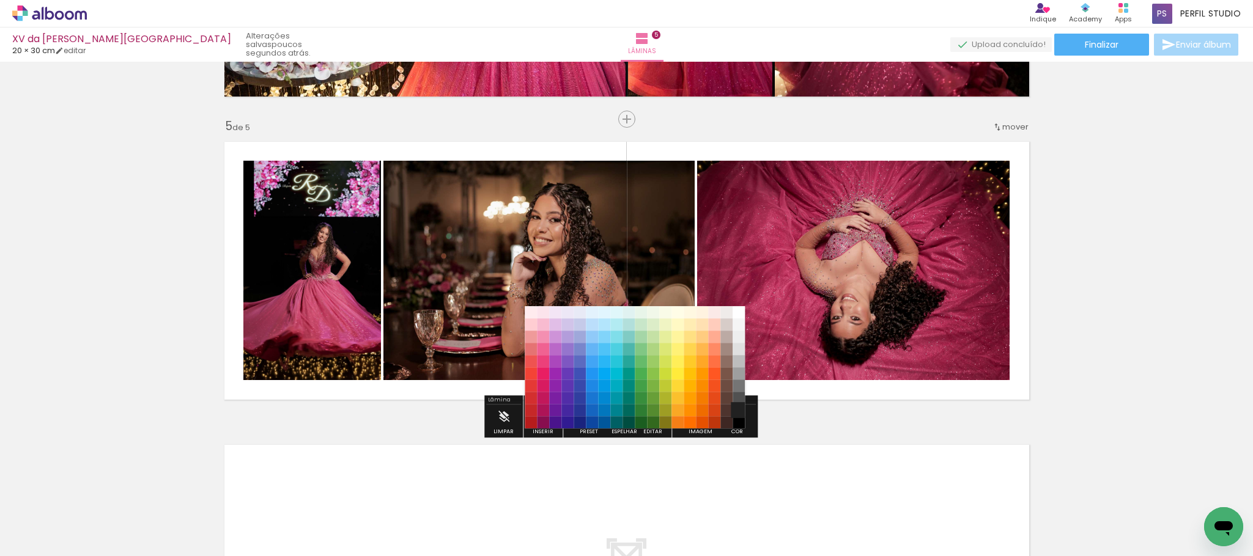
click at [742, 409] on paper-item "#212121" at bounding box center [738, 411] width 12 height 12
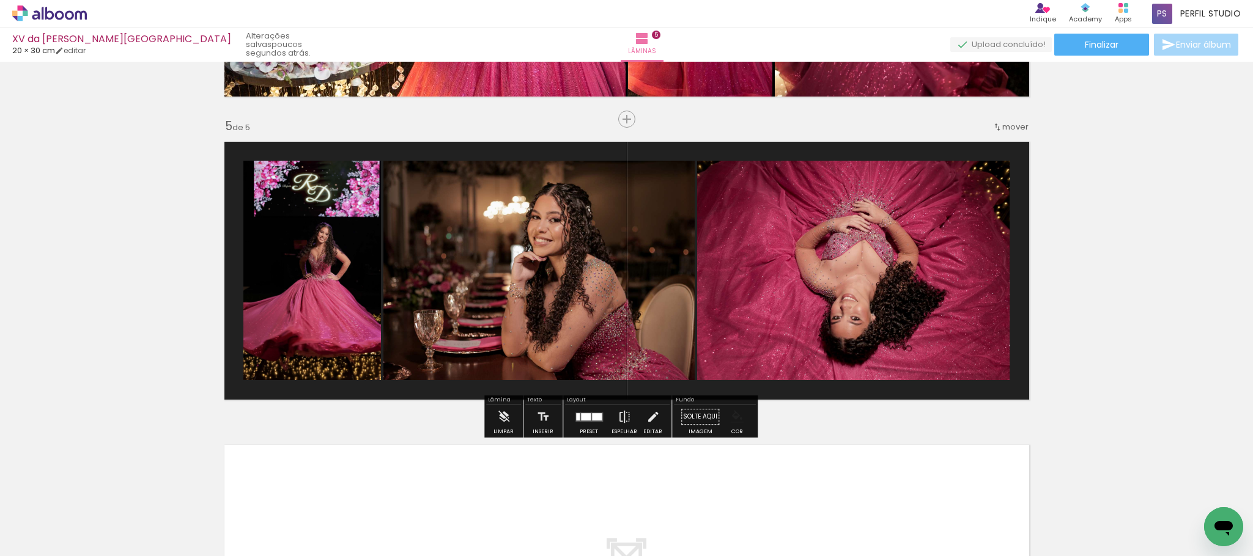
click at [732, 413] on iron-icon "color picker" at bounding box center [736, 416] width 13 height 13
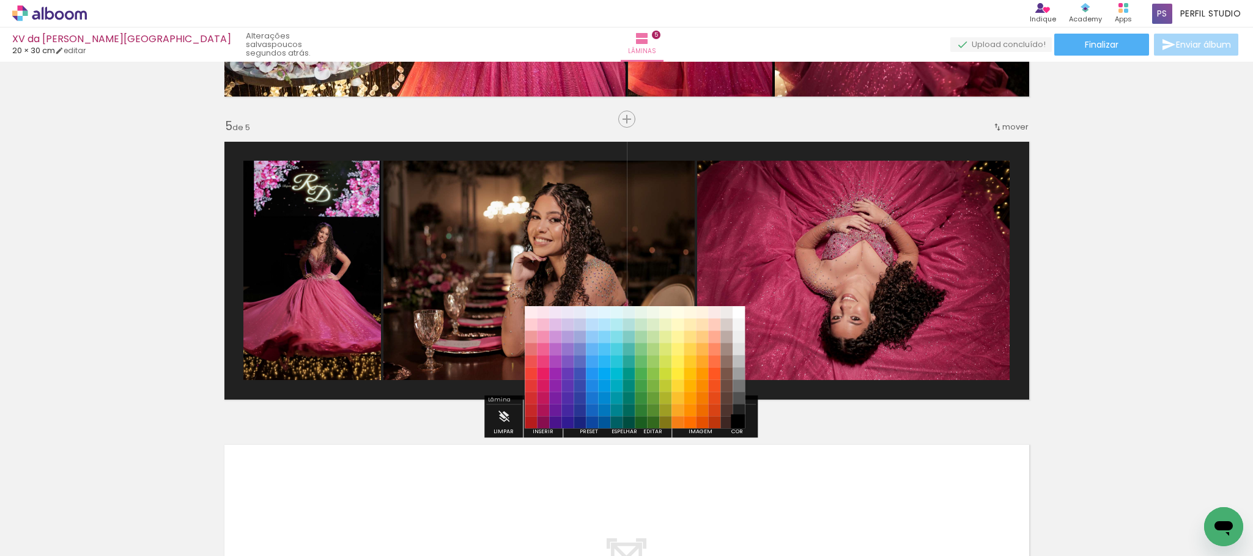
click at [740, 422] on paper-item "#000000" at bounding box center [738, 423] width 12 height 12
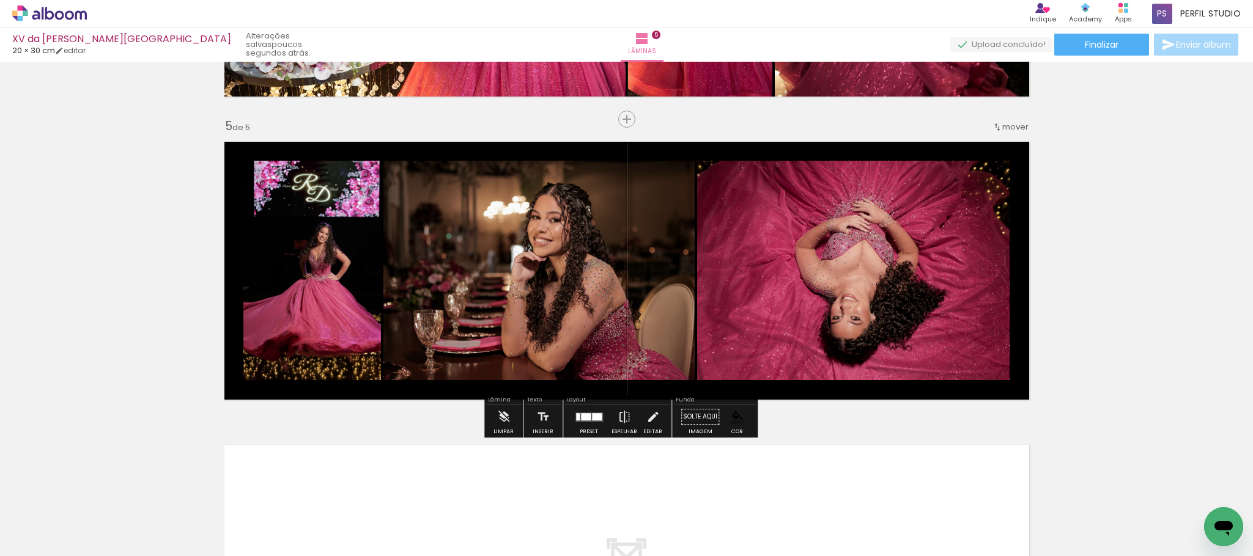
drag, startPoint x: 1127, startPoint y: 251, endPoint x: 1127, endPoint y: 218, distance: 33.0
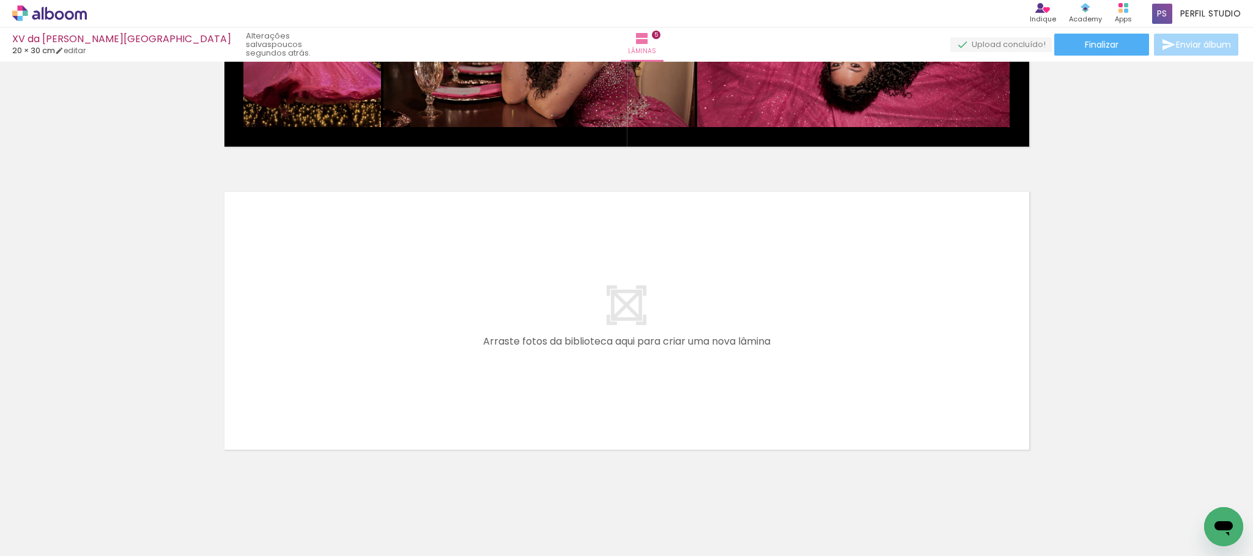
scroll to position [1448, 0]
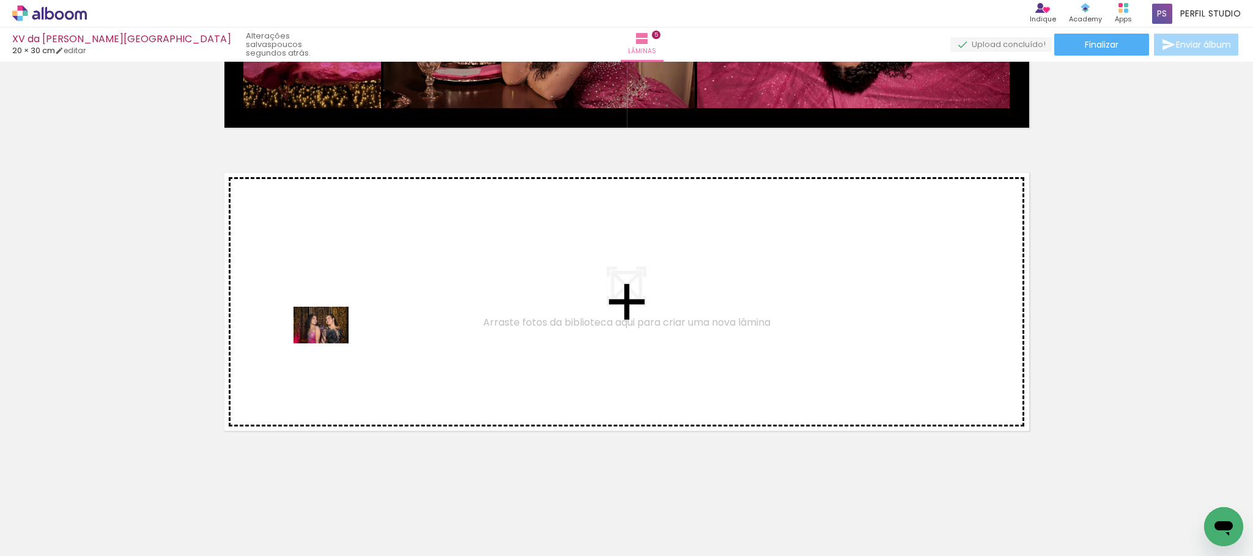
drag, startPoint x: 128, startPoint y: 523, endPoint x: 330, endPoint y: 344, distance: 269.8
click at [330, 344] on quentale-workspace at bounding box center [626, 278] width 1253 height 556
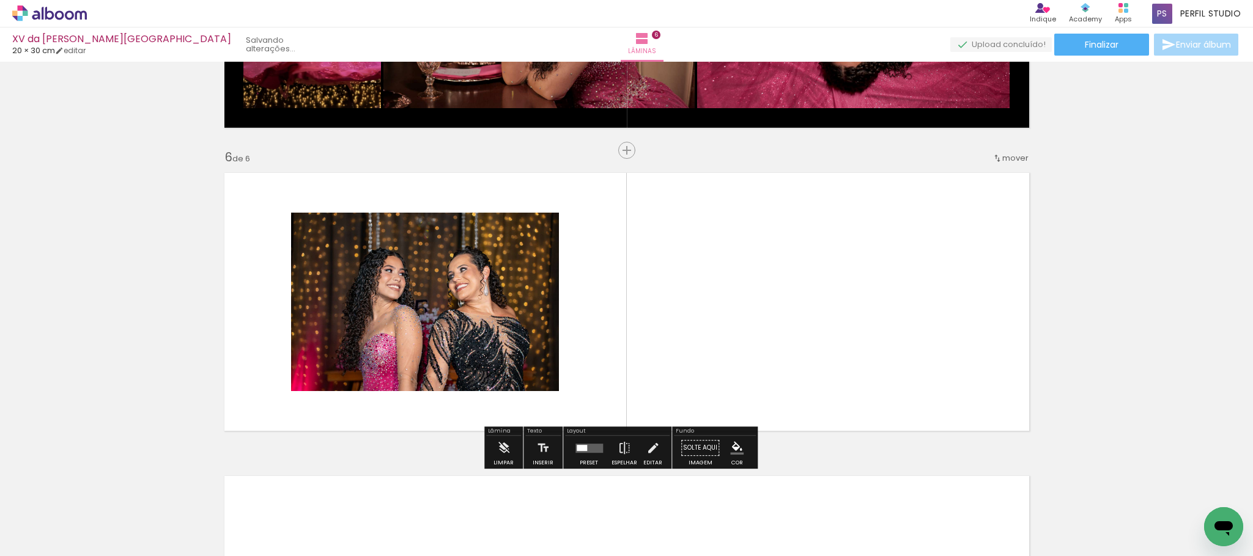
scroll to position [1478, 0]
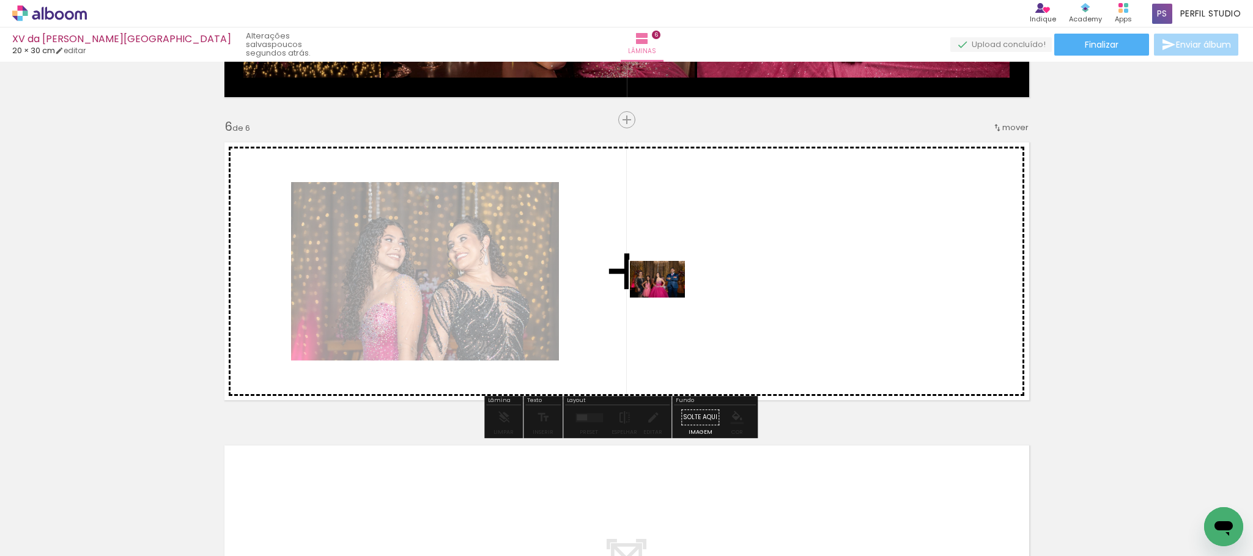
drag, startPoint x: 227, startPoint y: 499, endPoint x: 666, endPoint y: 298, distance: 482.8
click at [666, 298] on quentale-workspace at bounding box center [626, 278] width 1253 height 556
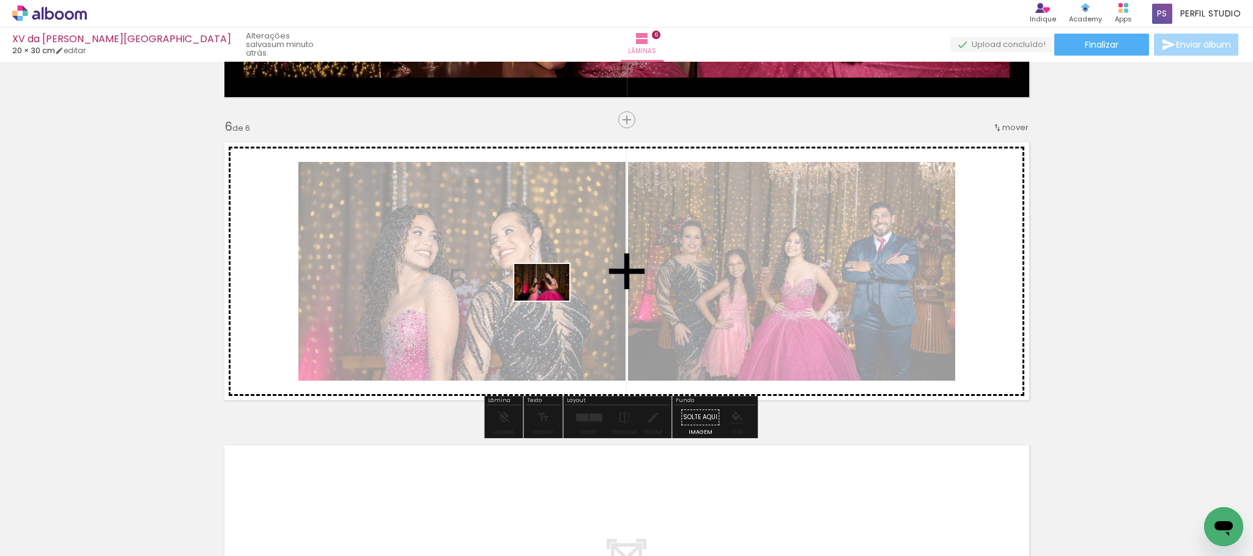
drag, startPoint x: 468, startPoint y: 371, endPoint x: 551, endPoint y: 301, distance: 108.9
click at [551, 301] on quentale-workspace at bounding box center [626, 278] width 1253 height 556
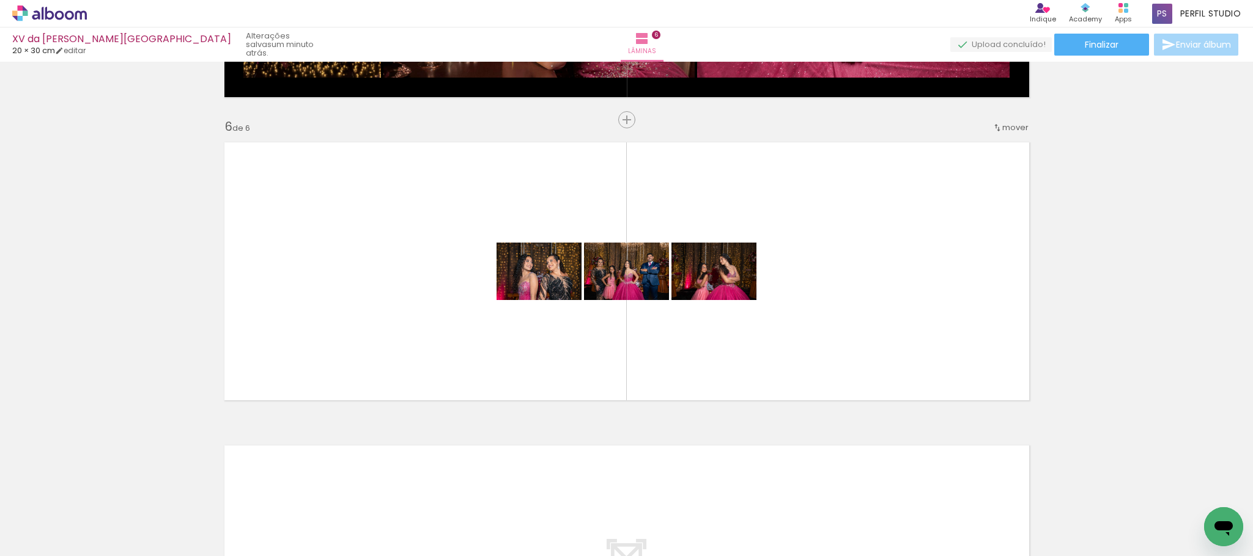
scroll to position [0, 1115]
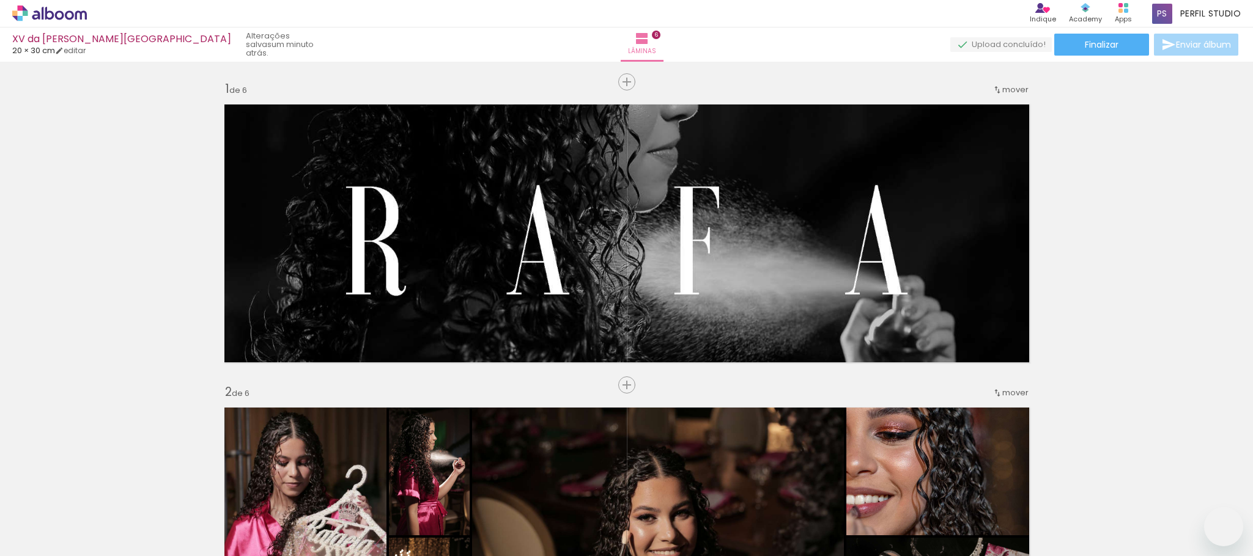
click at [708, 303] on quentale-workspace at bounding box center [626, 278] width 1253 height 556
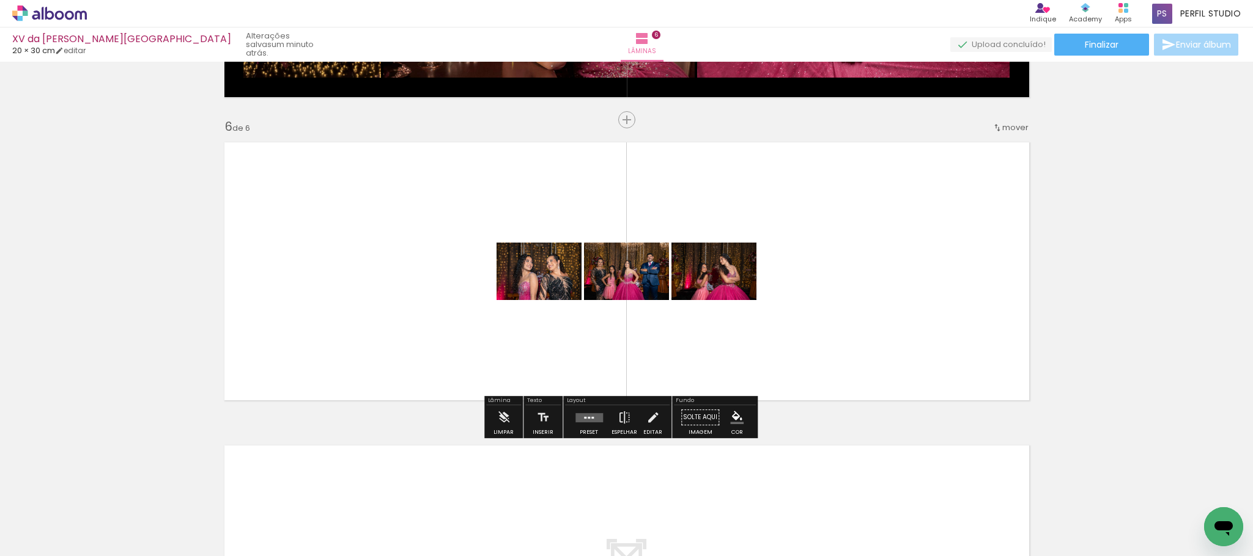
scroll to position [0, 1115]
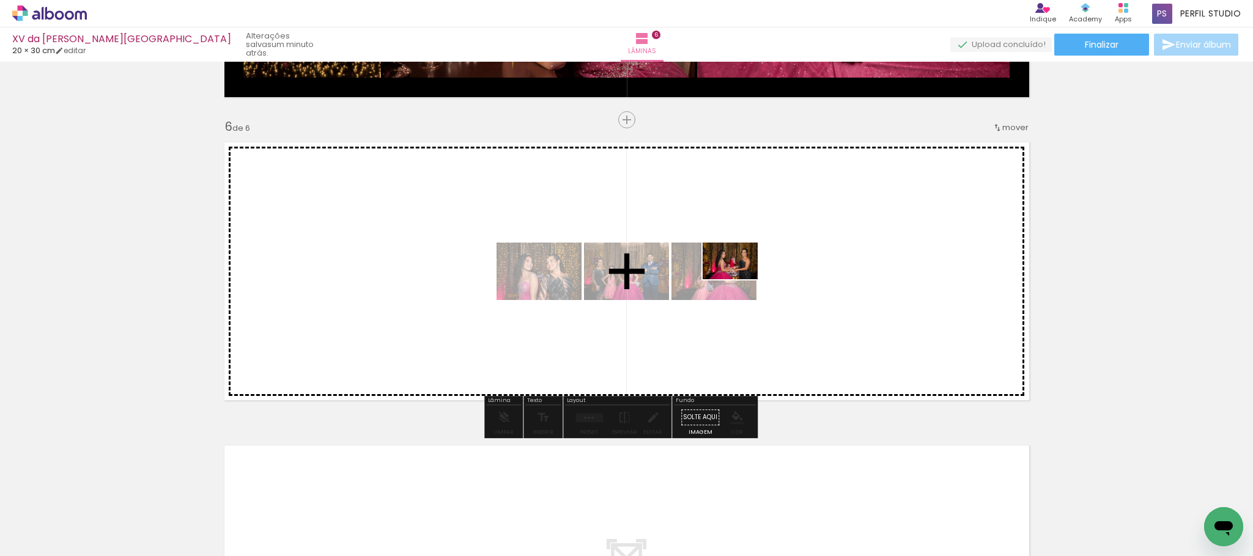
drag, startPoint x: 734, startPoint y: 310, endPoint x: 739, endPoint y: 279, distance: 31.1
click at [739, 279] on quentale-workspace at bounding box center [626, 278] width 1253 height 556
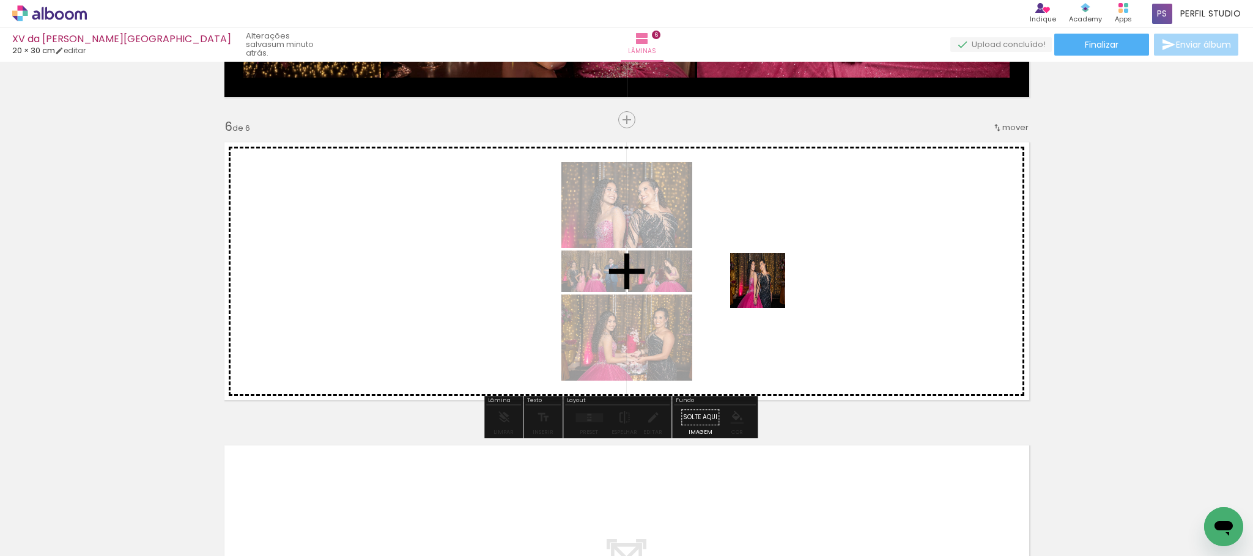
drag, startPoint x: 789, startPoint y: 514, endPoint x: 767, endPoint y: 283, distance: 232.1
click at [767, 283] on quentale-workspace at bounding box center [626, 278] width 1253 height 556
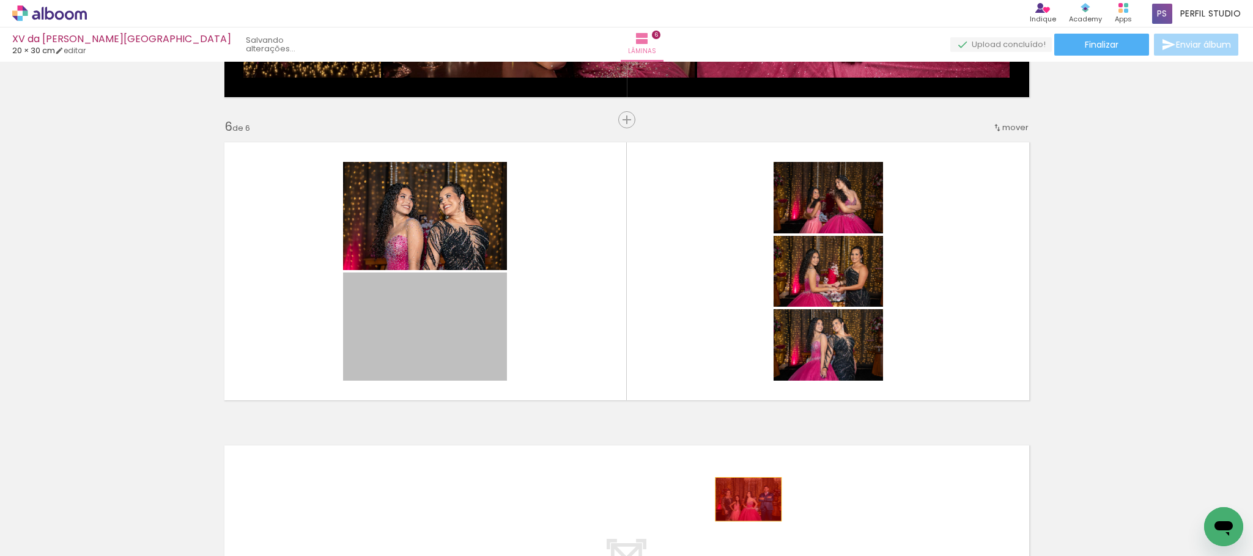
drag, startPoint x: 435, startPoint y: 314, endPoint x: 741, endPoint y: 499, distance: 358.2
click at [741, 499] on quentale-workspace at bounding box center [626, 278] width 1253 height 556
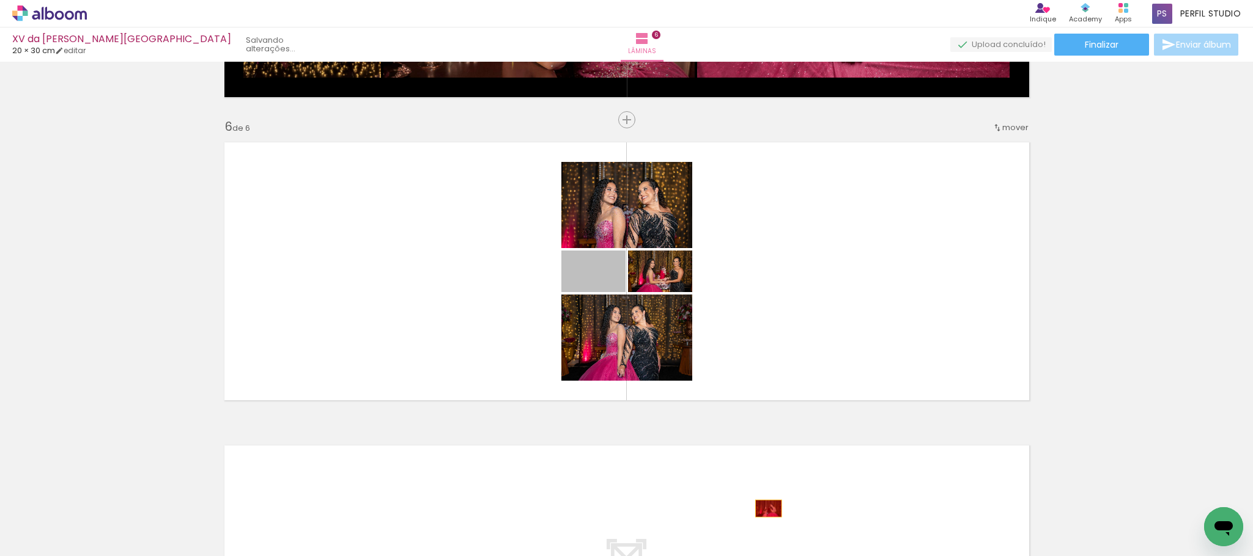
drag, startPoint x: 613, startPoint y: 277, endPoint x: 761, endPoint y: 509, distance: 274.9
click at [761, 509] on quentale-workspace at bounding box center [626, 278] width 1253 height 556
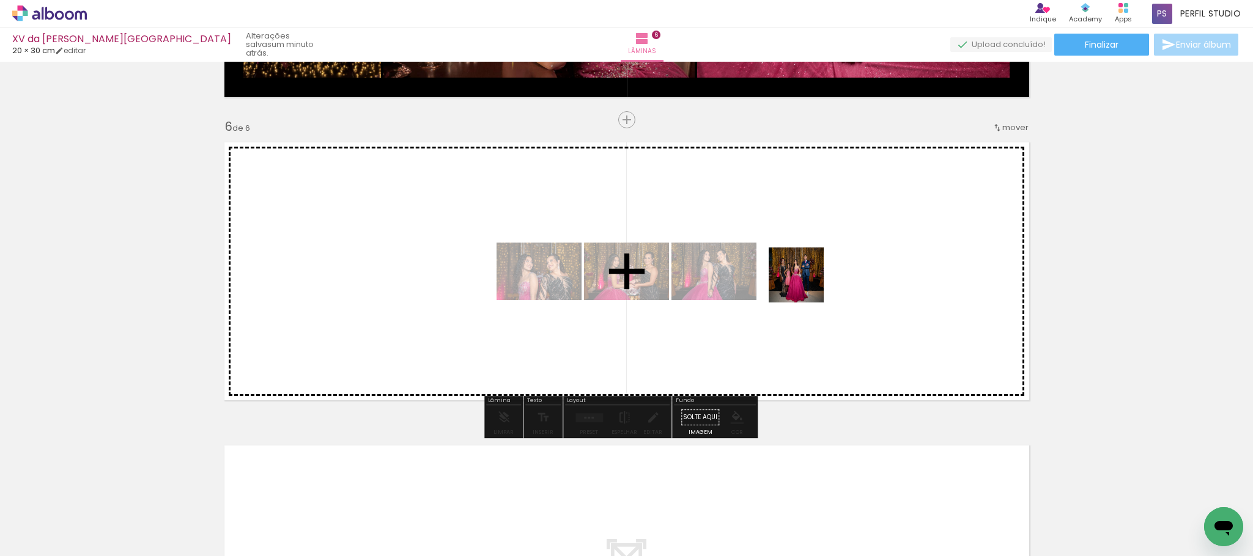
drag, startPoint x: 880, startPoint y: 514, endPoint x: 805, endPoint y: 284, distance: 241.8
click at [805, 284] on quentale-workspace at bounding box center [626, 278] width 1253 height 556
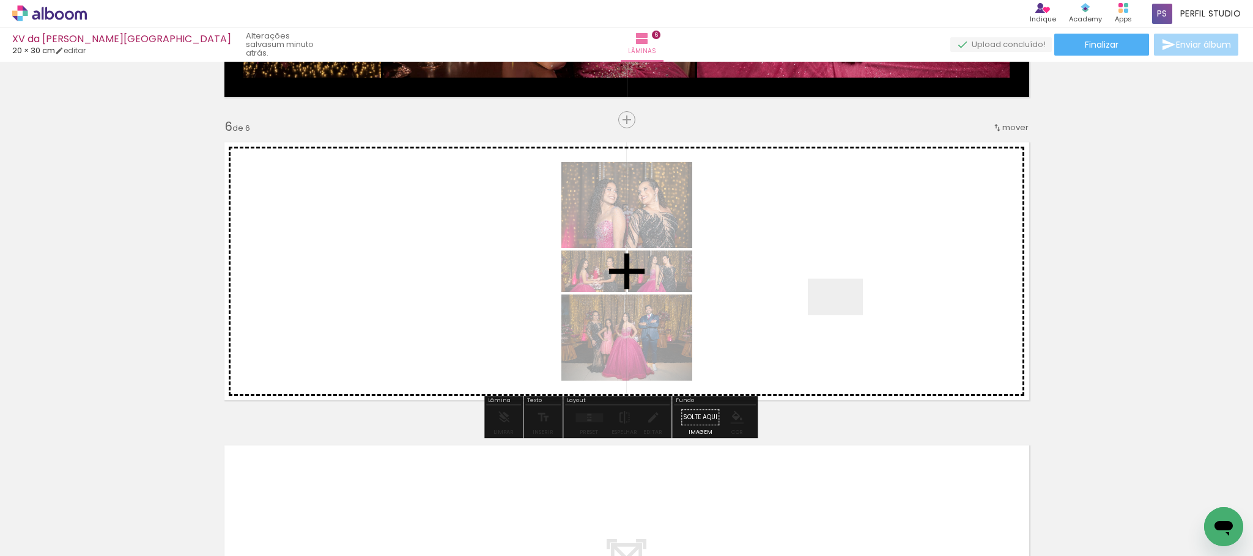
drag, startPoint x: 938, startPoint y: 516, endPoint x: 844, endPoint y: 315, distance: 221.3
click at [844, 315] on quentale-workspace at bounding box center [626, 278] width 1253 height 556
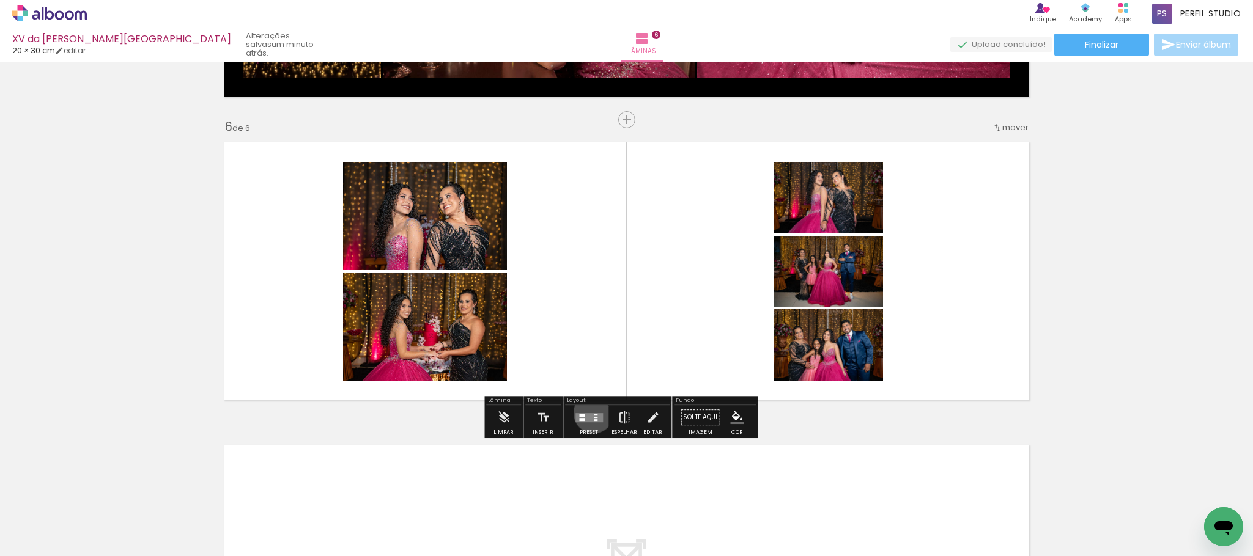
click at [594, 414] on div at bounding box center [596, 415] width 4 height 2
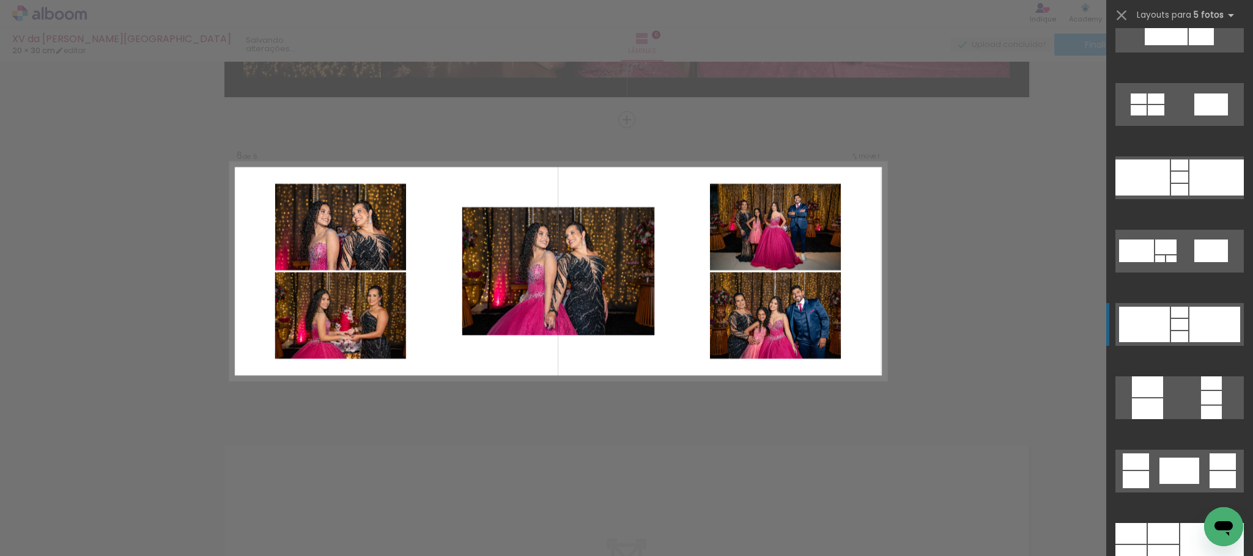
scroll to position [1834, 0]
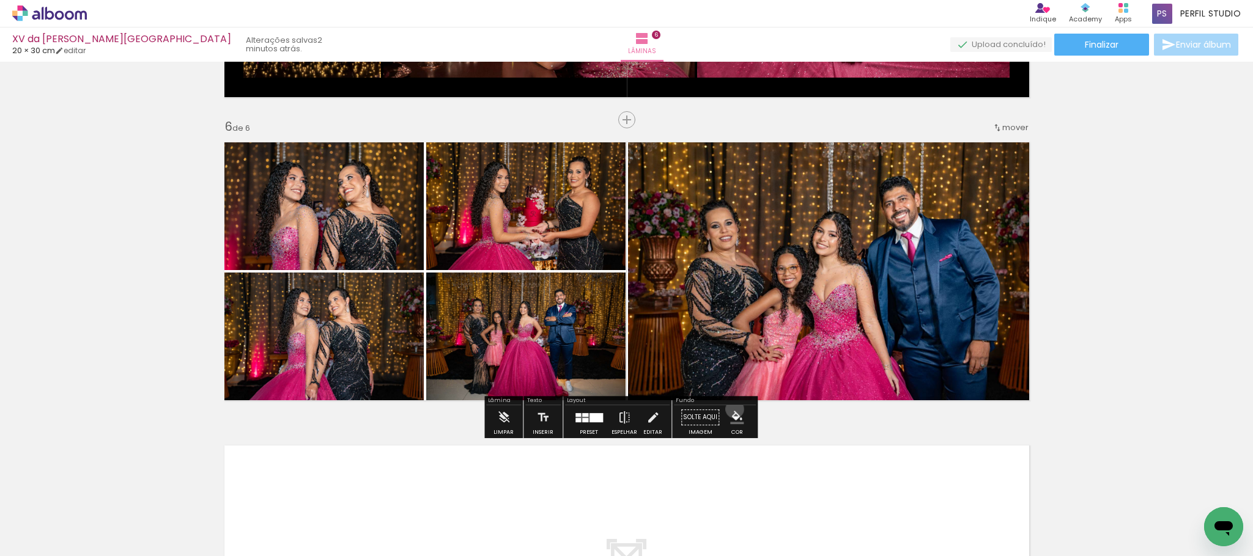
click at [731, 410] on paper-menu-button "#ffebee #ffcdd2 #ef9a9a #e57373 #ef5350 #f44336 #e53935 #d32f2f #c62828 #b71c1c…" at bounding box center [736, 417] width 23 height 23
click at [732, 413] on iron-icon "color picker" at bounding box center [736, 417] width 13 height 13
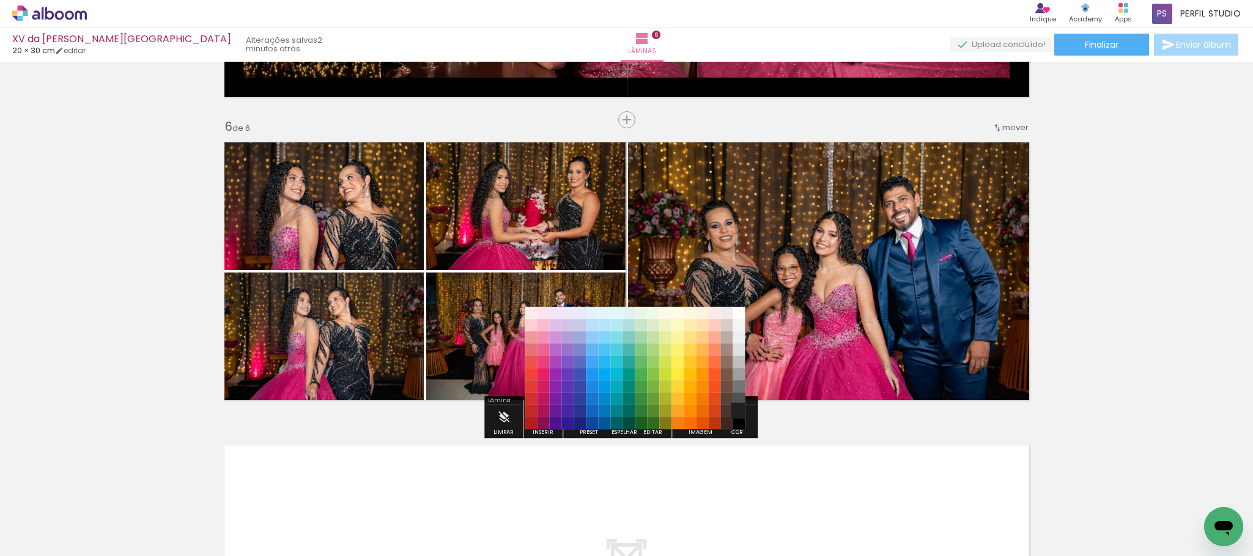
click at [738, 408] on paper-item "#212121" at bounding box center [738, 411] width 12 height 12
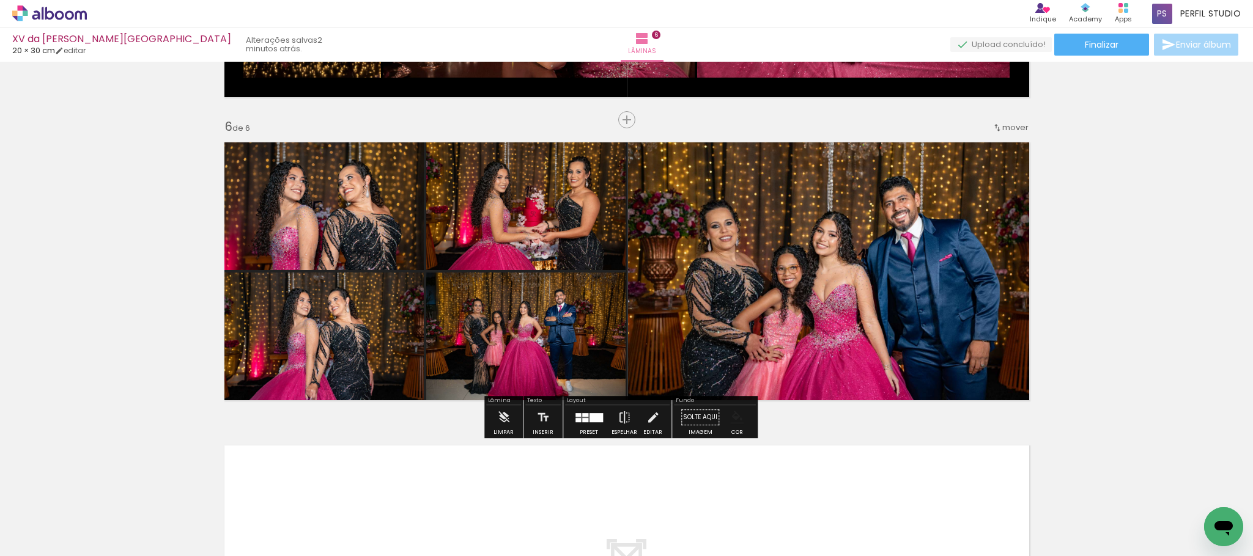
click at [734, 413] on iron-icon "color picker" at bounding box center [736, 417] width 13 height 13
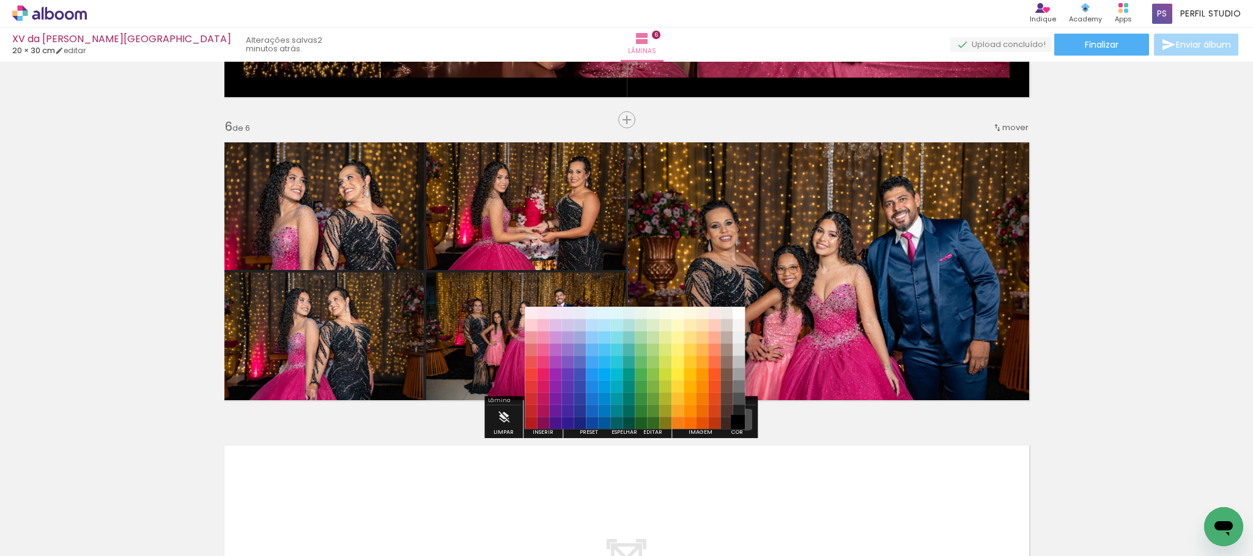
click at [743, 420] on paper-item "#000000" at bounding box center [738, 424] width 12 height 12
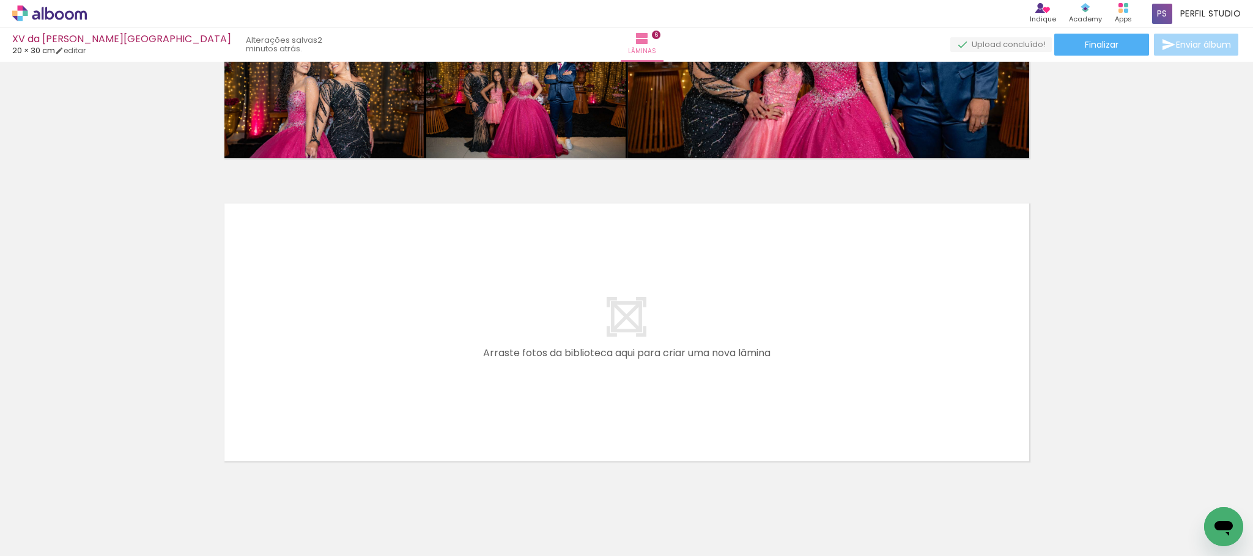
scroll to position [1751, 0]
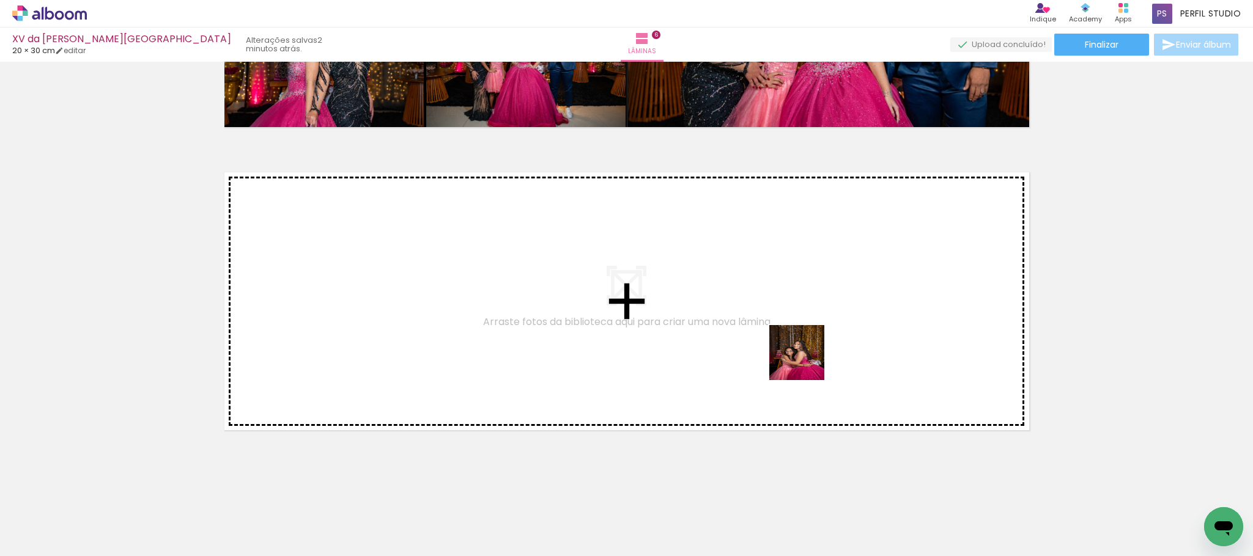
drag, startPoint x: 993, startPoint y: 521, endPoint x: 806, endPoint y: 362, distance: 245.9
click at [806, 362] on quentale-workspace at bounding box center [626, 278] width 1253 height 556
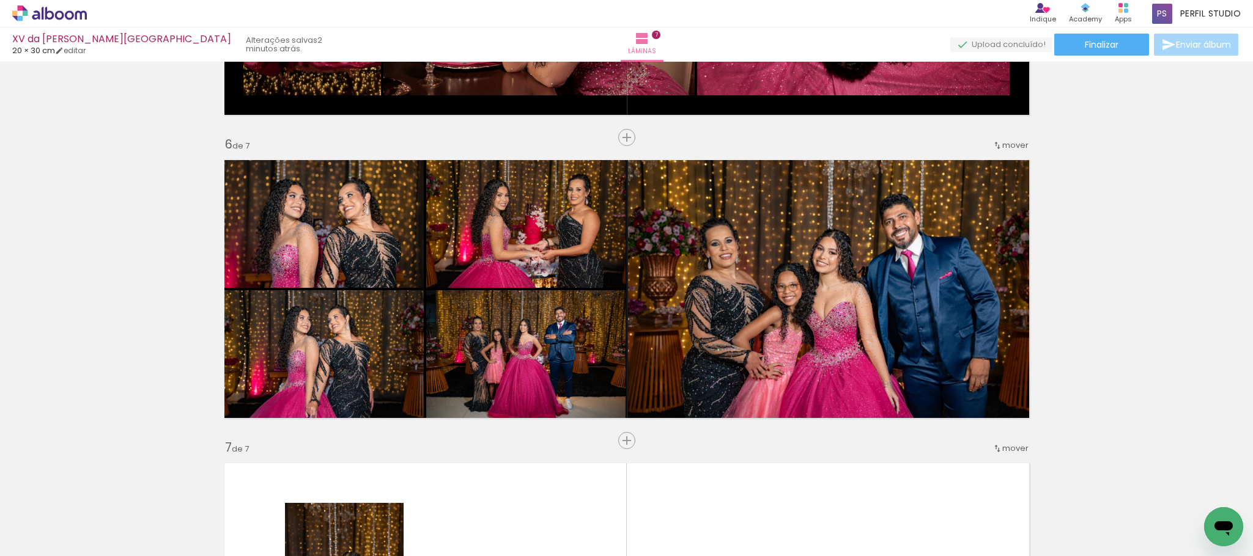
scroll to position [1415, 0]
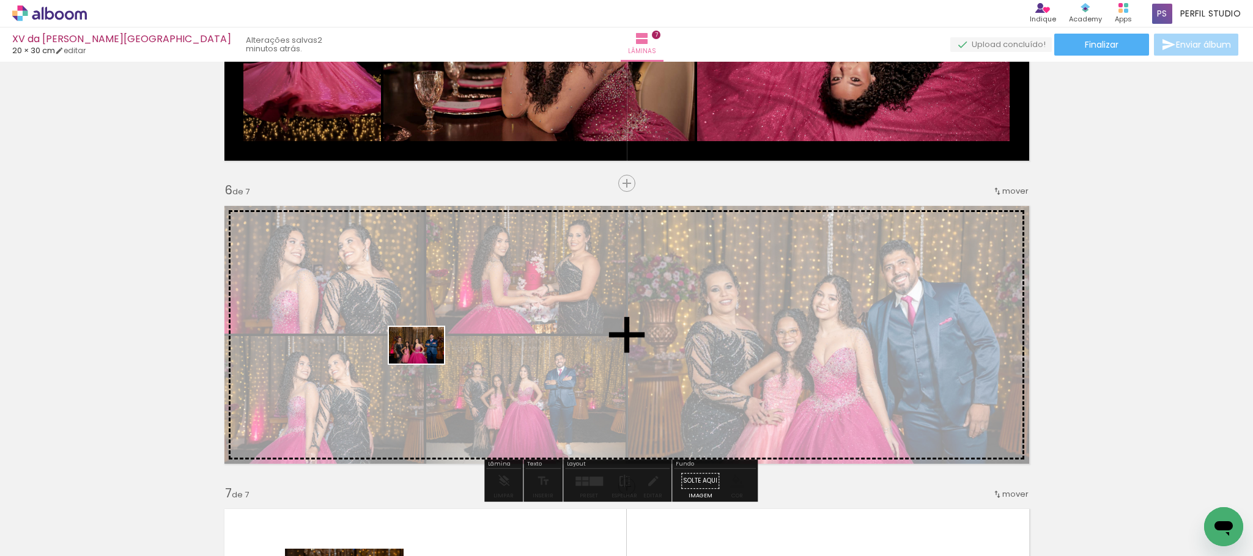
drag, startPoint x: 196, startPoint y: 519, endPoint x: 425, endPoint y: 364, distance: 276.9
click at [425, 364] on quentale-workspace at bounding box center [626, 278] width 1253 height 556
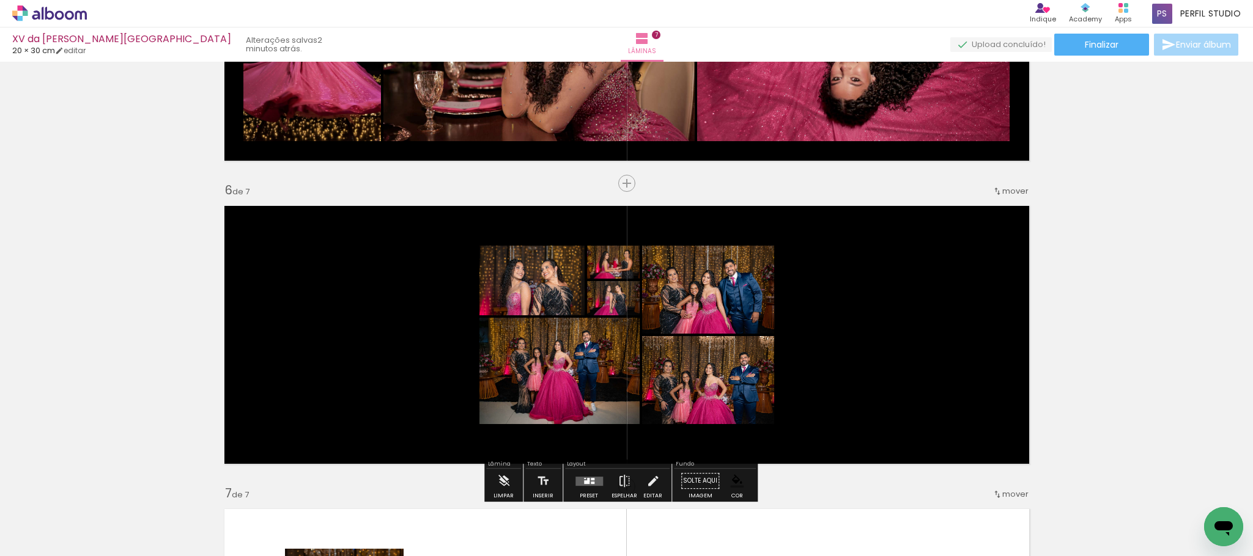
scroll to position [1506, 0]
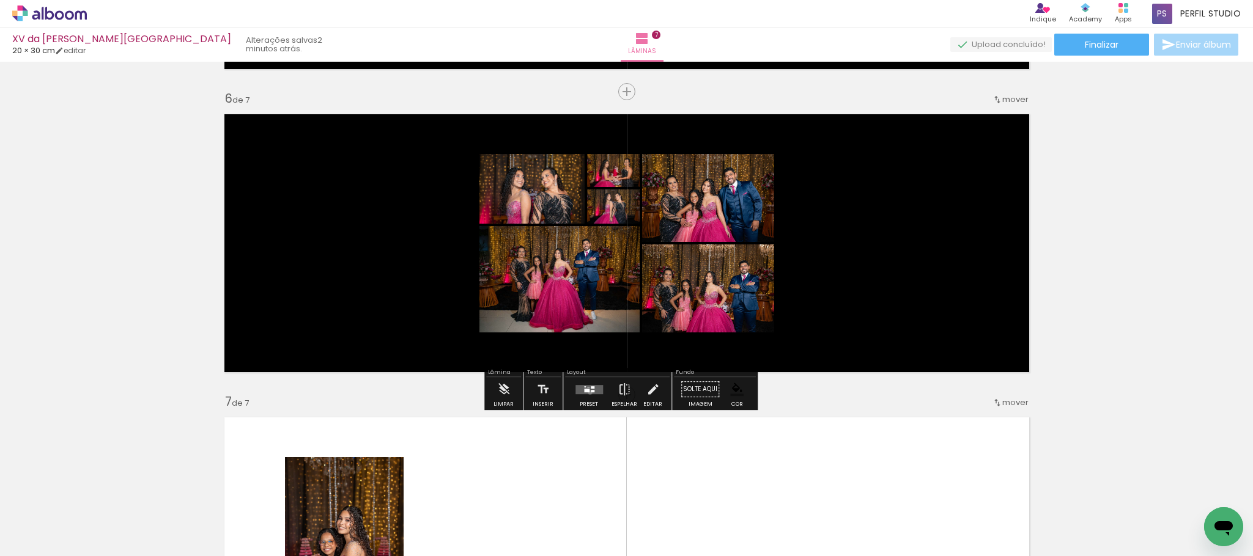
click at [587, 392] on quentale-layouter at bounding box center [589, 389] width 28 height 9
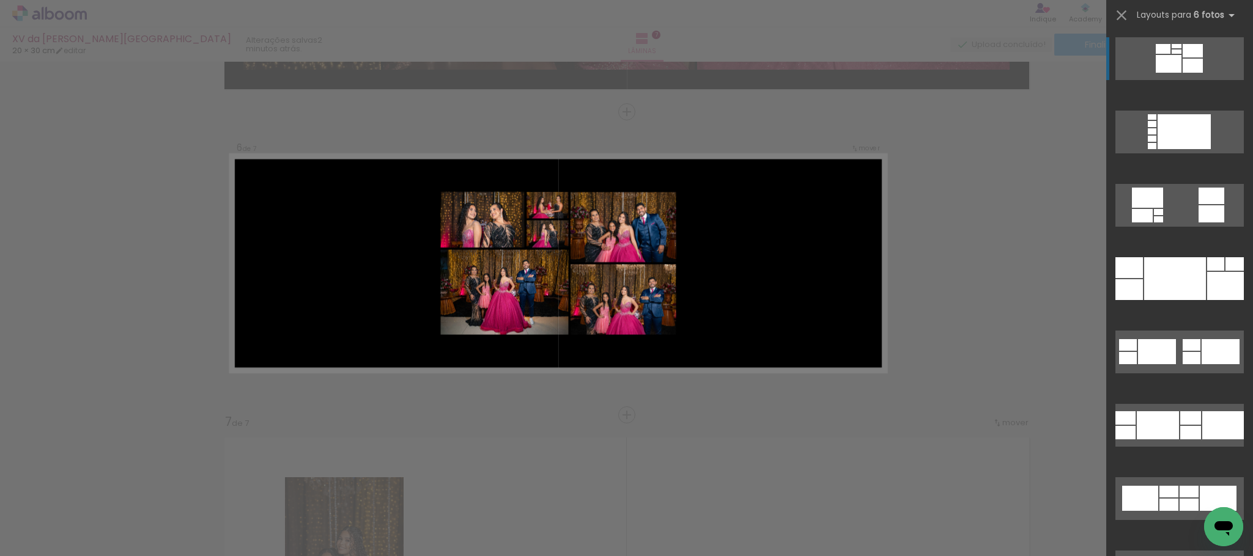
scroll to position [1478, 0]
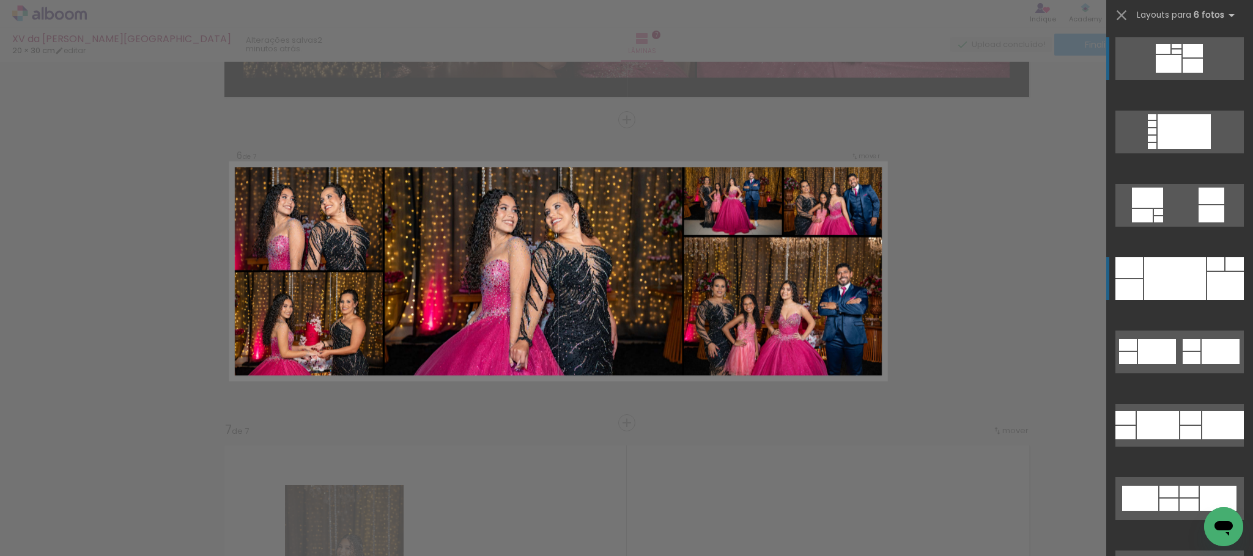
click at [1154, 265] on div at bounding box center [1175, 278] width 62 height 43
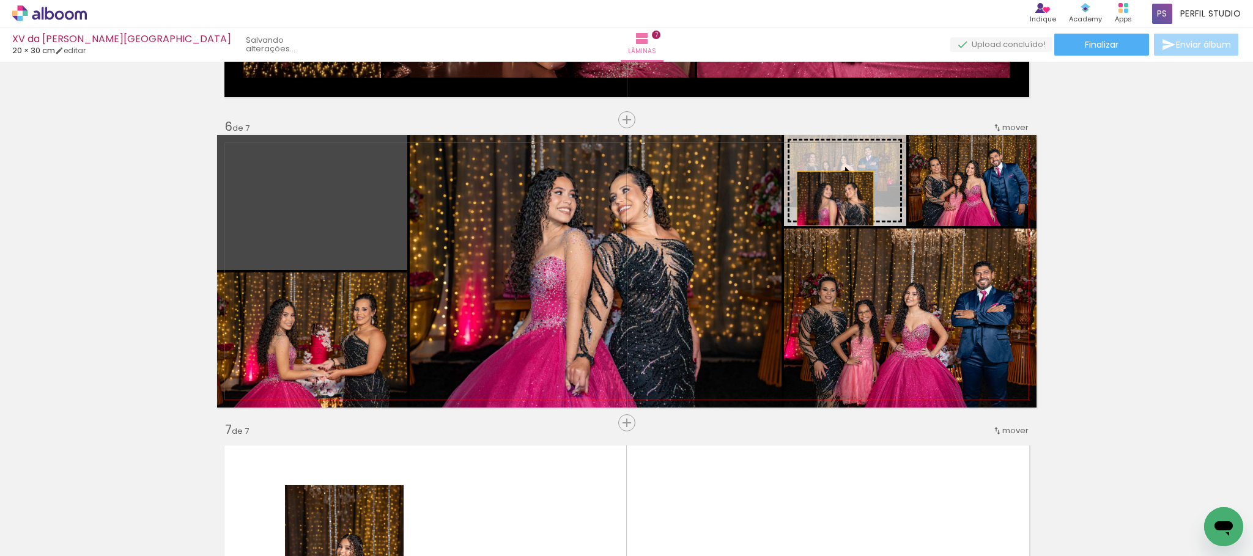
drag, startPoint x: 351, startPoint y: 224, endPoint x: 828, endPoint y: 199, distance: 477.5
click at [0, 0] on slot at bounding box center [0, 0] width 0 height 0
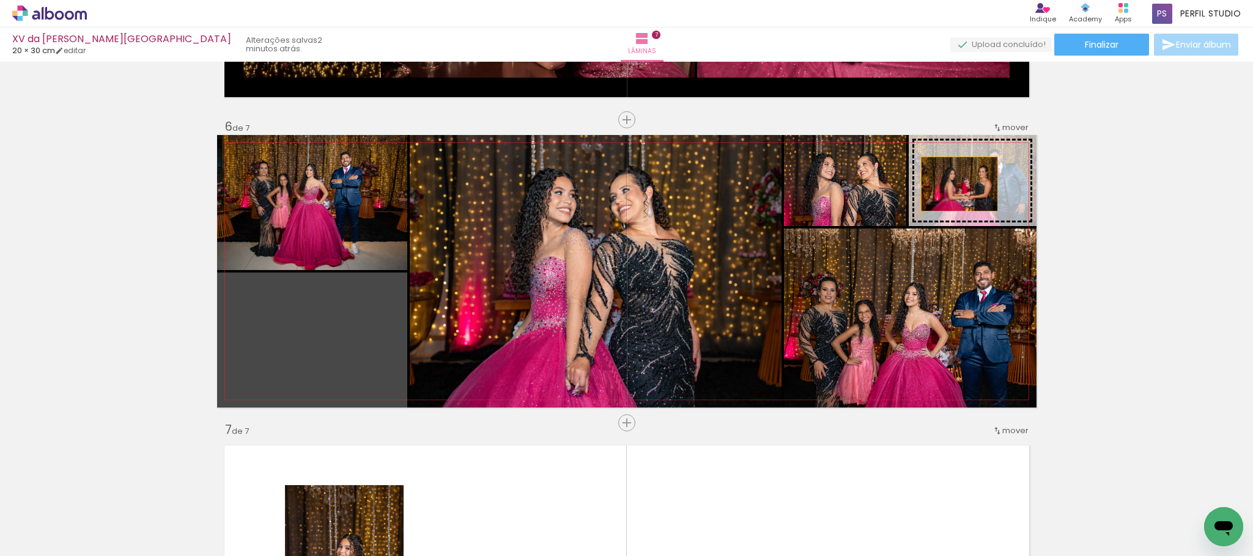
drag, startPoint x: 320, startPoint y: 338, endPoint x: 952, endPoint y: 184, distance: 650.6
click at [0, 0] on slot at bounding box center [0, 0] width 0 height 0
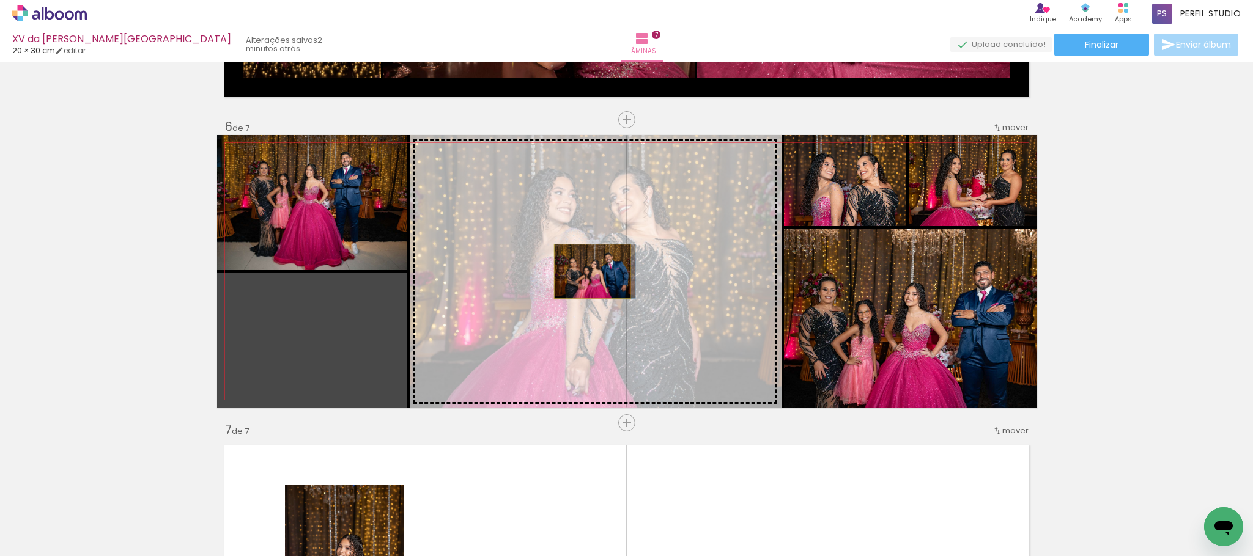
drag, startPoint x: 312, startPoint y: 359, endPoint x: 585, endPoint y: 271, distance: 287.1
click at [0, 0] on slot at bounding box center [0, 0] width 0 height 0
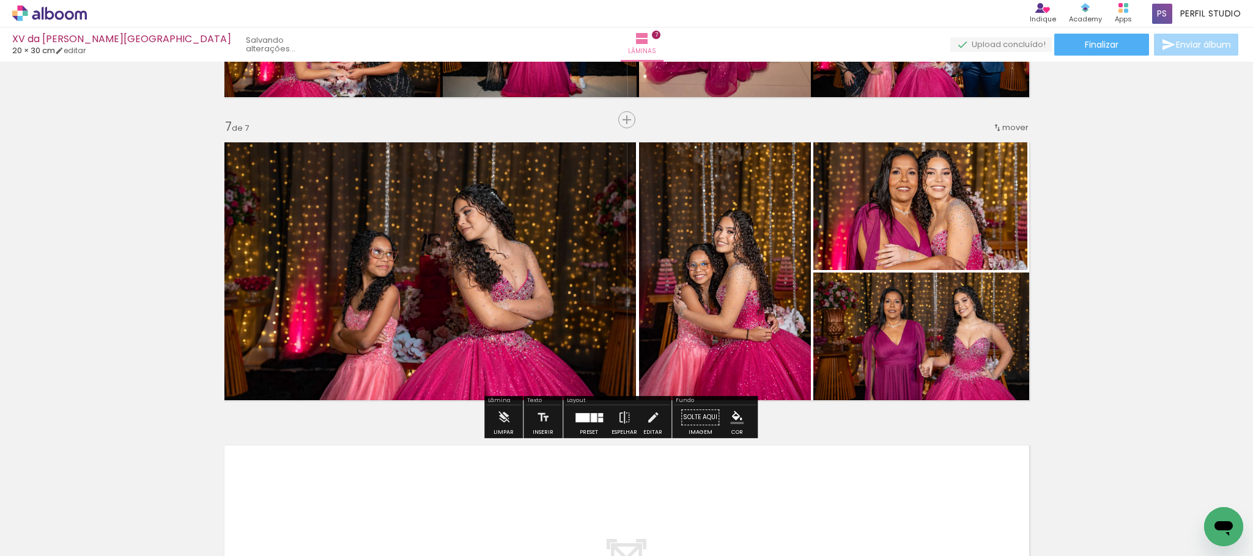
scroll to position [0, 3028]
click at [735, 411] on iron-icon "color picker" at bounding box center [736, 417] width 13 height 13
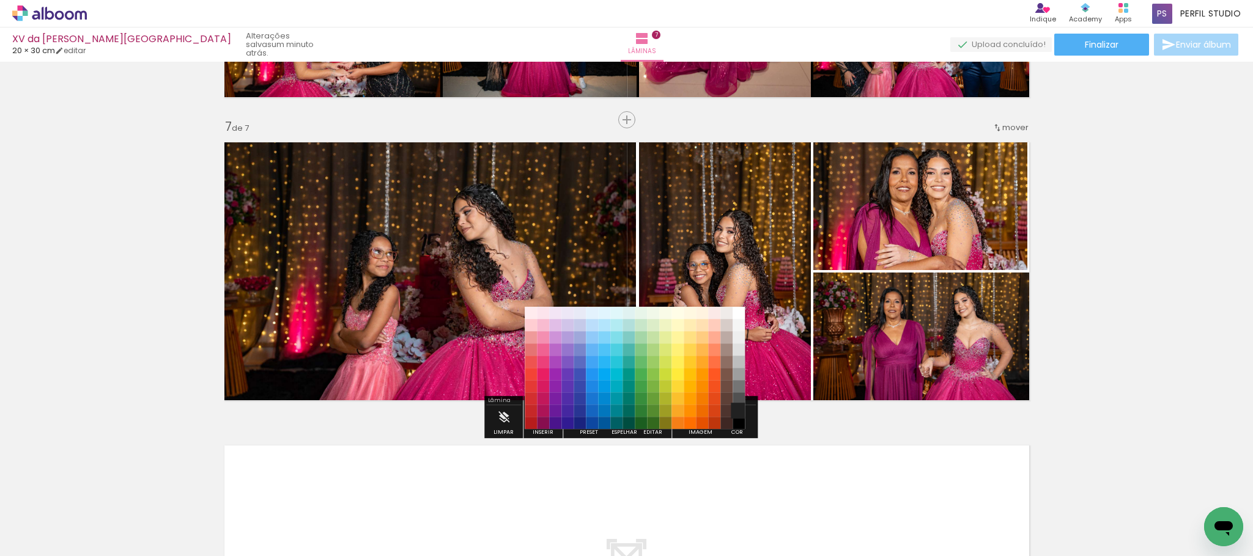
click at [735, 406] on paper-item "#212121" at bounding box center [738, 411] width 12 height 12
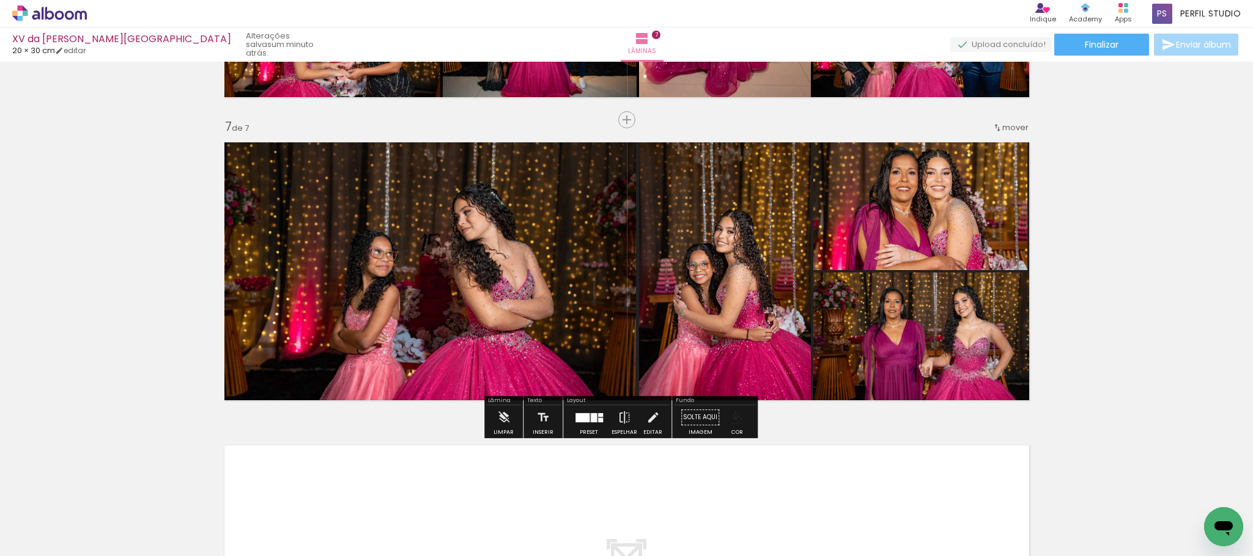
click at [732, 413] on iron-icon "color picker" at bounding box center [736, 417] width 13 height 13
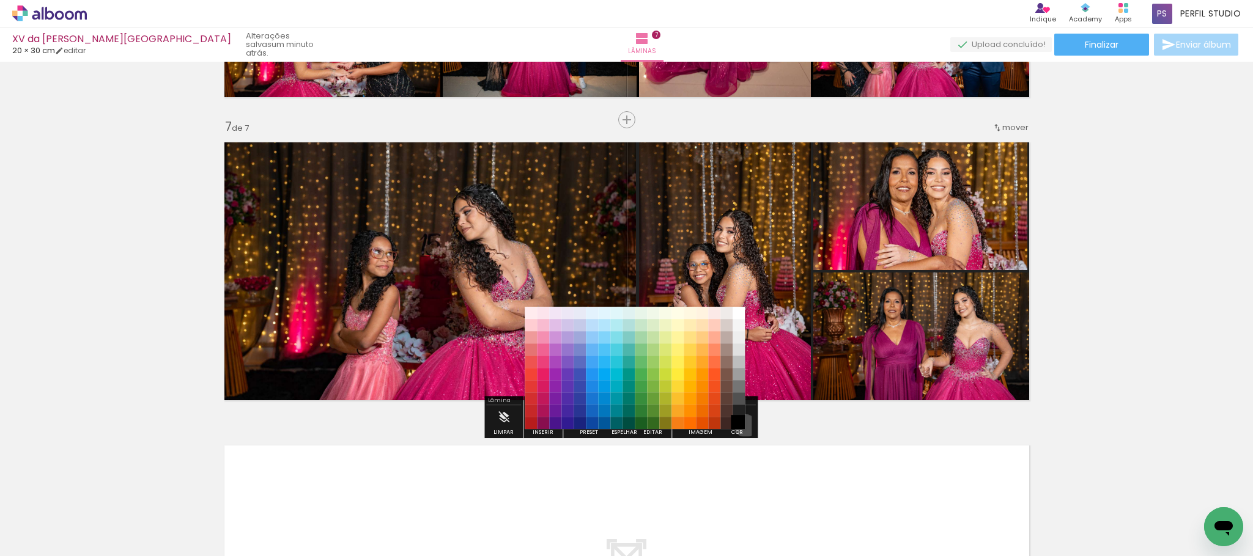
click at [742, 426] on paper-item "#000000" at bounding box center [738, 424] width 12 height 12
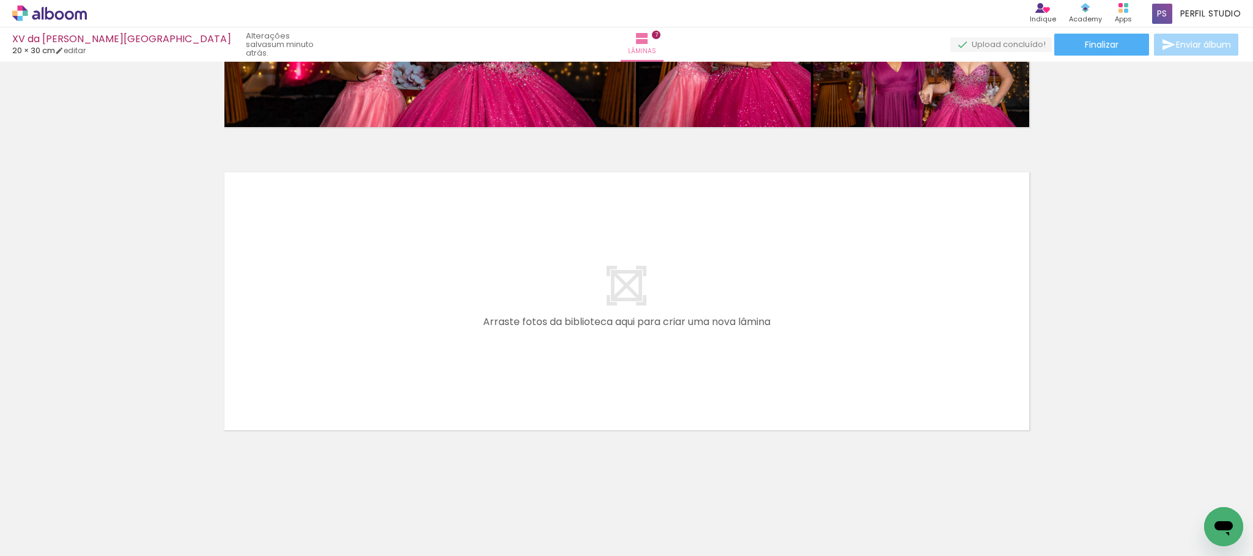
scroll to position [0, 402]
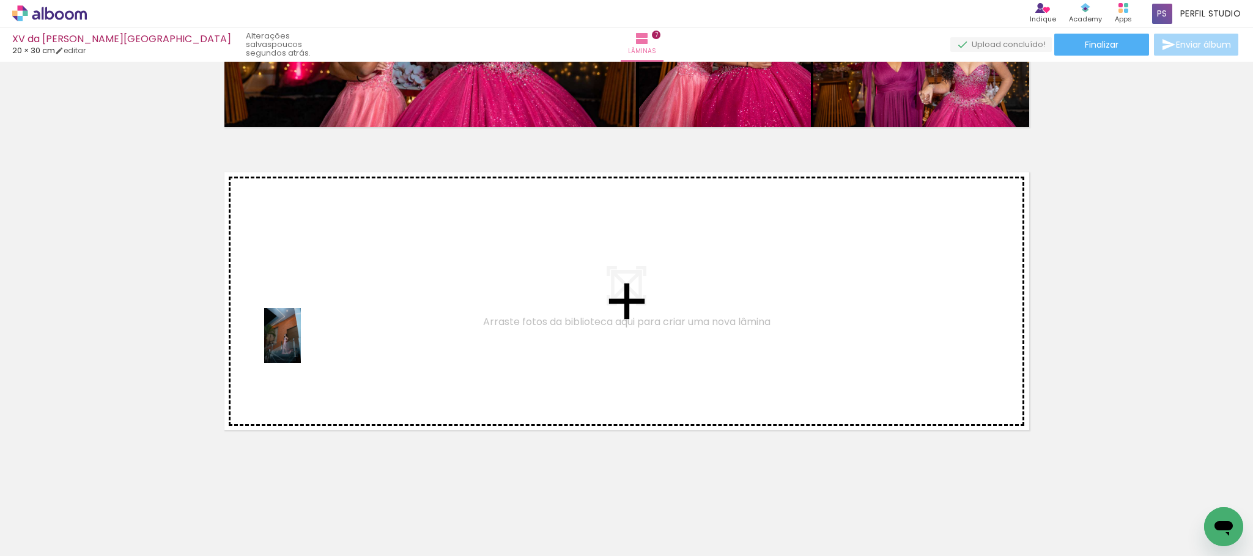
drag, startPoint x: 191, startPoint y: 451, endPoint x: 301, endPoint y: 345, distance: 152.6
click at [301, 345] on quentale-workspace at bounding box center [626, 278] width 1253 height 556
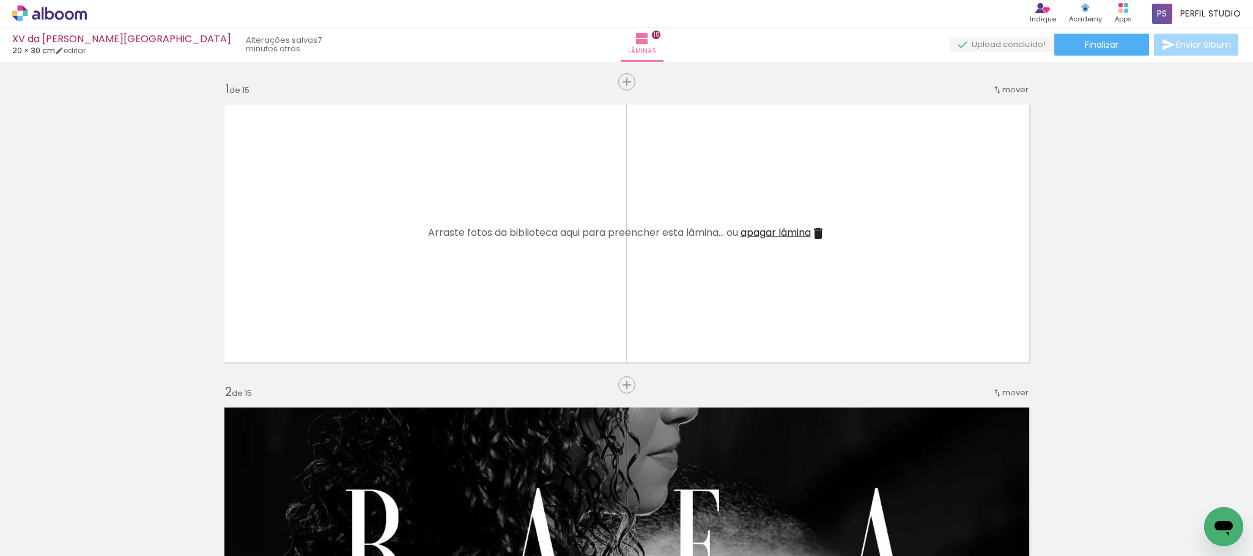
scroll to position [0, 3011]
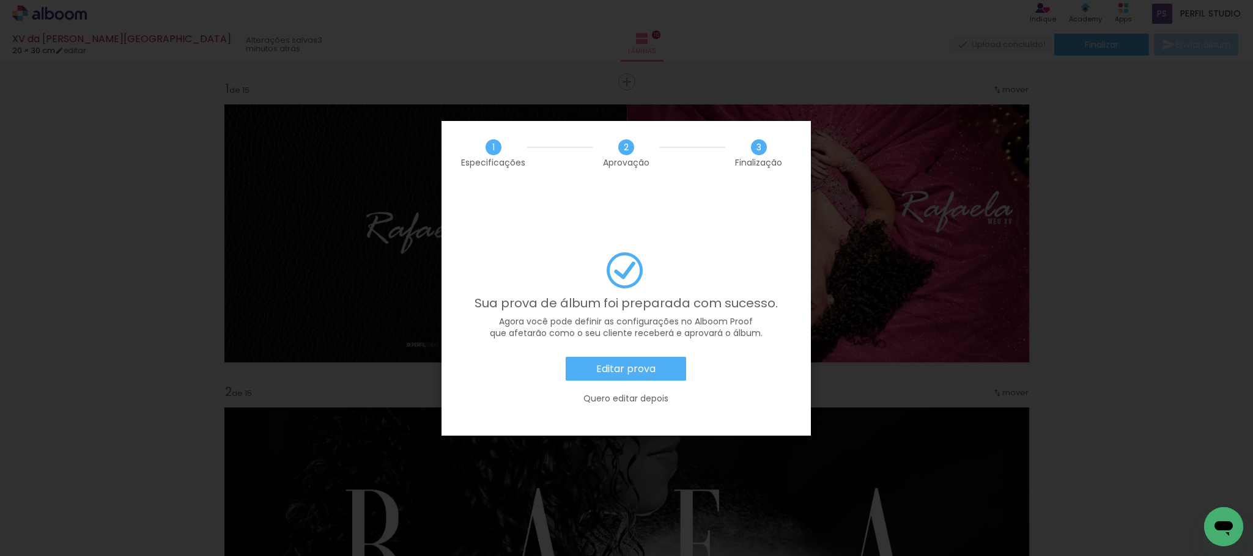
scroll to position [0, 3165]
click at [0, 0] on slot "Editar prova" at bounding box center [0, 0] width 0 height 0
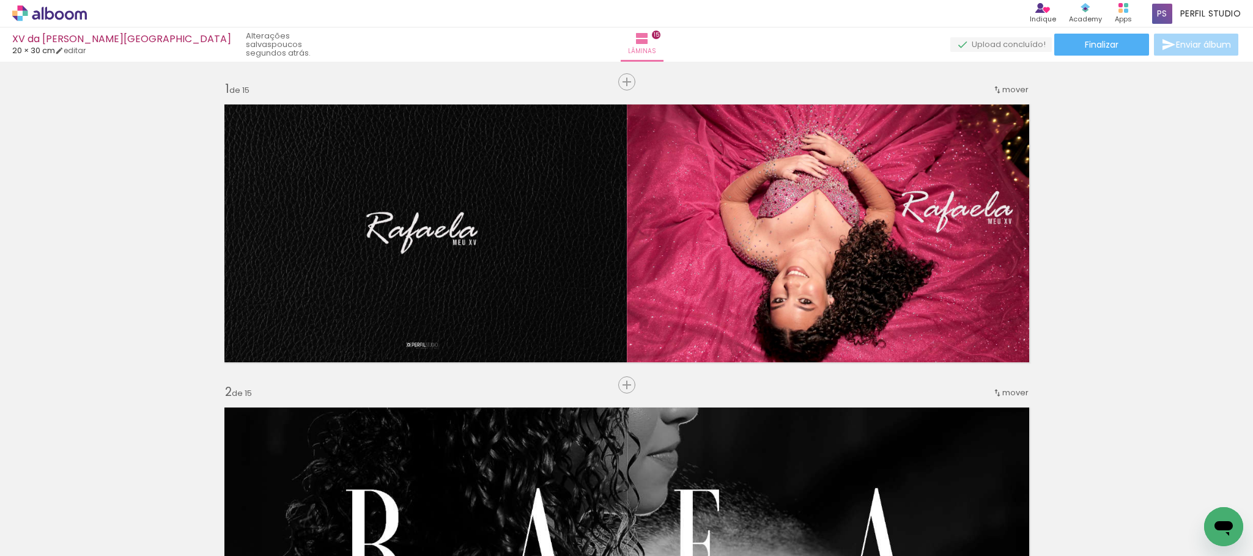
scroll to position [0, 3165]
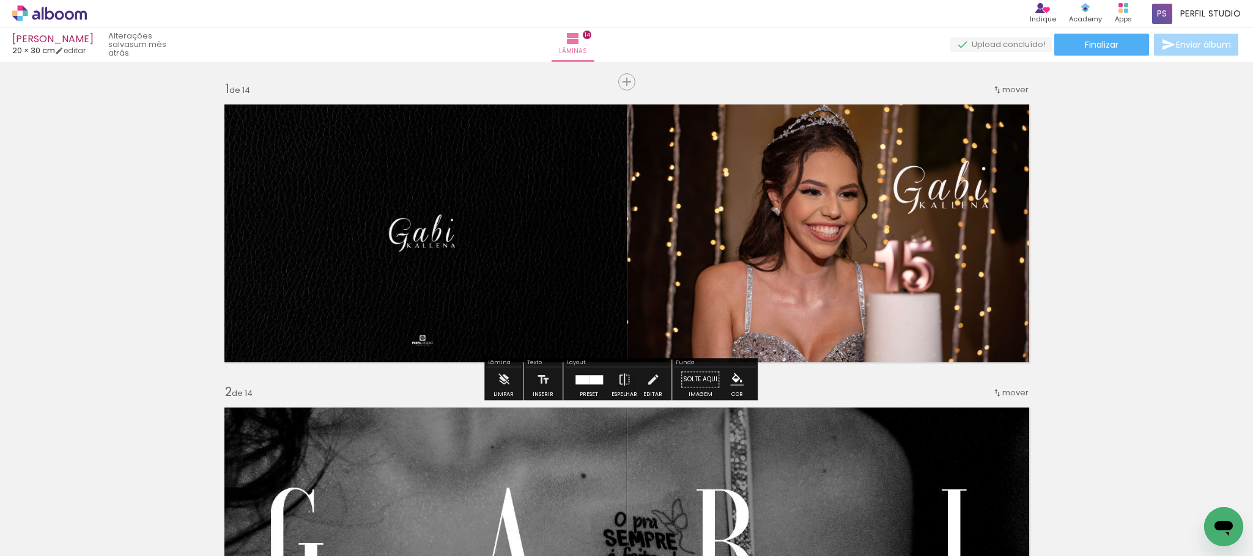
scroll to position [92, 0]
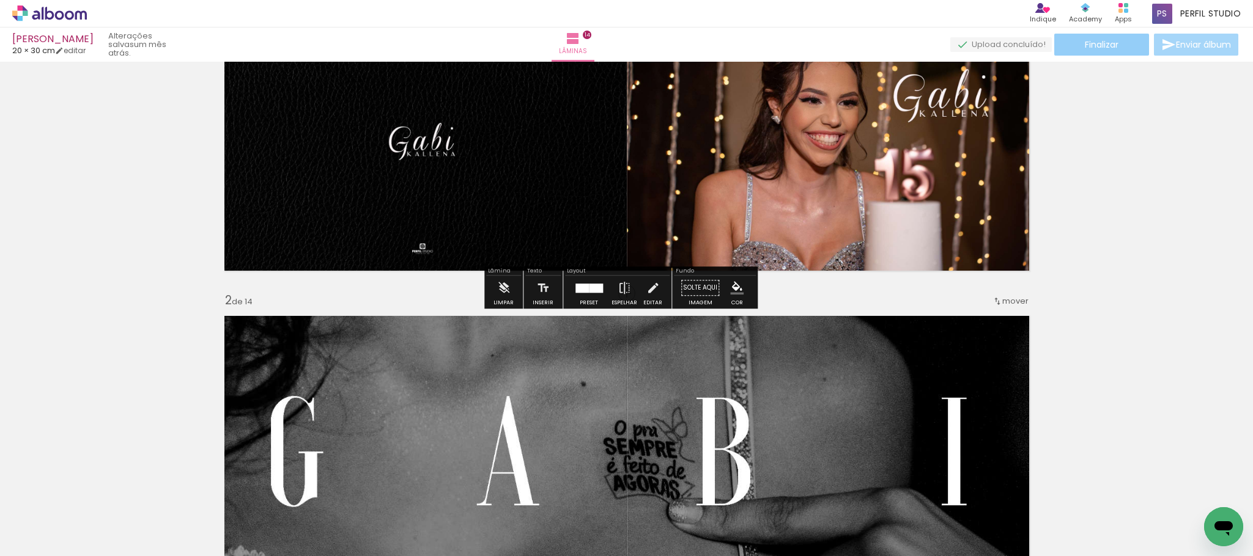
click at [1095, 37] on paper-button "Finalizar" at bounding box center [1101, 45] width 95 height 22
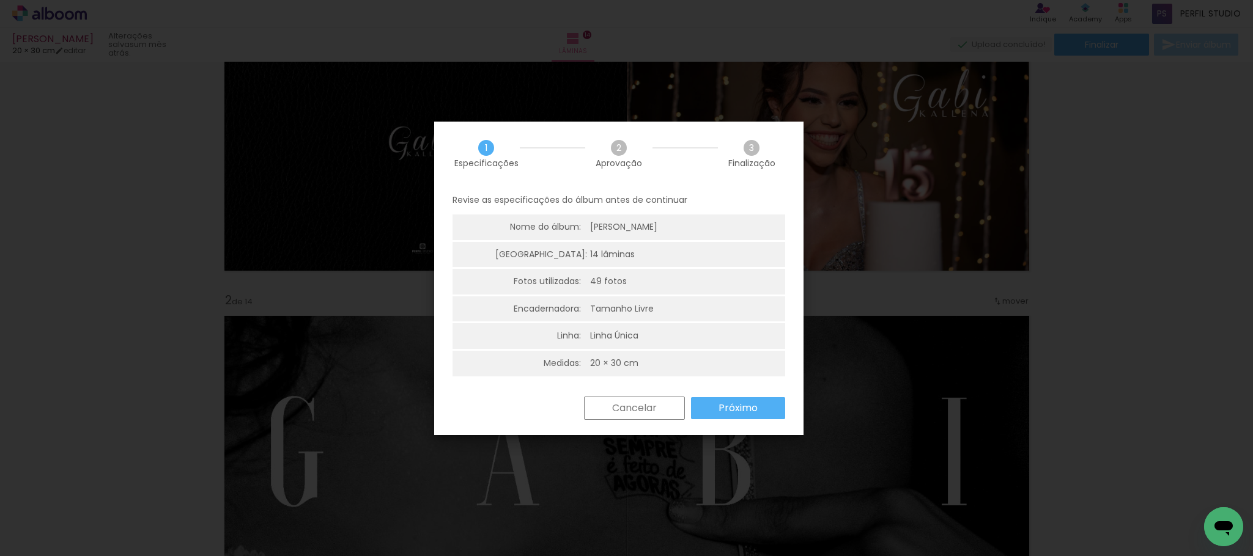
click at [0, 0] on slot "Próximo" at bounding box center [0, 0] width 0 height 0
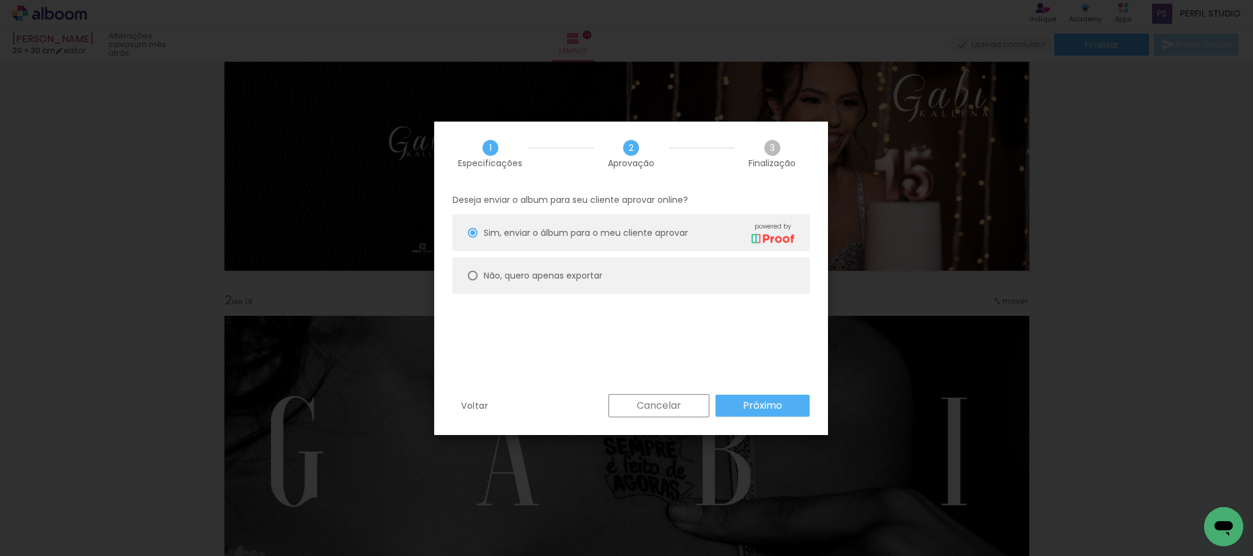
click at [0, 0] on slot "Não, quero apenas exportar" at bounding box center [0, 0] width 0 height 0
type paper-radio-button "on"
click at [0, 0] on slot "Próximo" at bounding box center [0, 0] width 0 height 0
type input "Alta, 300 DPI"
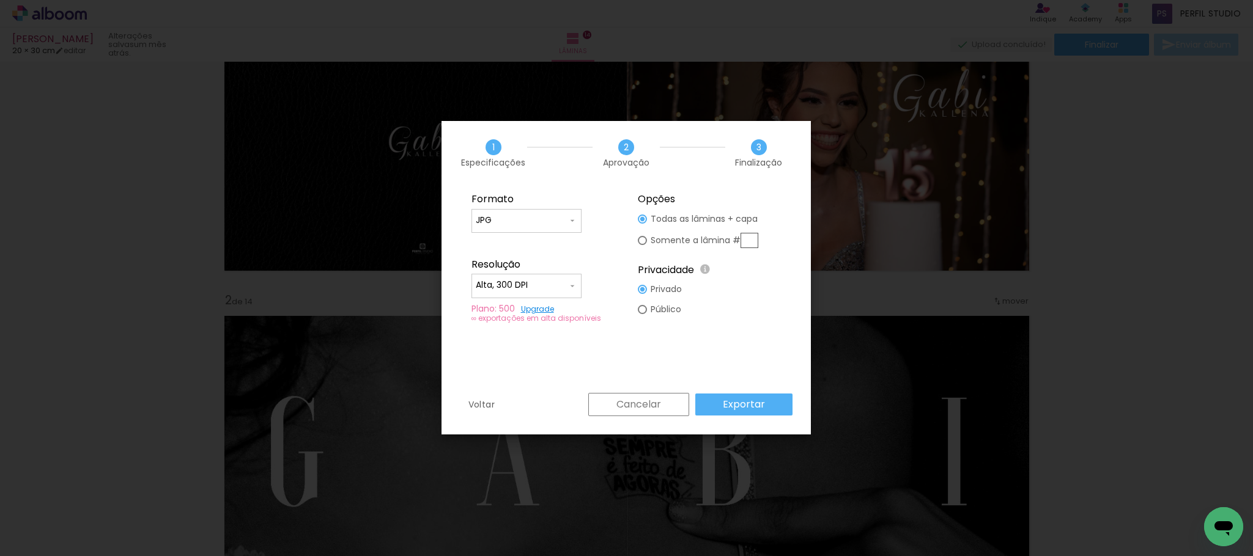
click at [776, 403] on paper-button "Exportar" at bounding box center [743, 405] width 97 height 22
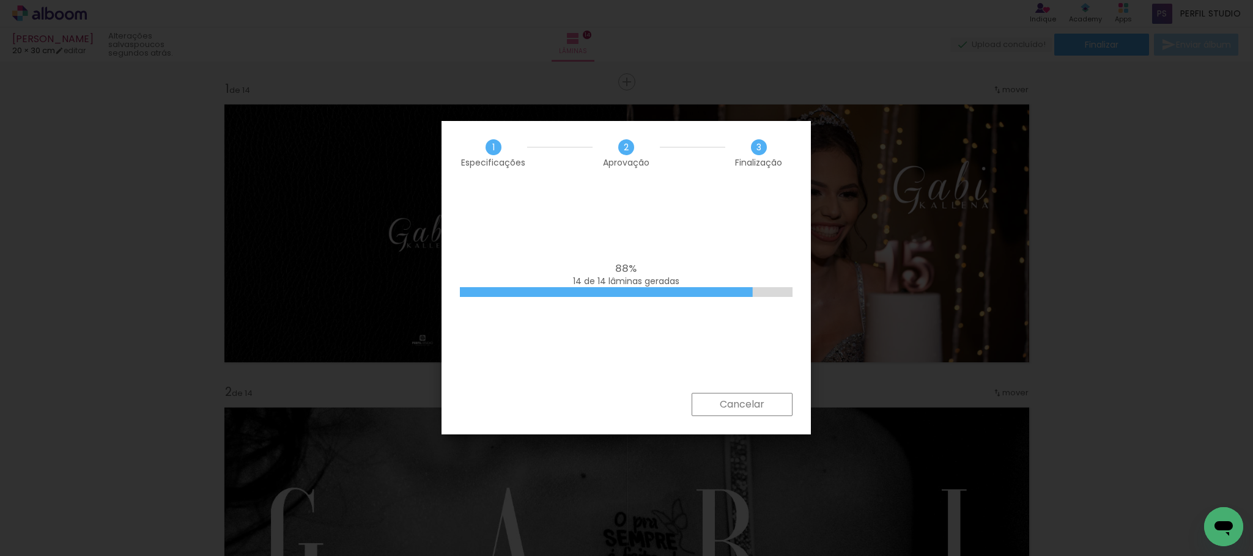
scroll to position [92, 0]
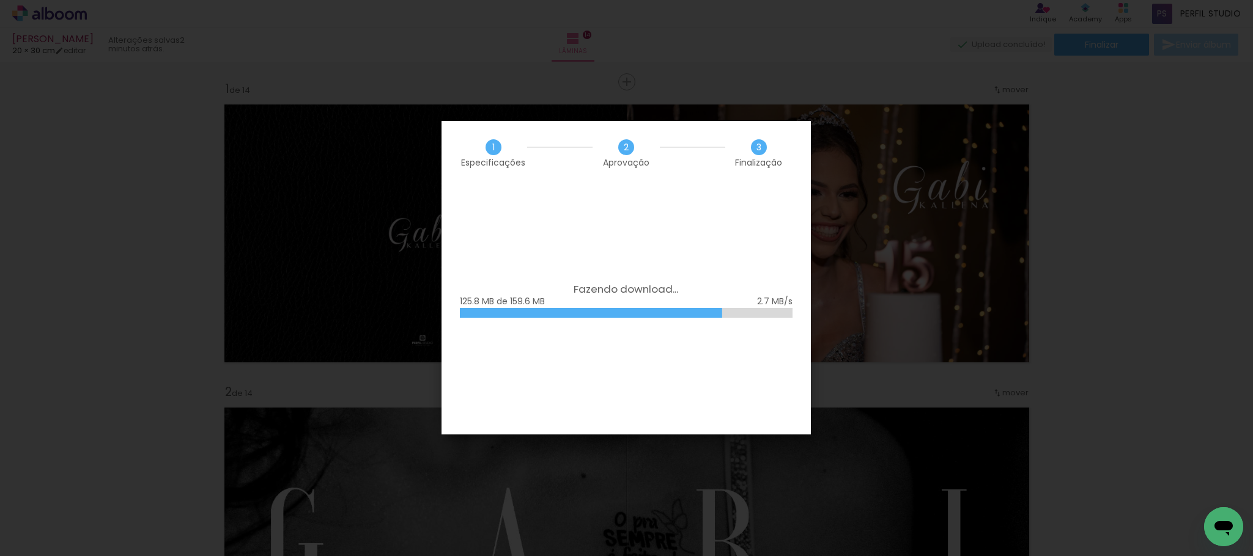
scroll to position [92, 0]
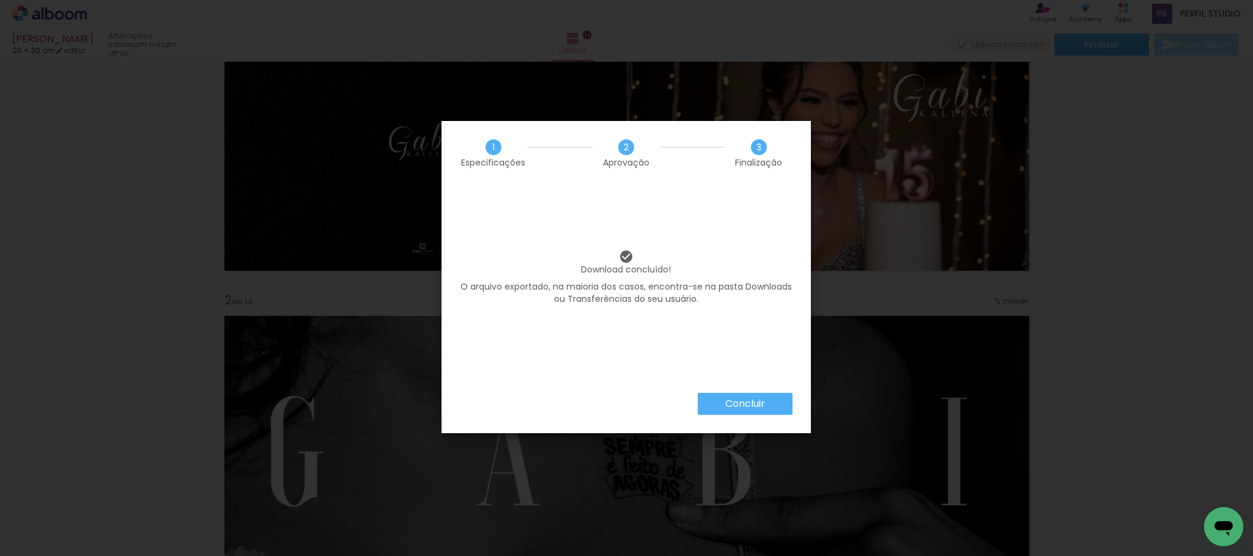
click at [0, 0] on slot "Concluir" at bounding box center [0, 0] width 0 height 0
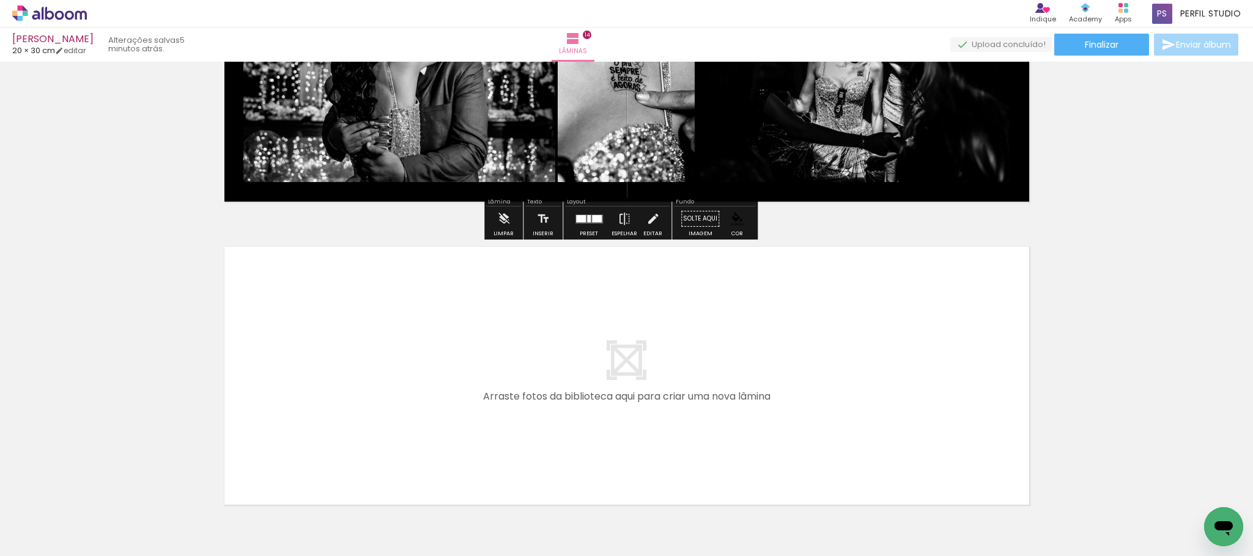
scroll to position [4126, 0]
